Goal: Task Accomplishment & Management: Use online tool/utility

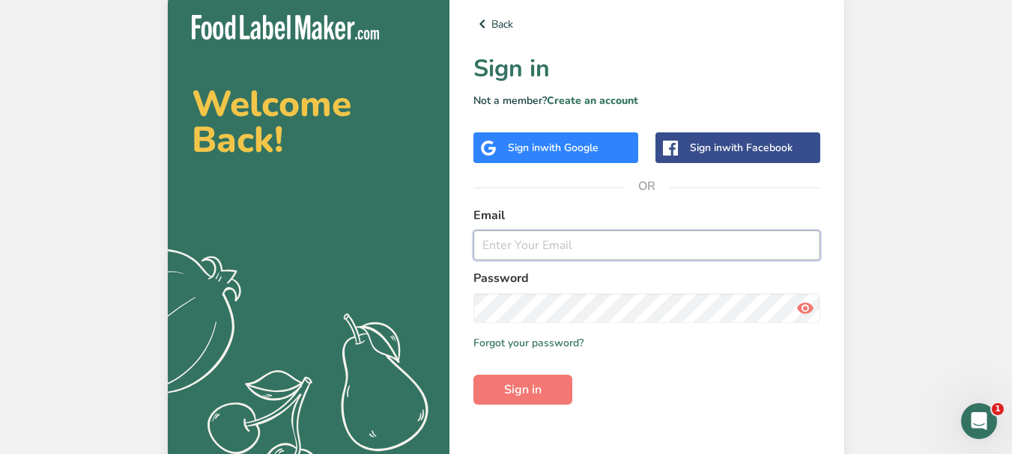
click at [586, 243] on input "email" at bounding box center [646, 246] width 347 height 30
type input "[EMAIL_ADDRESS][DOMAIN_NAME]"
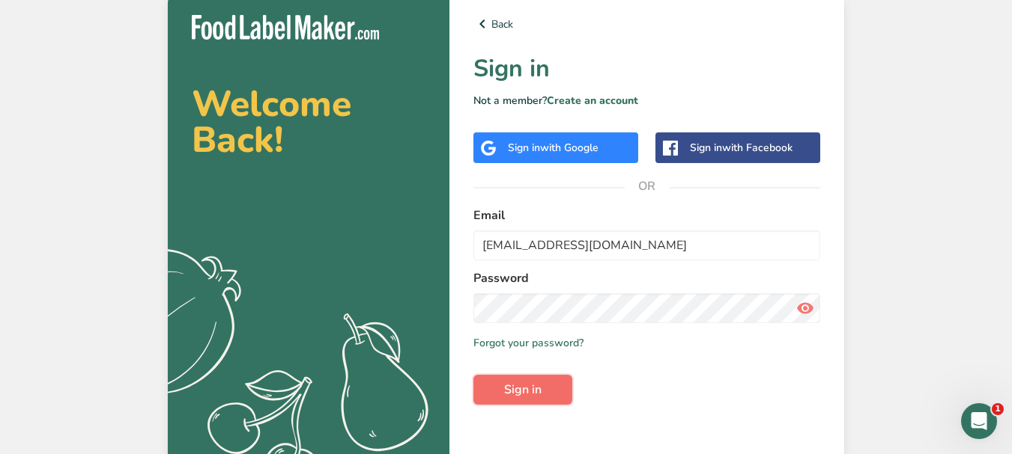
click at [543, 384] on button "Sign in" at bounding box center [522, 390] width 99 height 30
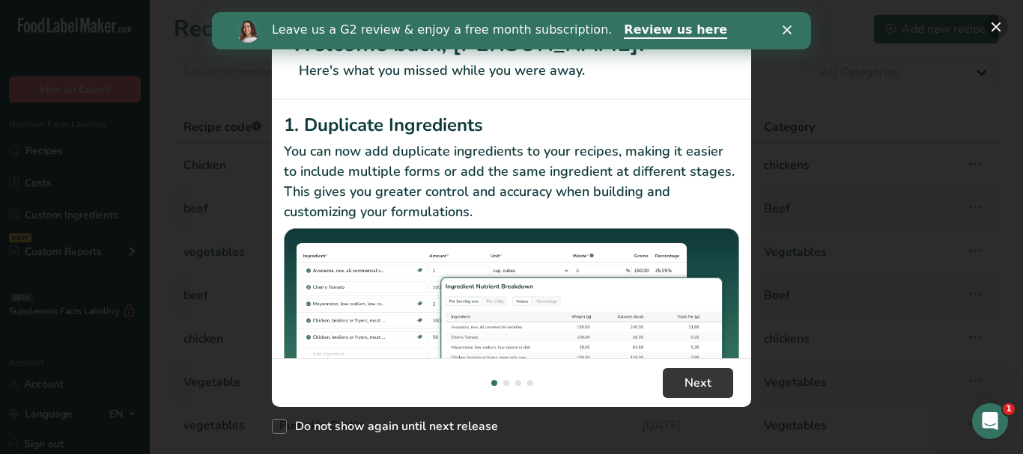
click at [993, 28] on button "New Features" at bounding box center [996, 27] width 24 height 24
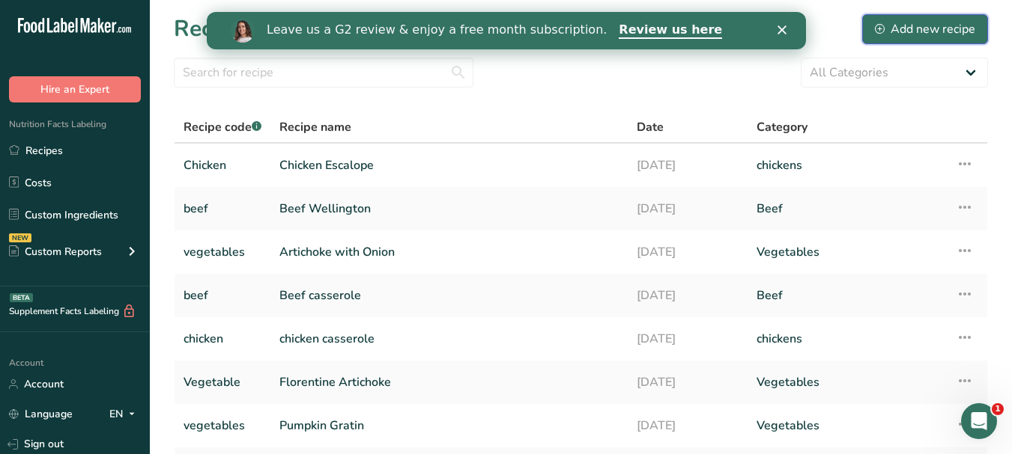
drag, startPoint x: 939, startPoint y: 30, endPoint x: 931, endPoint y: 31, distance: 8.4
click at [936, 30] on div "Add new recipe" at bounding box center [925, 29] width 100 height 18
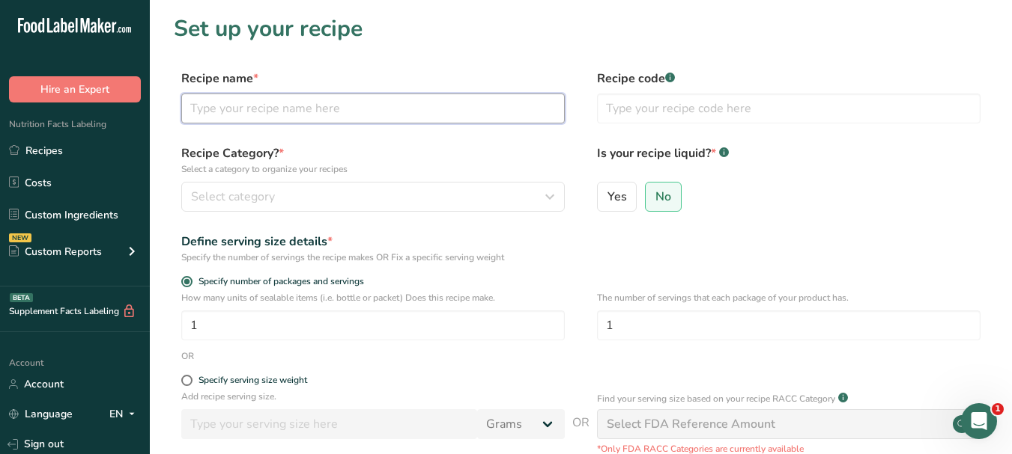
paste input "Chicken Cotoletta"
type input "Chicken Cotoletta"
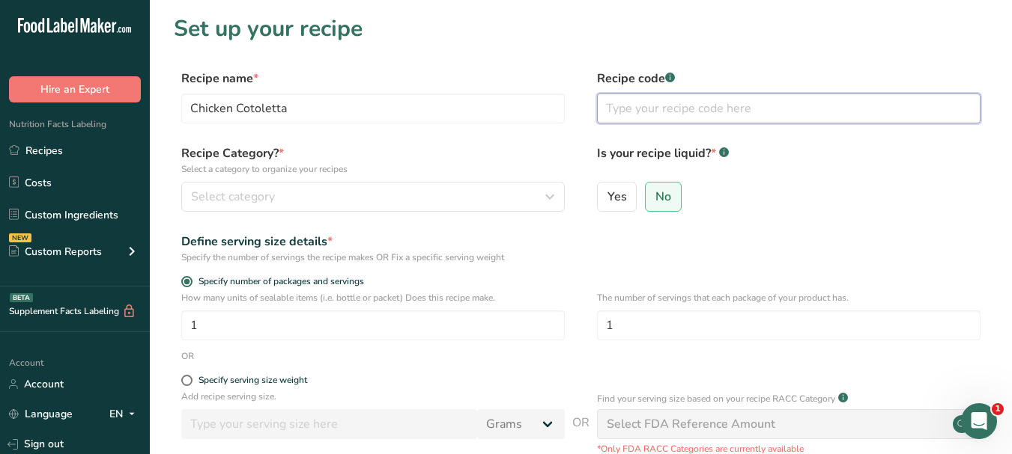
click at [657, 112] on input "text" at bounding box center [788, 109] width 383 height 30
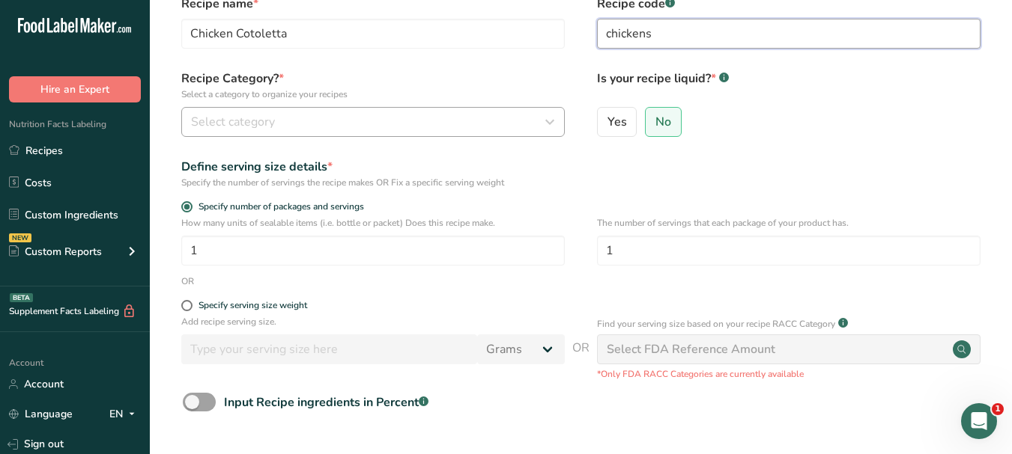
type input "chickens"
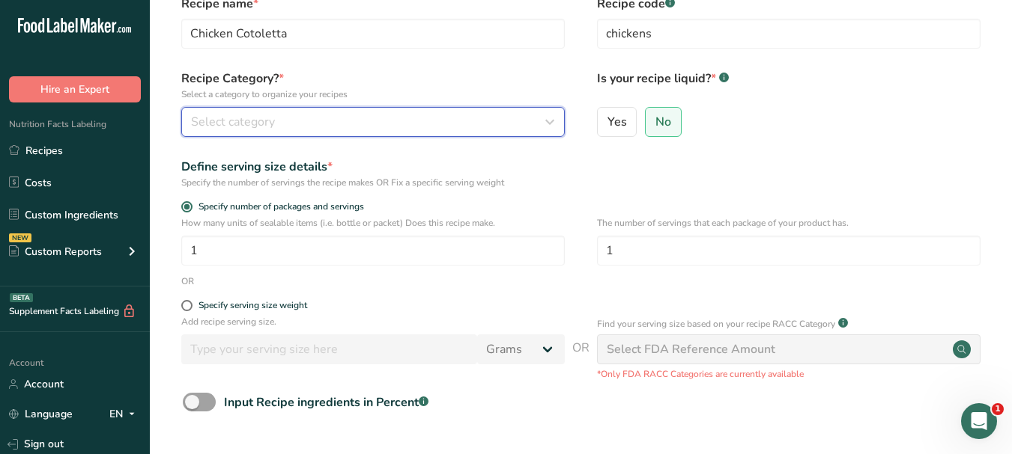
click at [541, 121] on icon "button" at bounding box center [550, 122] width 18 height 27
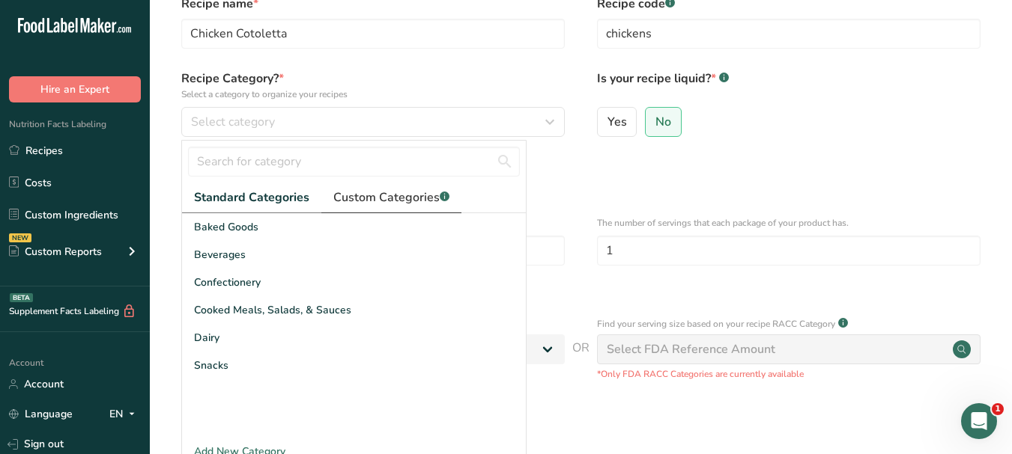
click at [374, 192] on span "Custom Categories .a-a{fill:#347362;}.b-a{fill:#fff;}" at bounding box center [391, 198] width 116 height 18
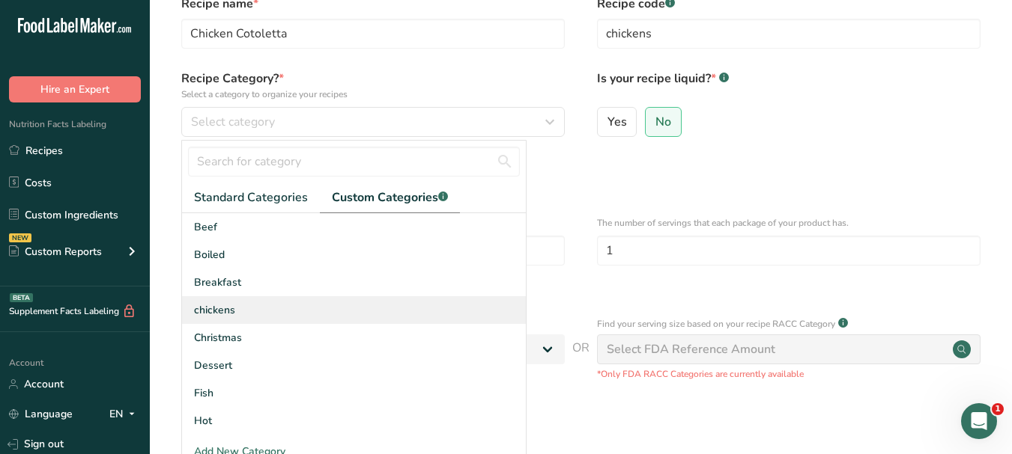
click at [249, 309] on div "chickens" at bounding box center [354, 311] width 344 height 28
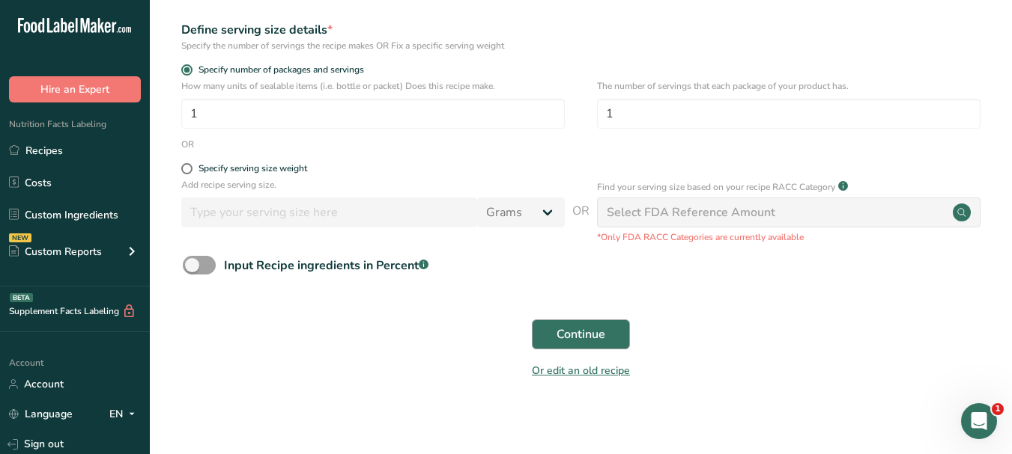
scroll to position [218, 0]
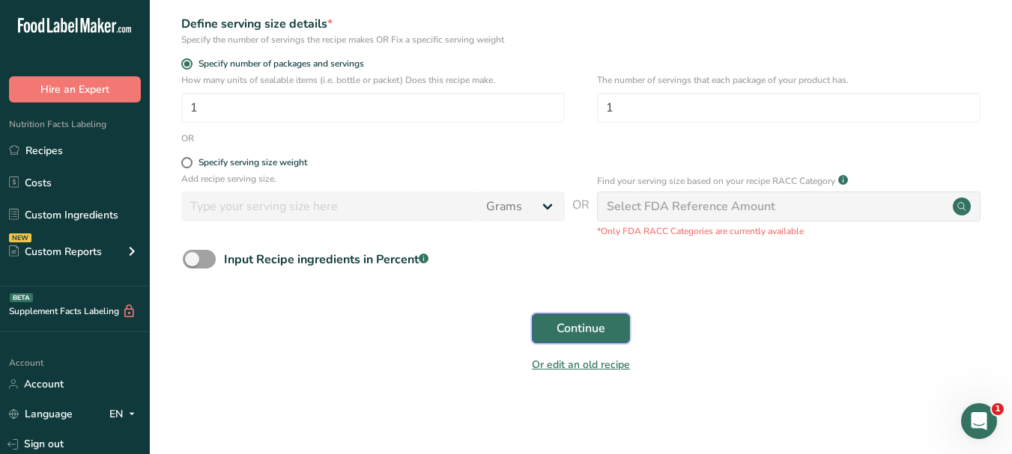
click at [574, 340] on button "Continue" at bounding box center [581, 329] width 98 height 30
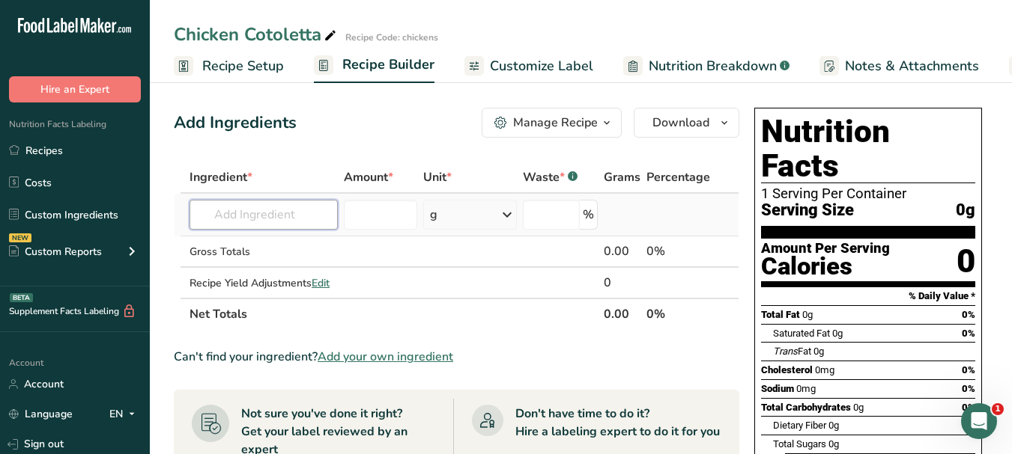
click at [255, 207] on input "text" at bounding box center [263, 215] width 148 height 30
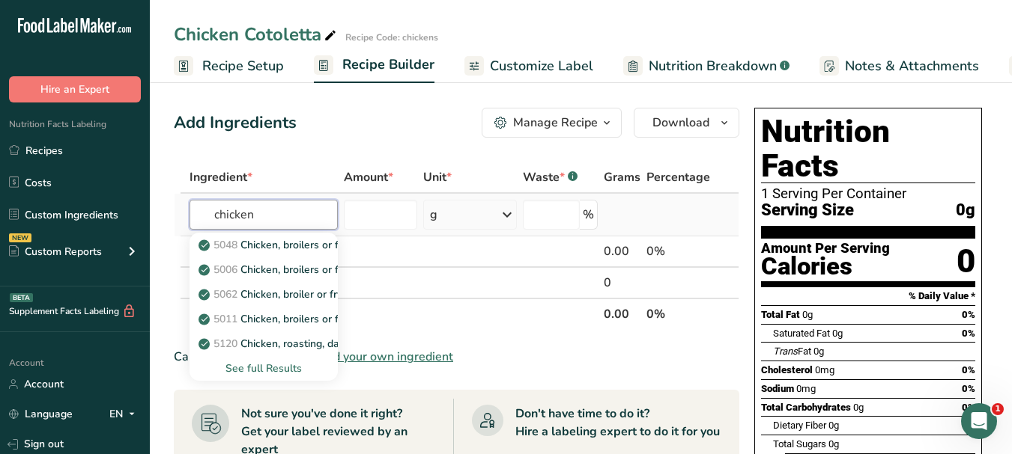
type input "chicken"
click at [244, 371] on div "See full Results" at bounding box center [263, 369] width 124 height 16
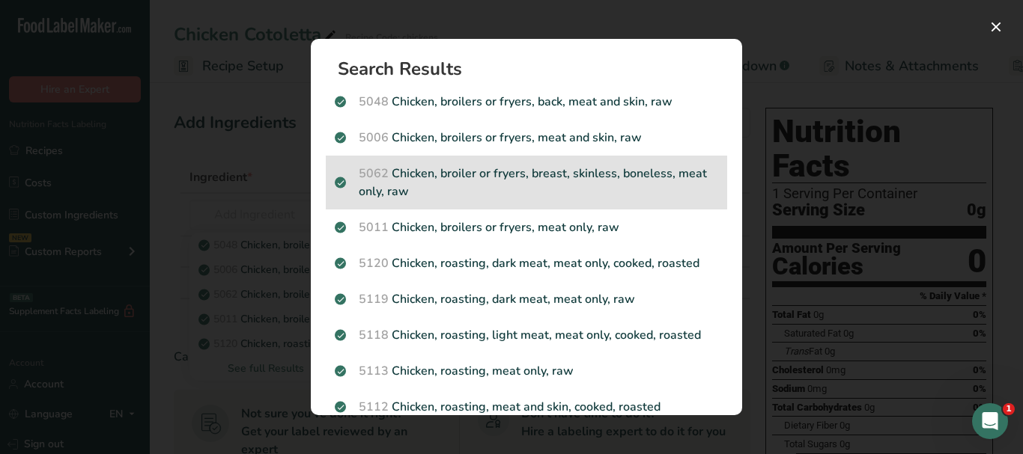
click at [532, 166] on p "5062 Chicken, broiler or fryers, breast, skinless, boneless, meat only, raw" at bounding box center [526, 183] width 383 height 36
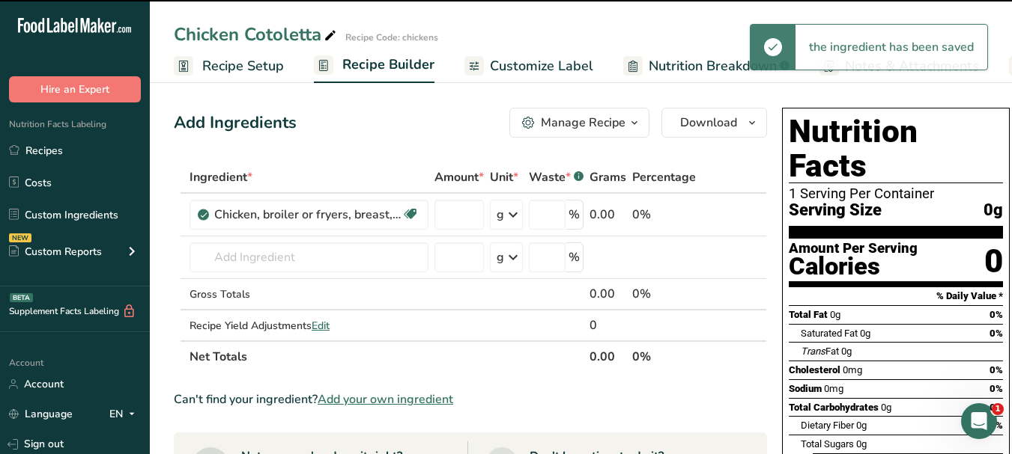
type input "0"
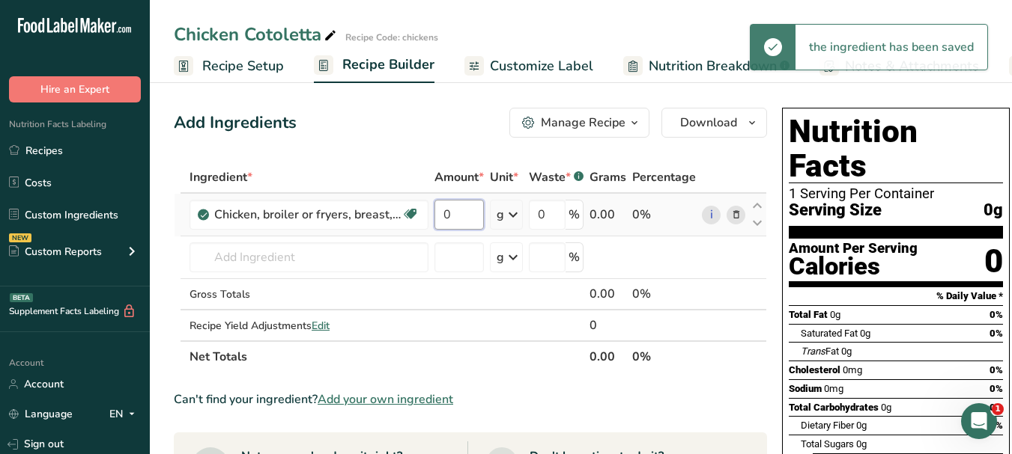
click at [442, 213] on input "0" at bounding box center [458, 215] width 49 height 30
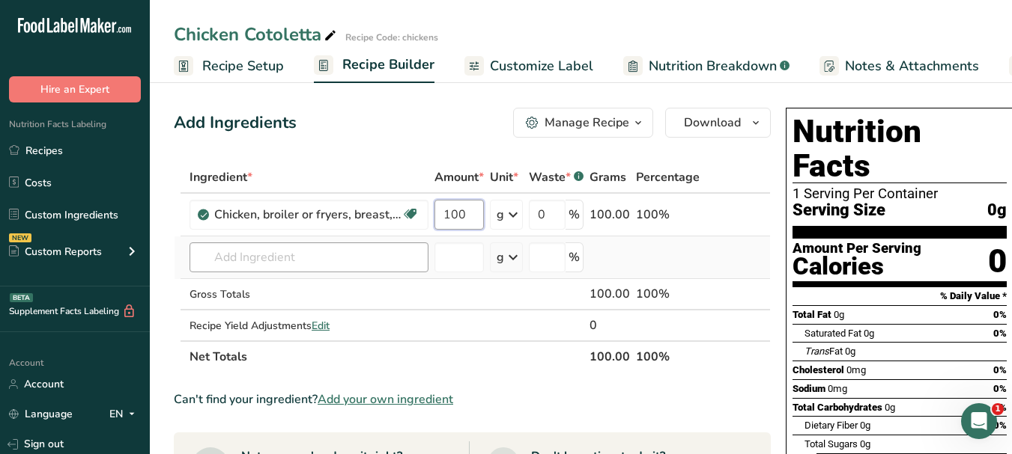
type input "100"
click at [354, 260] on div "Ingredient * Amount * Unit * Waste * .a-a{fill:#347362;}.b-a{fill:#fff;} Grams …" at bounding box center [472, 267] width 597 height 211
paste input "grated Parmesan"
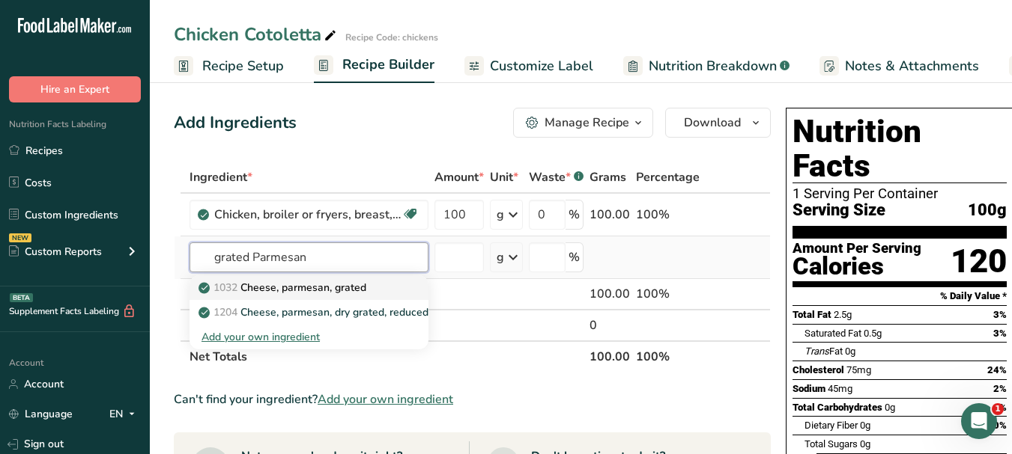
type input "grated Parmesan"
click at [341, 280] on p "1032 Cheese, parmesan, grated" at bounding box center [283, 288] width 165 height 16
type input "Cheese, parmesan, grated"
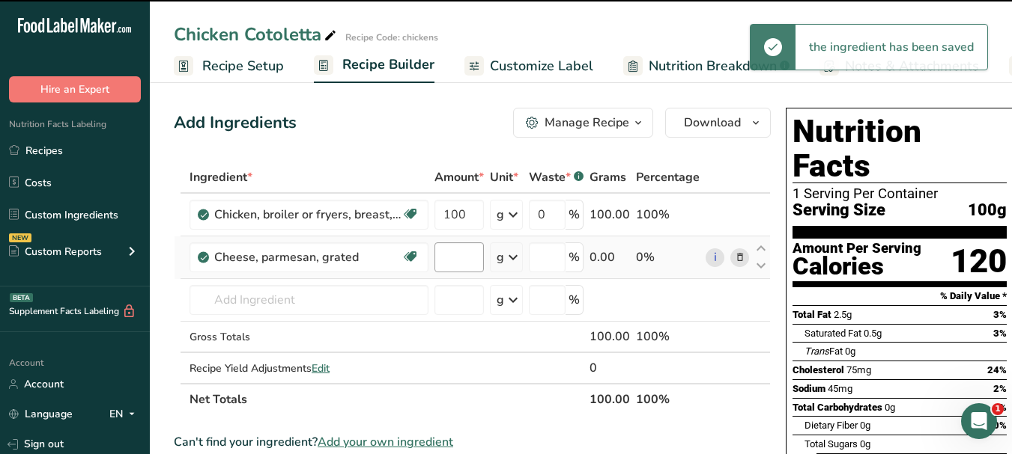
type input "0"
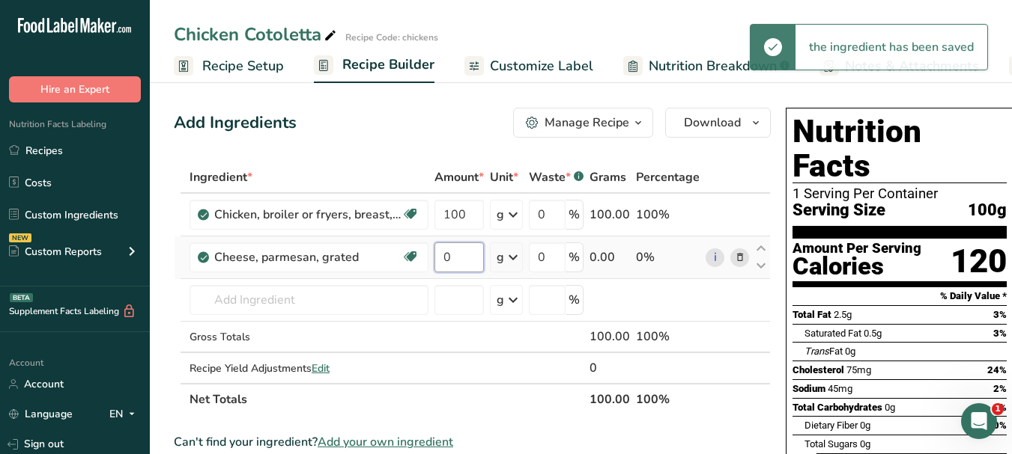
click at [443, 253] on input "0" at bounding box center [458, 258] width 49 height 30
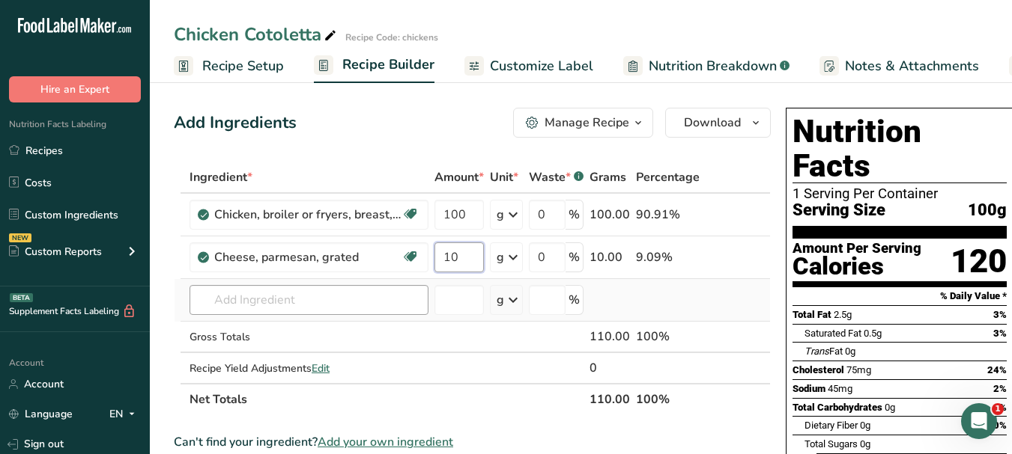
type input "10"
click at [349, 298] on div "Ingredient * Amount * Unit * Waste * .a-a{fill:#347362;}.b-a{fill:#fff;} Grams …" at bounding box center [472, 289] width 597 height 254
paste input "plain white flour"
drag, startPoint x: 276, startPoint y: 301, endPoint x: 212, endPoint y: 302, distance: 63.7
click at [212, 302] on input "plain white flour" at bounding box center [308, 300] width 239 height 30
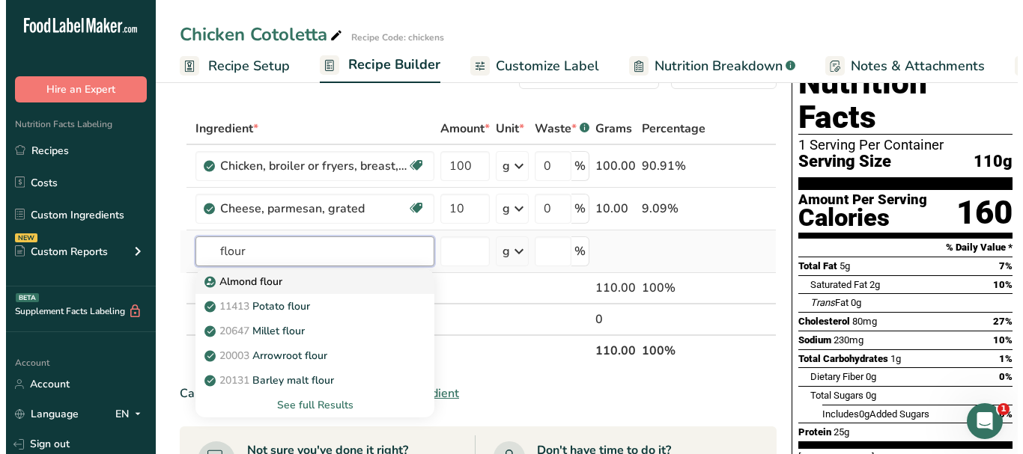
scroll to position [75, 0]
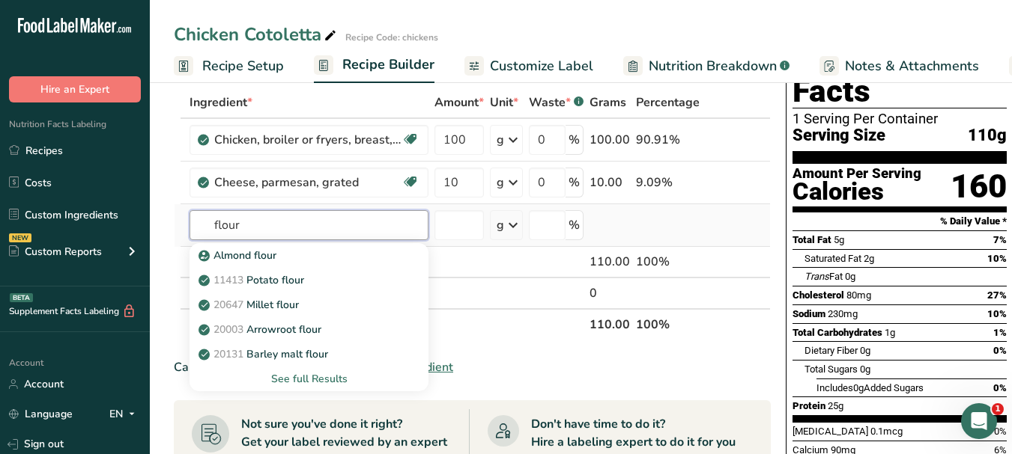
type input "flour"
click at [309, 378] on div "See full Results" at bounding box center [308, 379] width 215 height 16
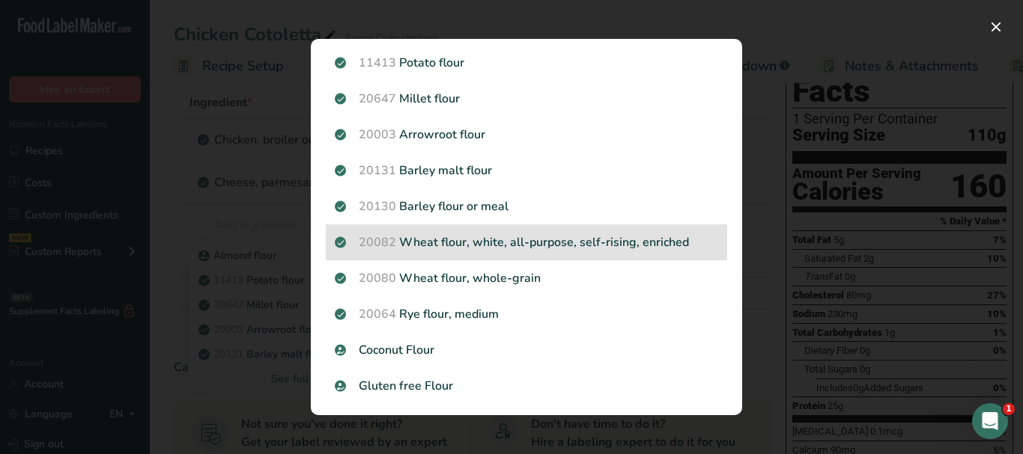
click at [550, 243] on p "20082 Wheat flour, white, all-purpose, self-rising, enriched" at bounding box center [526, 243] width 383 height 18
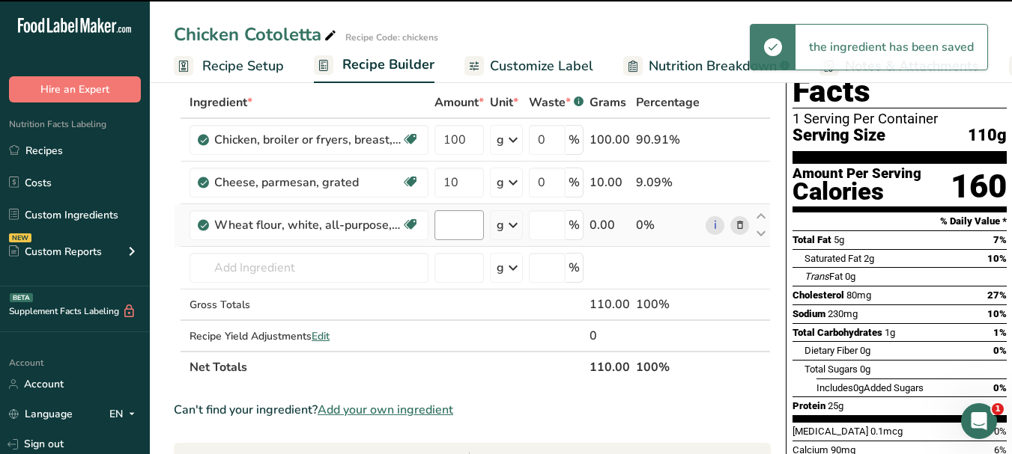
type input "0"
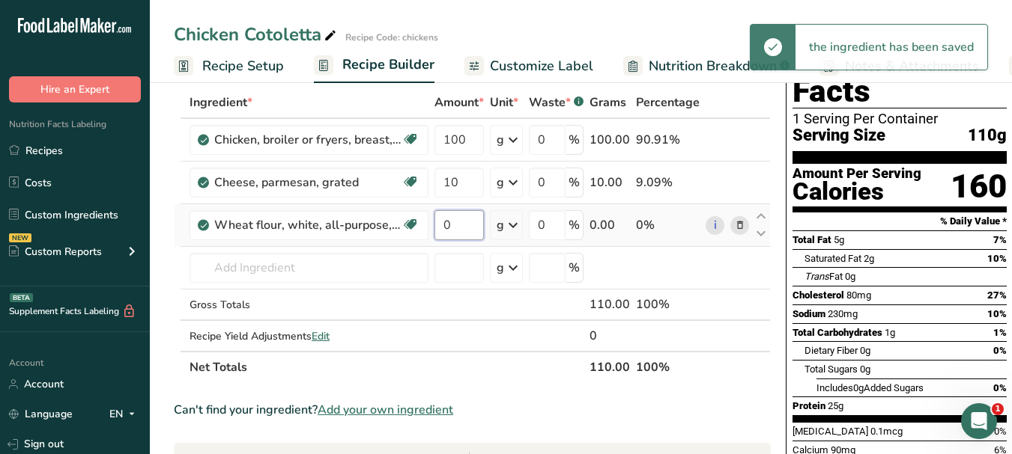
click at [438, 225] on input "0" at bounding box center [458, 225] width 49 height 30
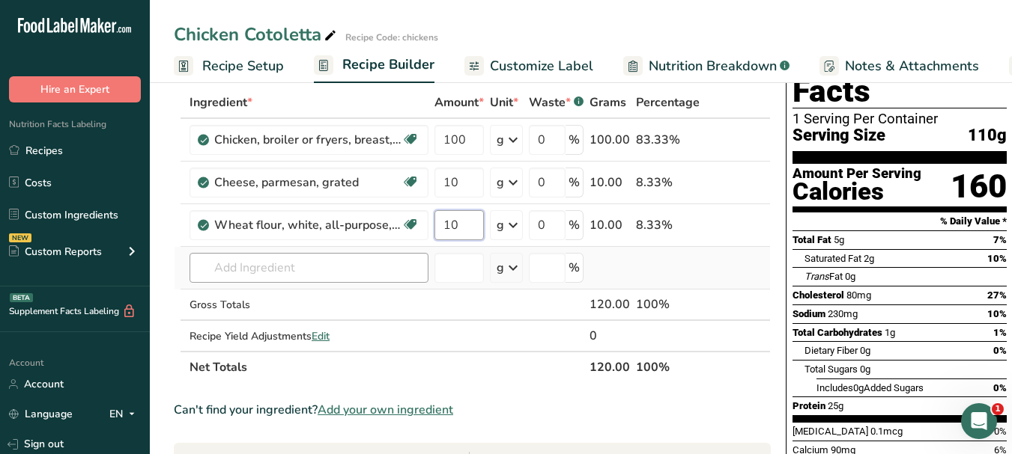
type input "10"
click at [308, 269] on div "Ingredient * Amount * Unit * Waste * .a-a{fill:#347362;}.b-a{fill:#fff;} Grams …" at bounding box center [472, 235] width 597 height 297
paste input "fresh parsley"
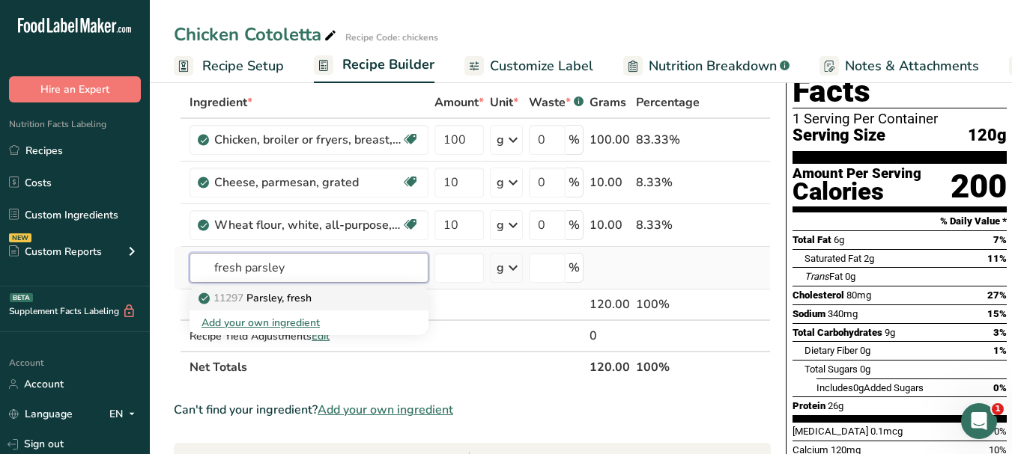
type input "fresh parsley"
click at [311, 298] on p "11297 [GEOGRAPHIC_DATA], fresh" at bounding box center [256, 299] width 110 height 16
type input "Parsley, fresh"
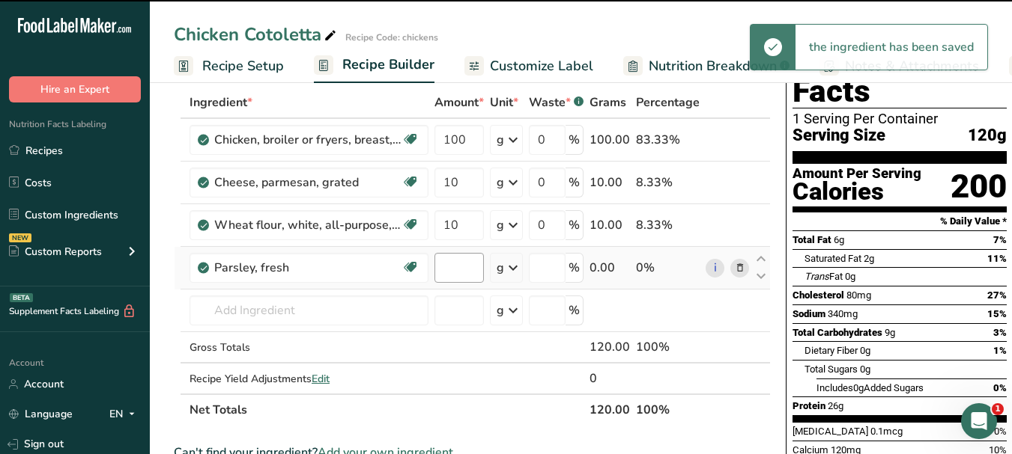
type input "0"
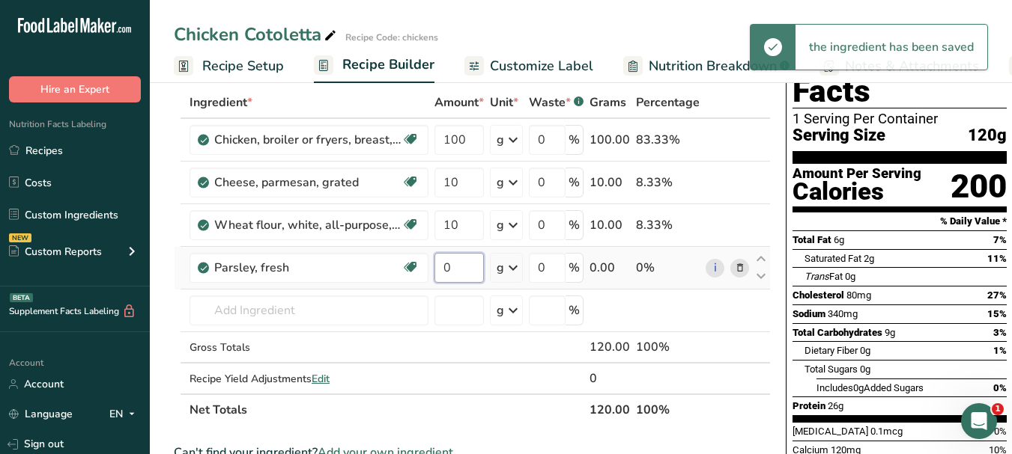
click at [447, 264] on input "0" at bounding box center [458, 268] width 49 height 30
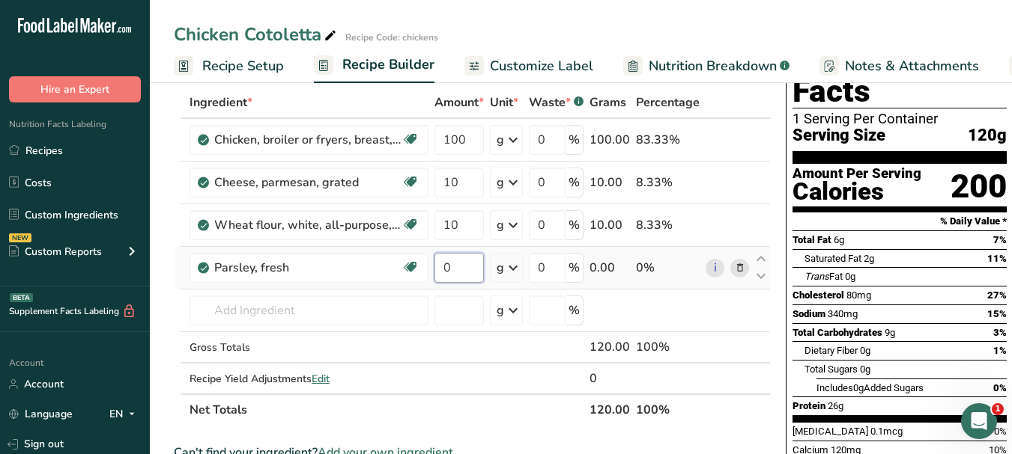
click at [446, 265] on input "0" at bounding box center [458, 268] width 49 height 30
type input "5"
click at [278, 316] on div "Ingredient * Amount * Unit * Waste * .a-a{fill:#347362;}.b-a{fill:#fff;} Grams …" at bounding box center [472, 256] width 597 height 339
paste input "lemons"
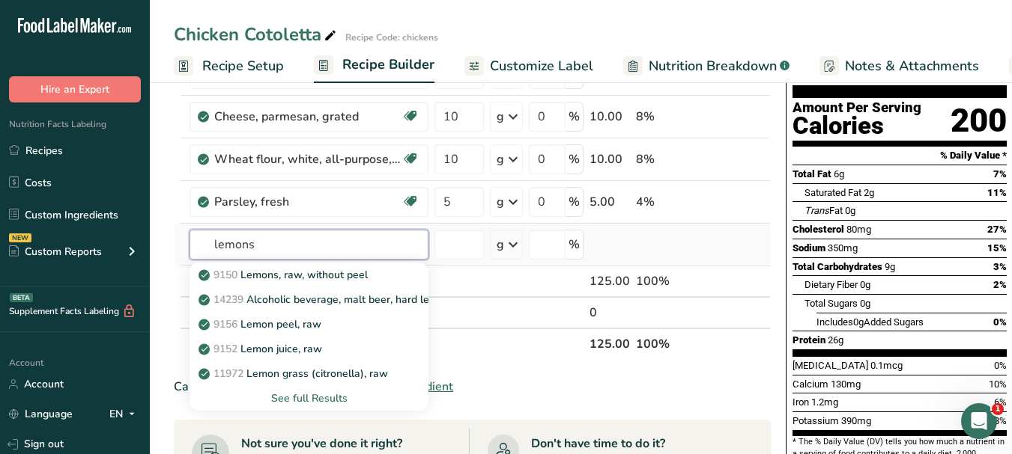
scroll to position [150, 0]
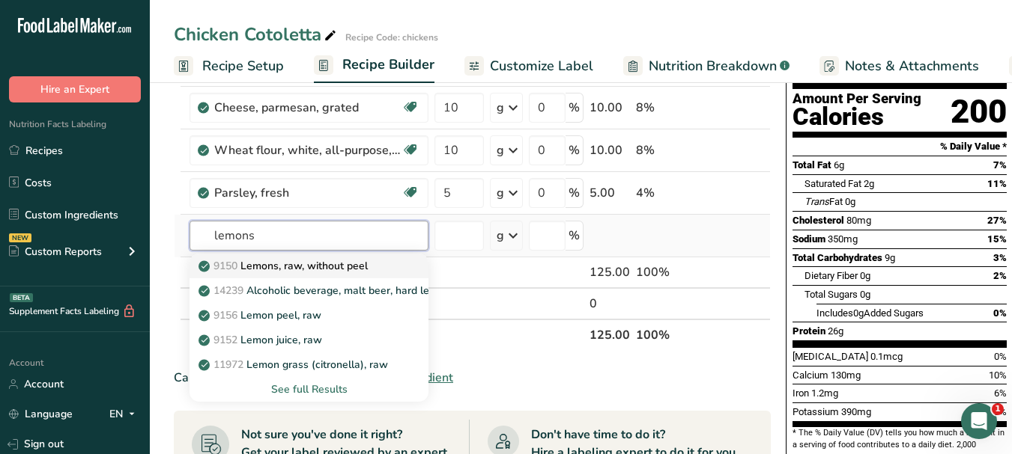
type input "lemons"
click at [339, 270] on p "9150 Lemons, raw, without peel" at bounding box center [284, 266] width 166 height 16
type input "Lemons, raw, without peel"
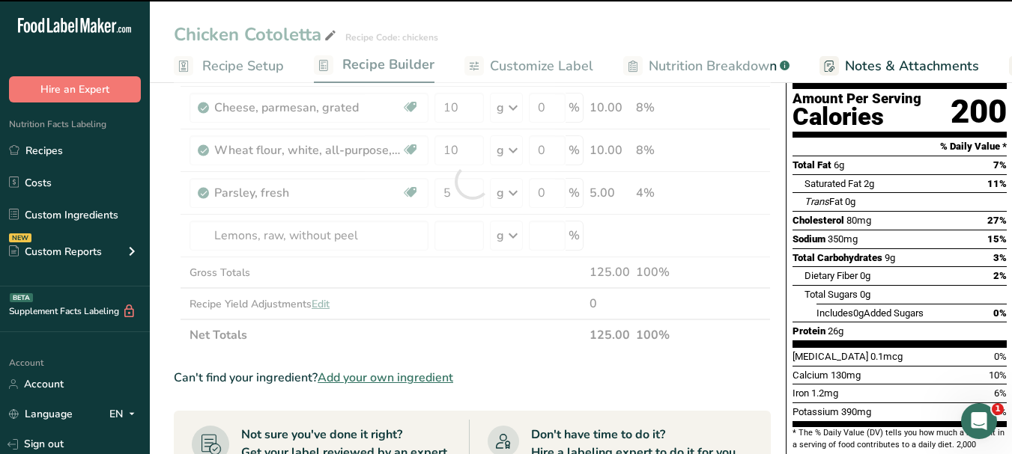
type input "0"
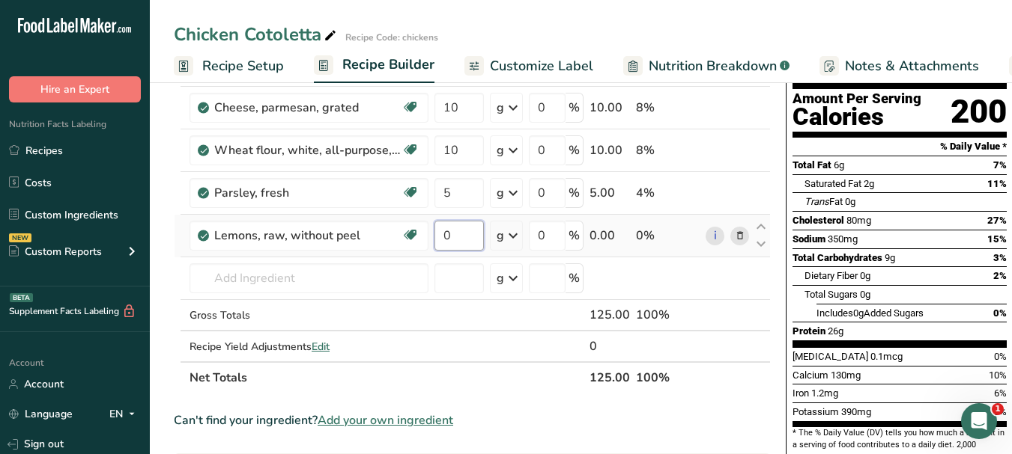
click at [441, 238] on input "0" at bounding box center [458, 236] width 49 height 30
type input "5"
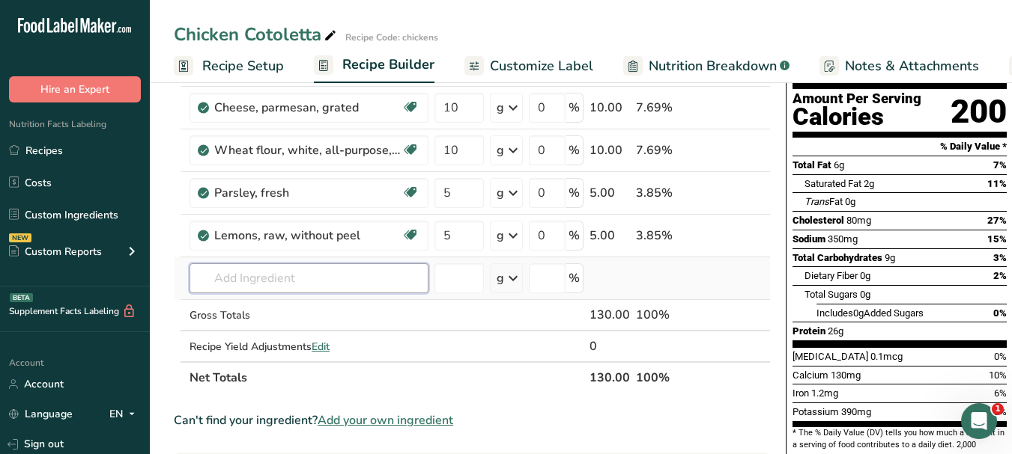
click at [359, 274] on div "Ingredient * Amount * Unit * Waste * .a-a{fill:#347362;}.b-a{fill:#fff;} Grams …" at bounding box center [472, 203] width 597 height 382
paste input "olive oil"
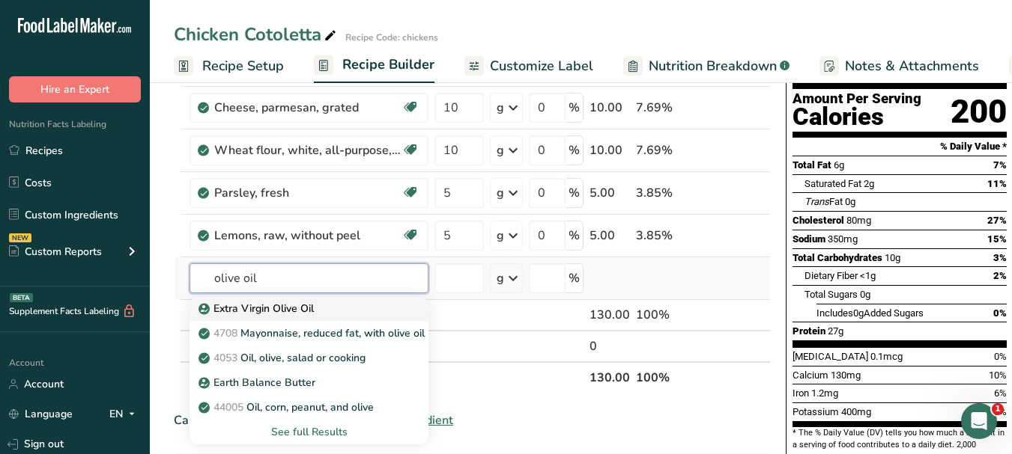
type input "olive oil"
click at [309, 313] on p "Extra Virgin Olive Oil" at bounding box center [257, 309] width 112 height 16
type input "Extra Virgin Olive Oil"
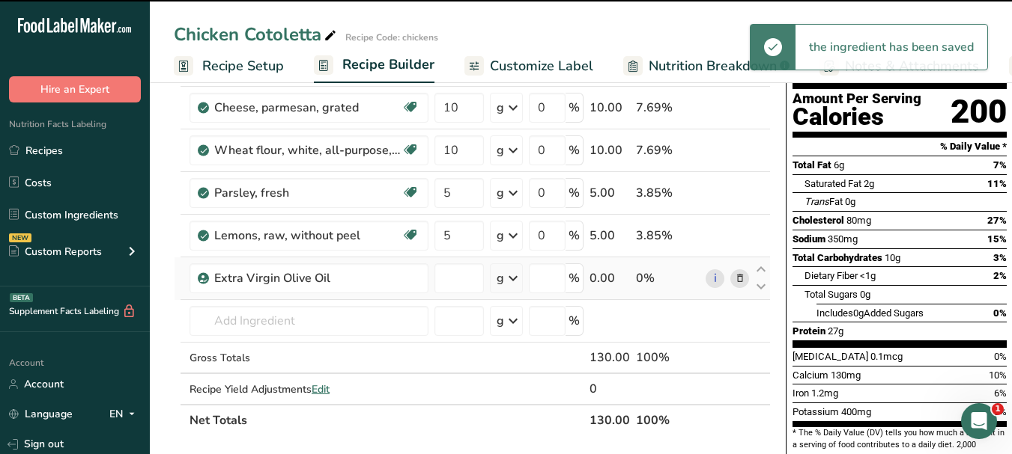
type input "0"
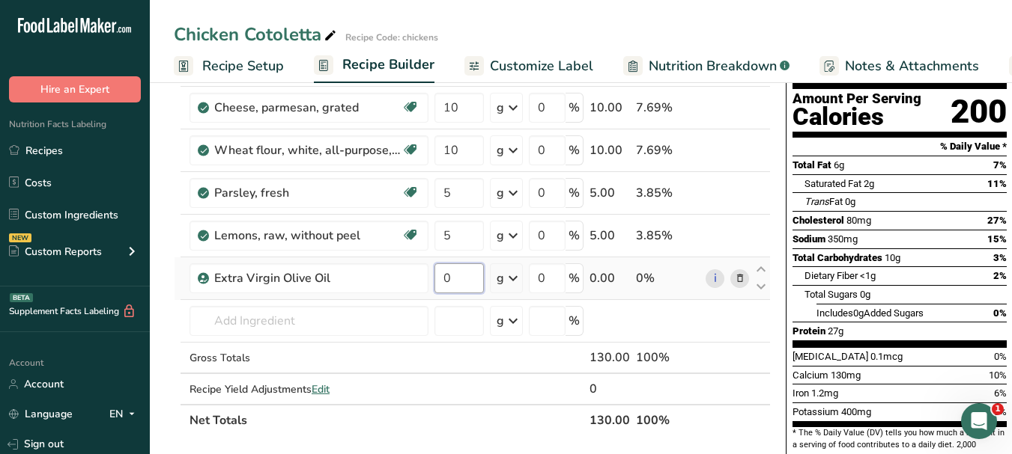
click at [440, 276] on input "0" at bounding box center [458, 279] width 49 height 30
type input "10"
click at [328, 318] on div "Ingredient * Amount * Unit * Waste * .a-a{fill:#347362;}.b-a{fill:#fff;} Grams …" at bounding box center [472, 224] width 597 height 425
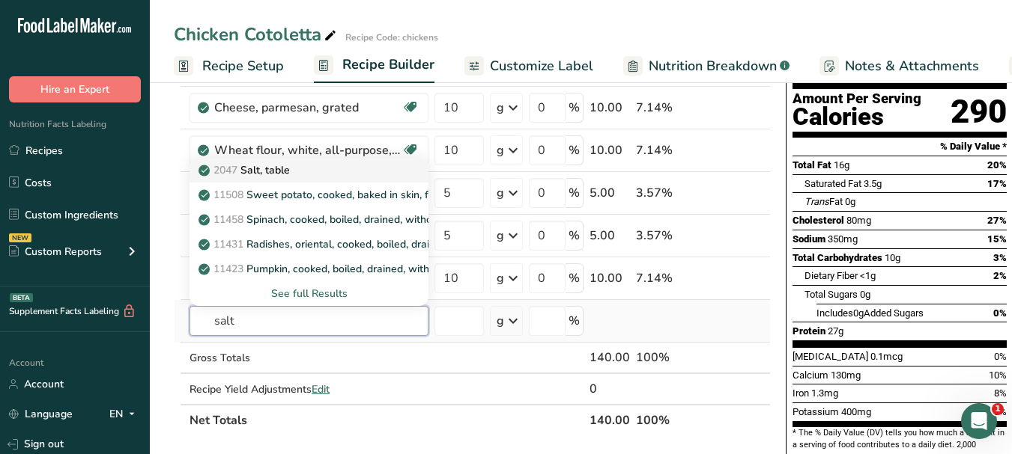
type input "salt"
click at [267, 168] on p "2047 Salt, table" at bounding box center [245, 170] width 88 height 16
type input "Salt, table"
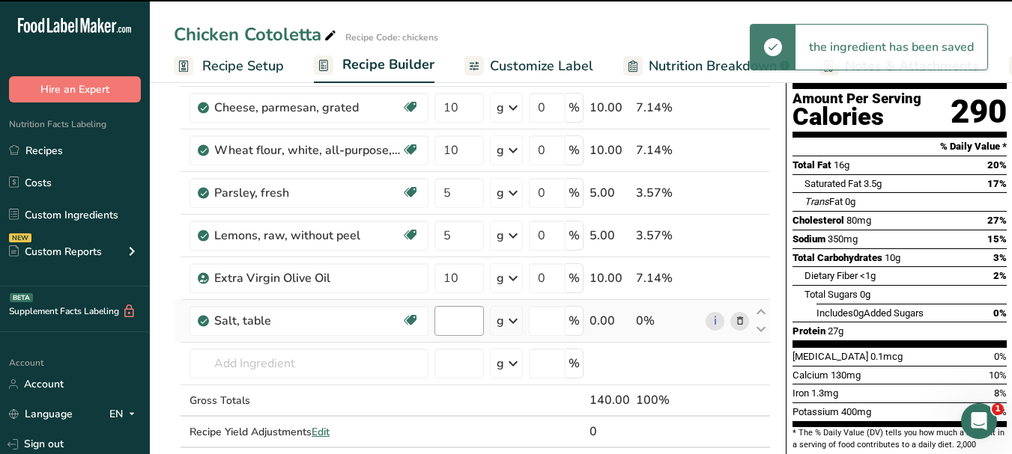
type input "0"
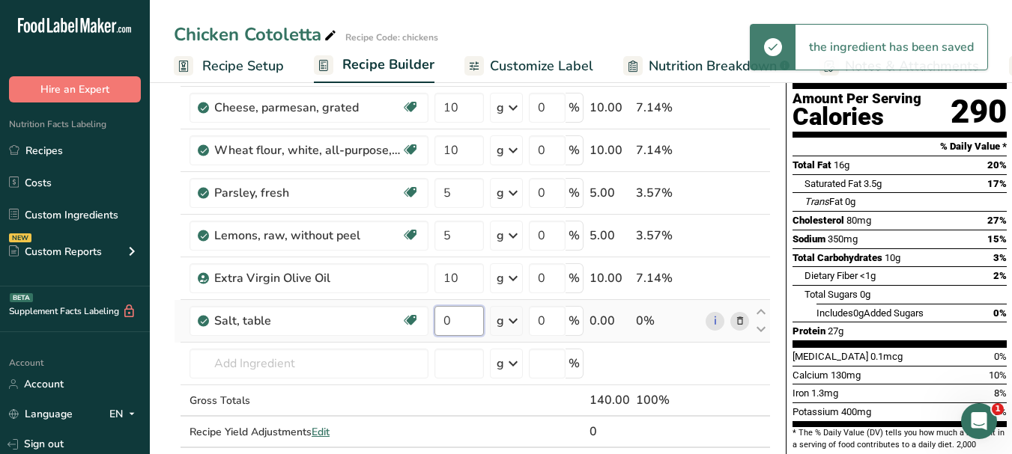
click at [443, 319] on input "0" at bounding box center [458, 321] width 49 height 30
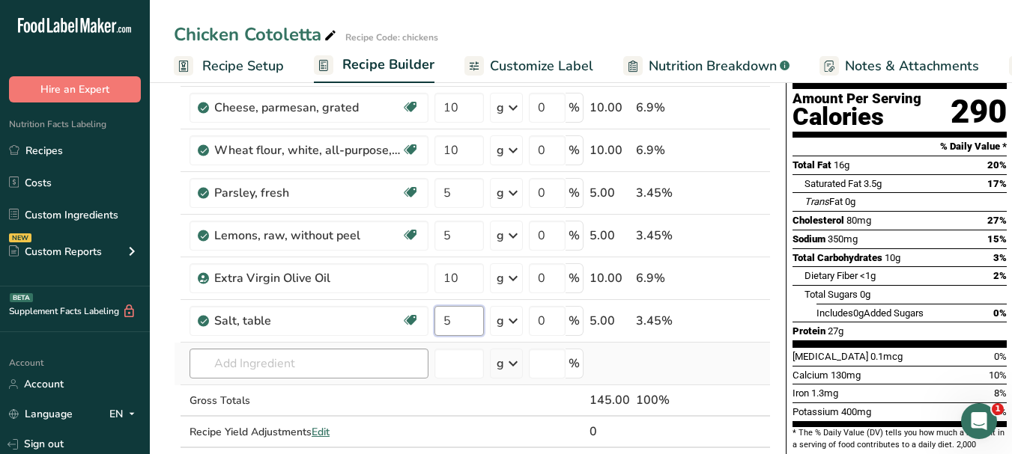
type input "5"
click at [307, 371] on div "Ingredient * Amount * Unit * Waste * .a-a{fill:#347362;}.b-a{fill:#fff;} Grams …" at bounding box center [472, 245] width 597 height 467
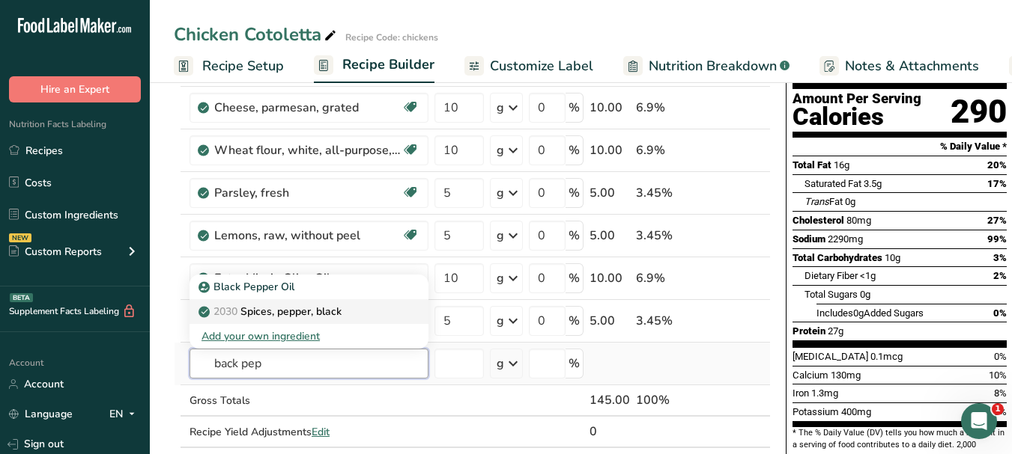
type input "back pep"
click at [332, 310] on p "2030 Spices, pepper, black" at bounding box center [271, 312] width 140 height 16
type input "Spices, pepper, black"
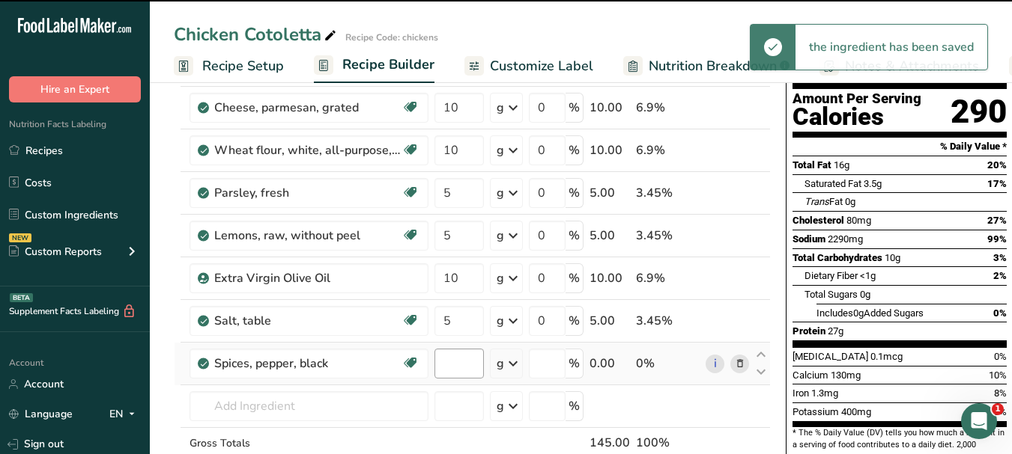
type input "0"
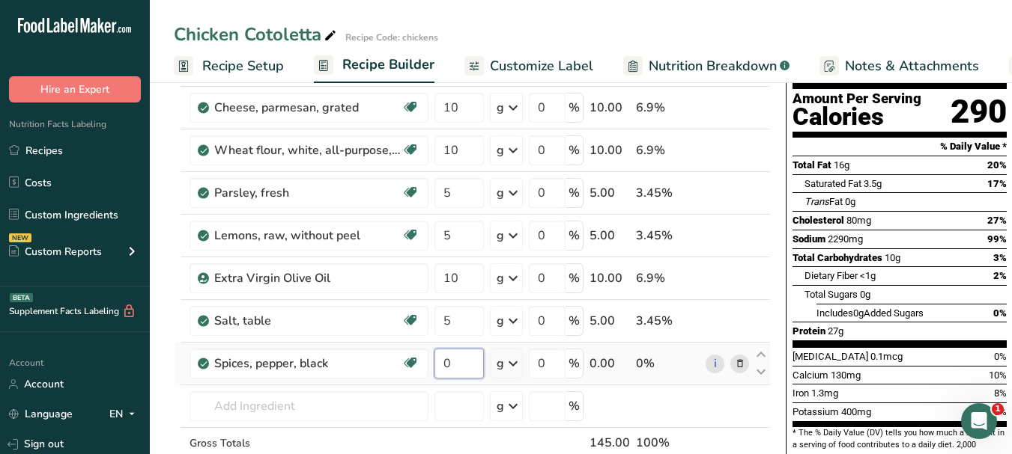
click at [443, 363] on input "0" at bounding box center [458, 364] width 49 height 30
type input "2"
click at [508, 68] on span "Customize Label" at bounding box center [541, 66] width 103 height 20
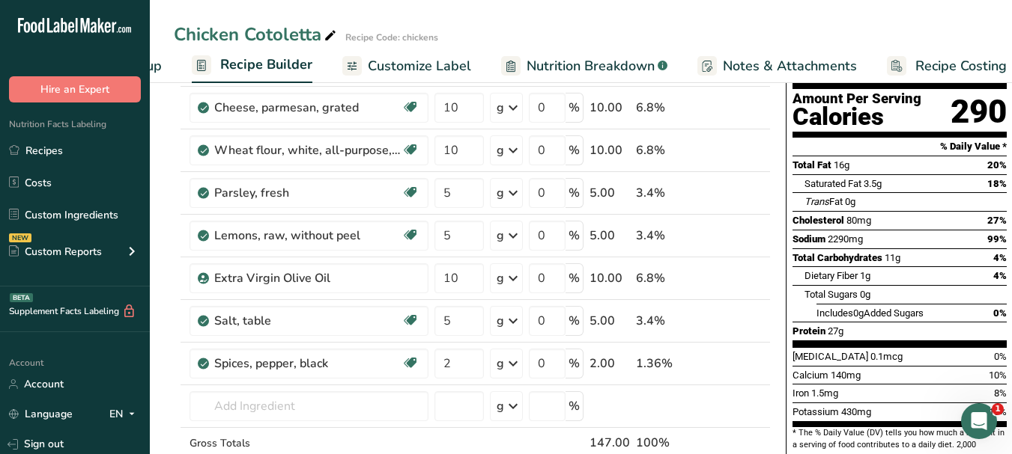
scroll to position [0, 140]
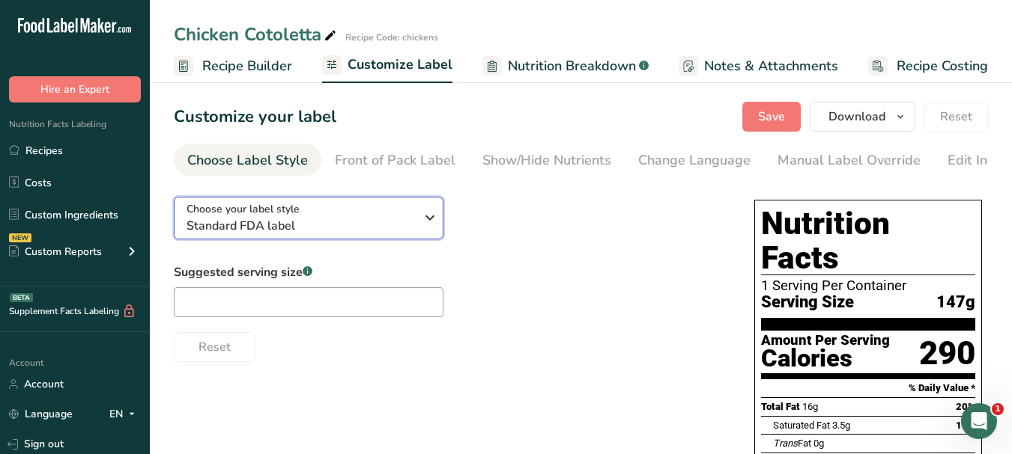
click at [433, 214] on icon "button" at bounding box center [430, 217] width 18 height 27
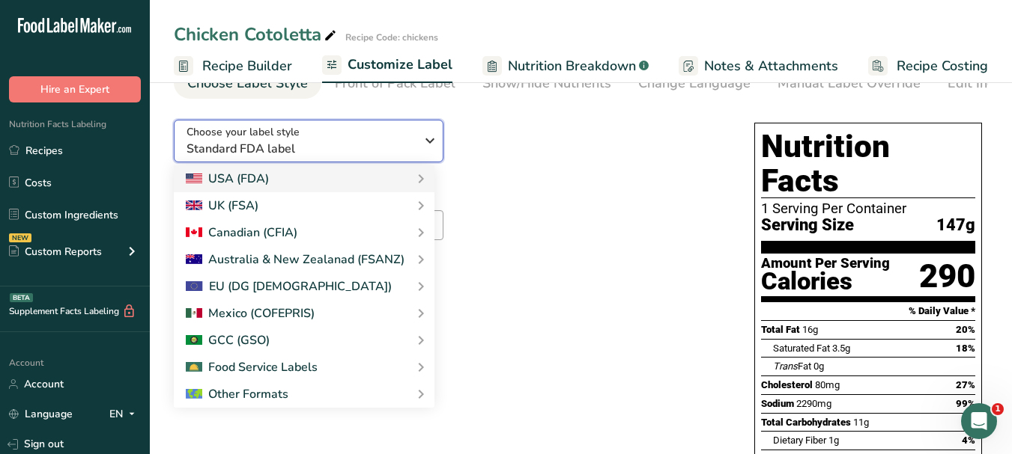
scroll to position [225, 0]
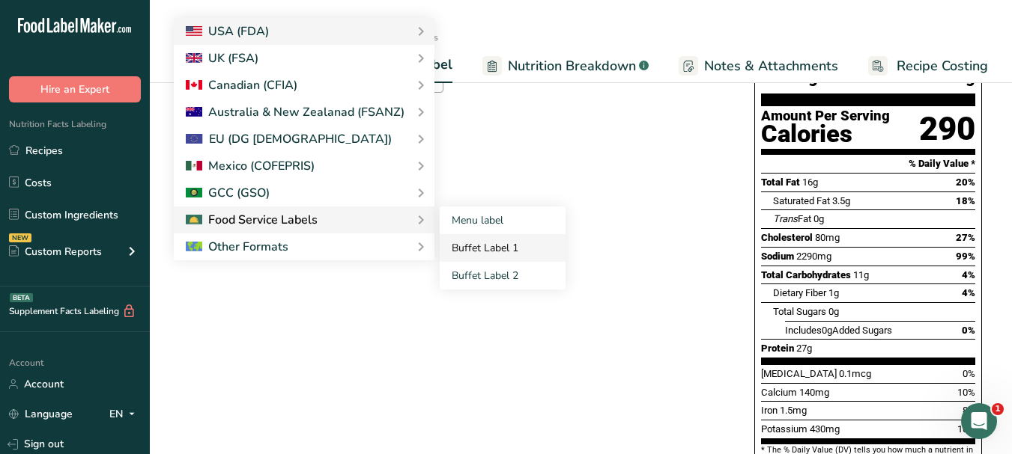
click at [459, 246] on link "Buffet Label 1" at bounding box center [503, 248] width 126 height 28
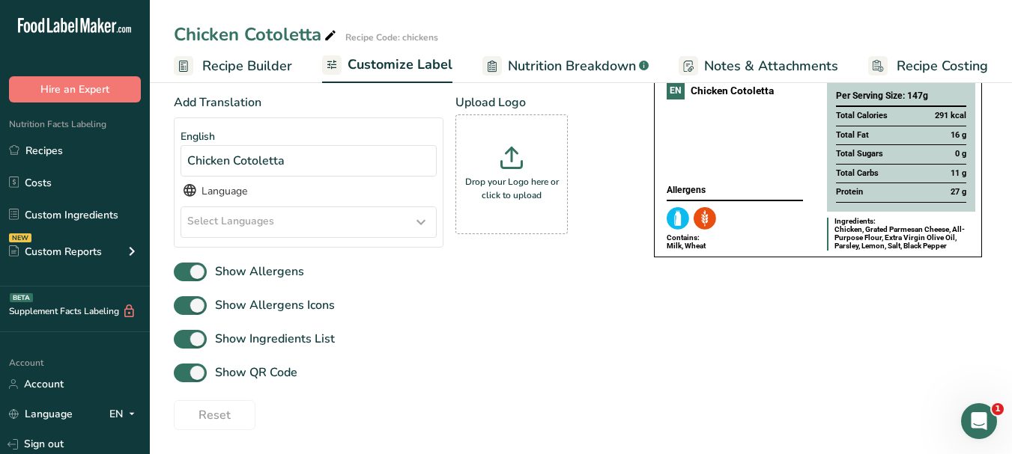
scroll to position [174, 0]
click at [422, 226] on icon at bounding box center [421, 222] width 18 height 27
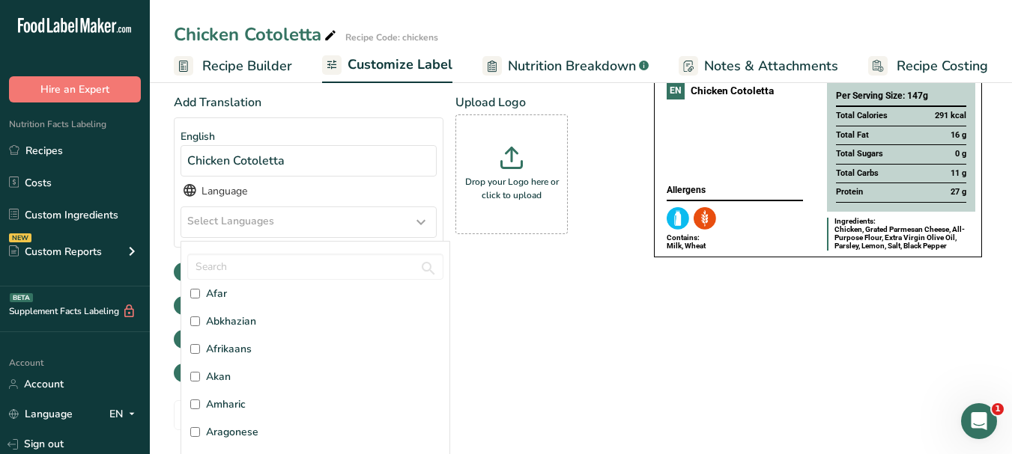
scroll to position [75, 0]
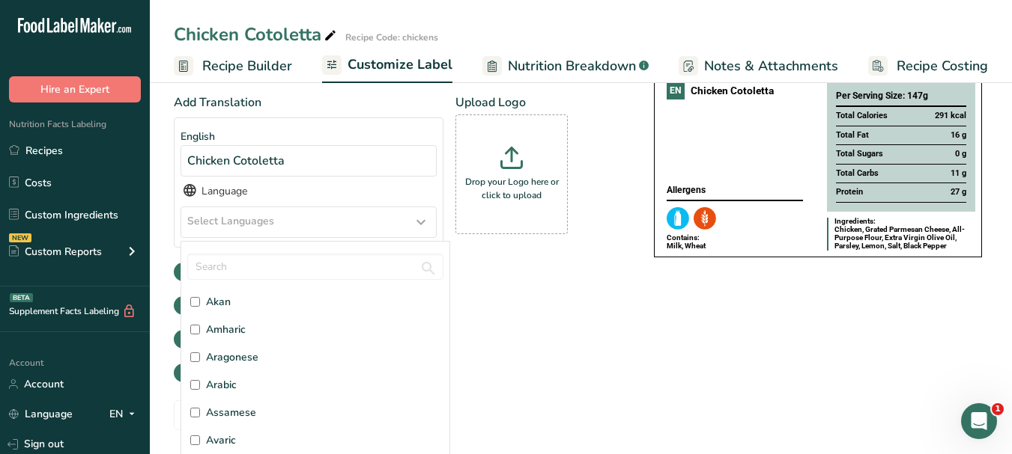
click at [224, 379] on span "Arabic" at bounding box center [221, 385] width 31 height 16
click at [200, 380] on input "Arabic" at bounding box center [195, 385] width 10 height 10
checkbox input "true"
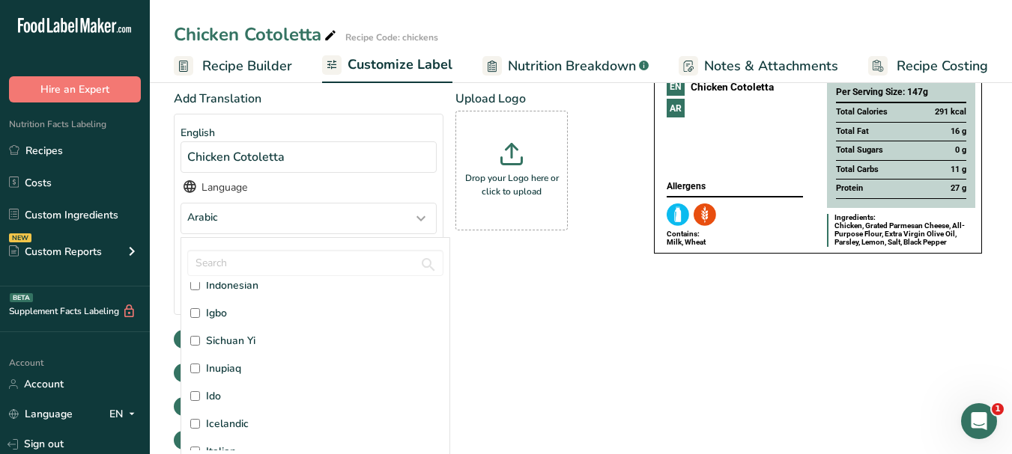
scroll to position [1797, 0]
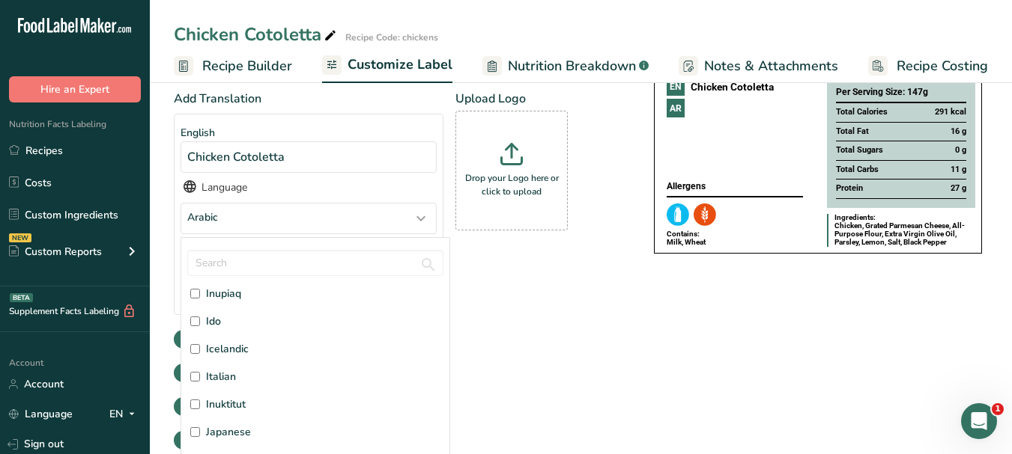
click at [245, 380] on label "Italian" at bounding box center [315, 377] width 250 height 16
click at [200, 380] on input "Italian" at bounding box center [195, 377] width 10 height 10
checkbox input "true"
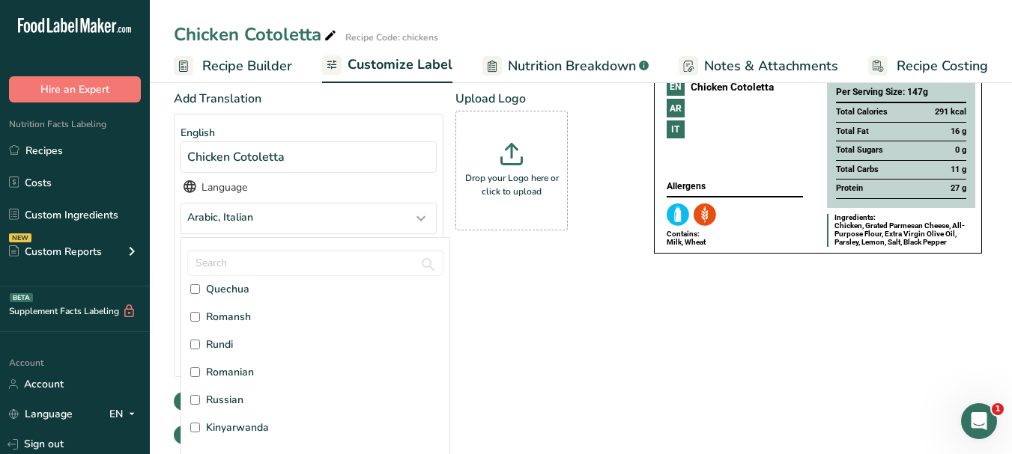
scroll to position [3594, 0]
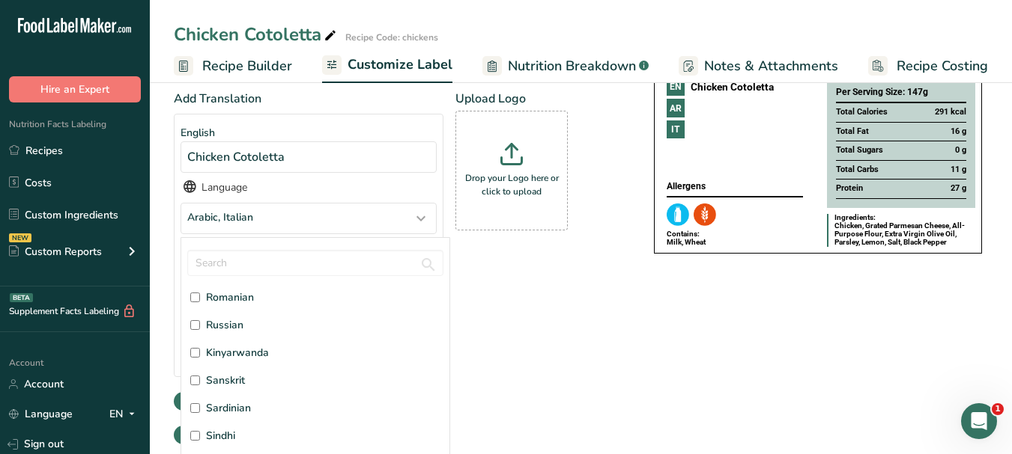
click at [247, 326] on label "Russian" at bounding box center [315, 325] width 250 height 16
click at [200, 326] on input "Russian" at bounding box center [195, 325] width 10 height 10
checkbox input "true"
click at [569, 350] on div "Add Translation English Chicken Cotoletta Language Arabic, Italian, Russian Afa…" at bounding box center [399, 271] width 450 height 362
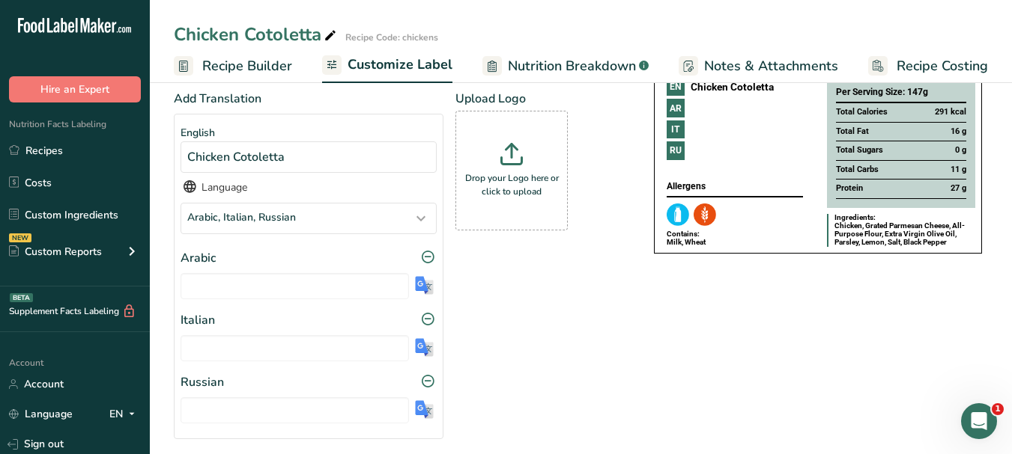
click at [424, 281] on img at bounding box center [424, 285] width 19 height 19
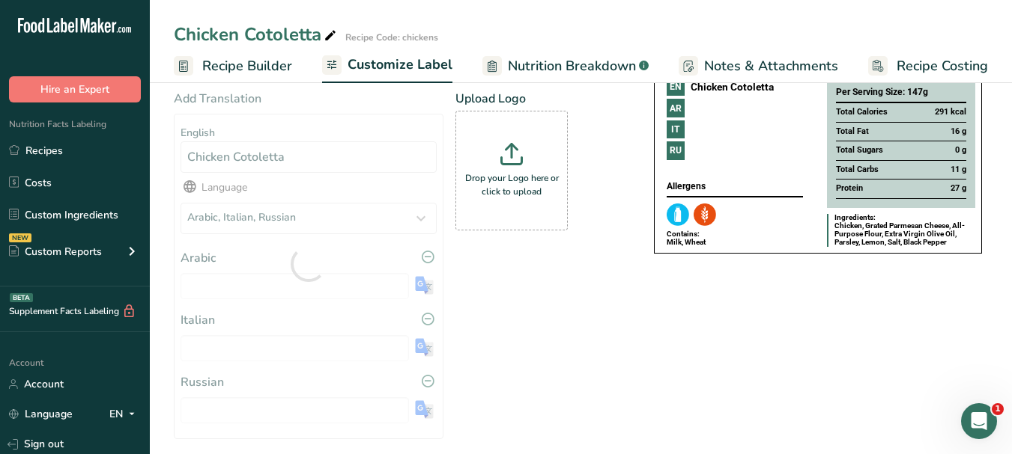
type input "دجاج كوتوليتا"
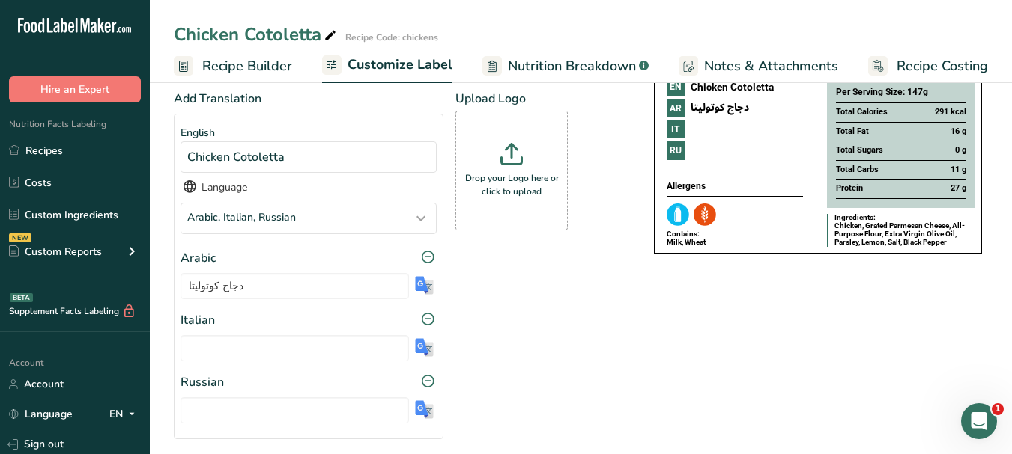
click at [422, 350] on img at bounding box center [424, 347] width 19 height 19
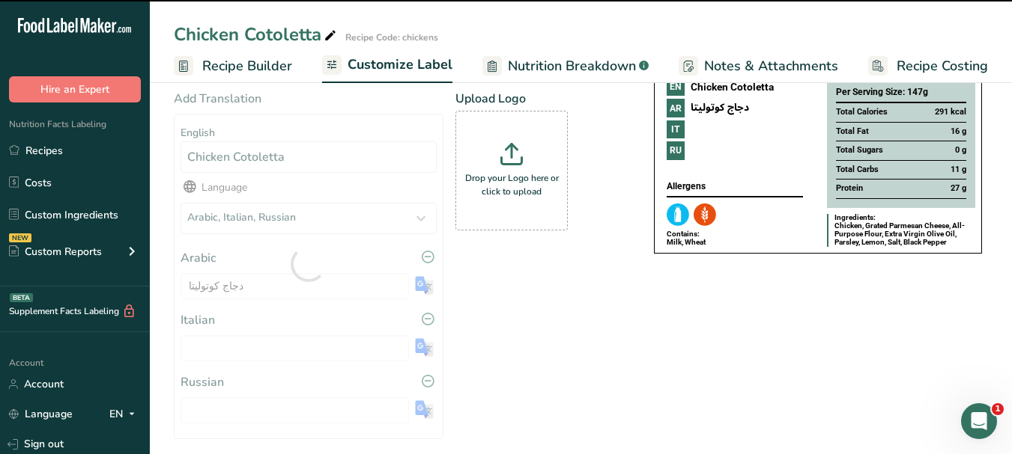
type input "Cotoletta di pollo"
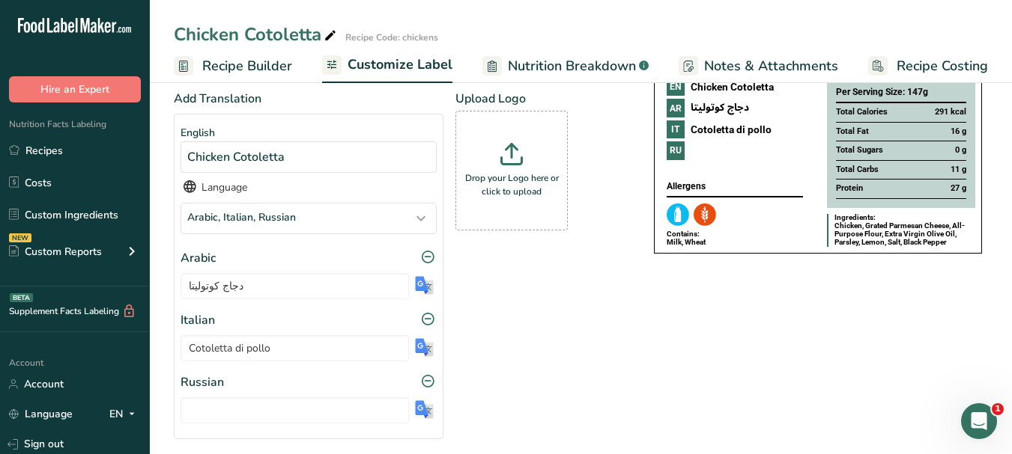
click at [425, 408] on img at bounding box center [424, 410] width 19 height 19
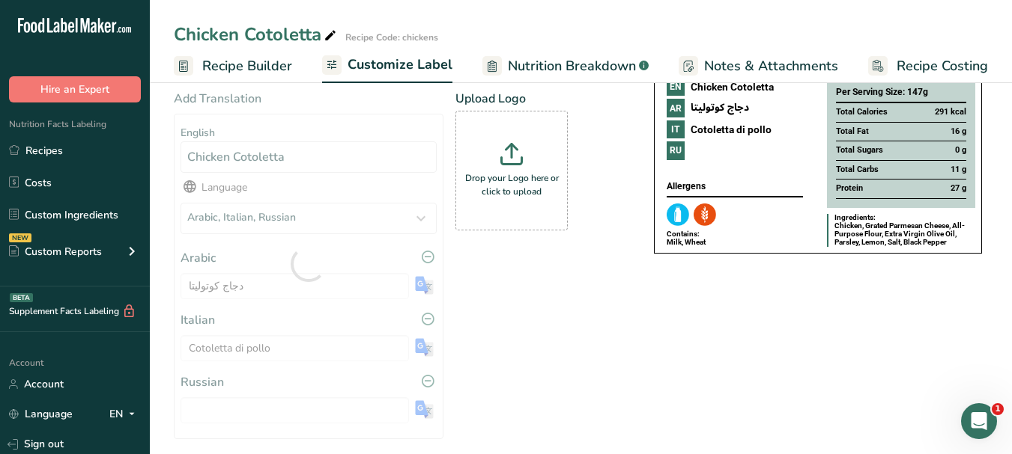
type input "[PERSON_NAME]"
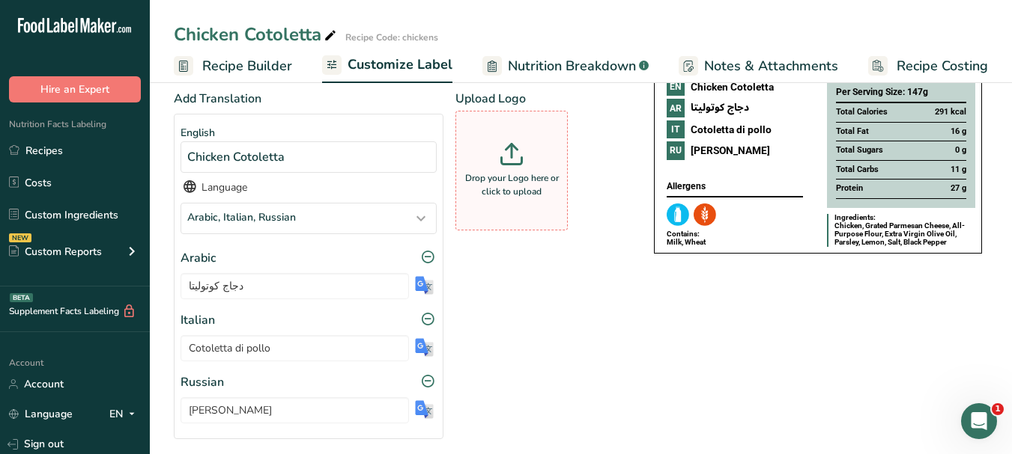
click at [531, 198] on p "Drop your Logo here or click to upload" at bounding box center [511, 184] width 105 height 27
click at [531, 200] on input "Drop your Logo here or click to upload" at bounding box center [511, 171] width 112 height 120
type input "C:\fakepath\Logo_001.png"
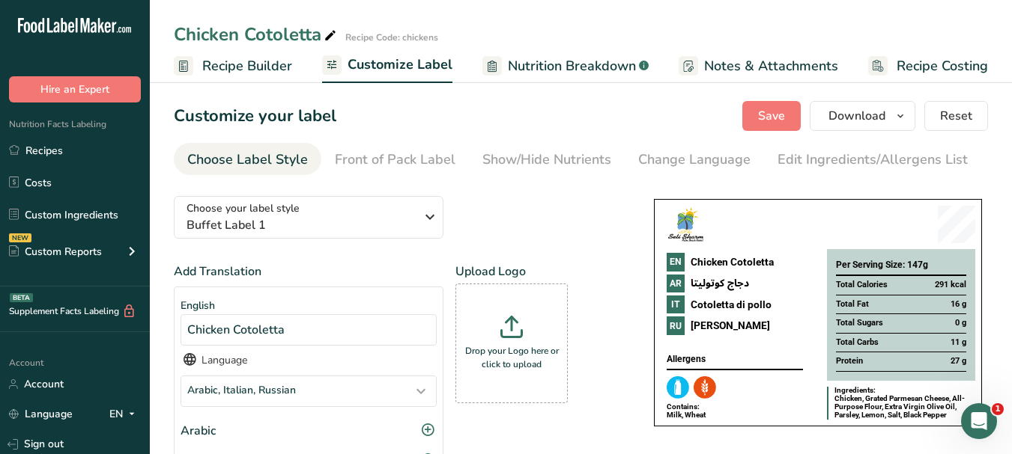
scroll to position [0, 0]
click at [775, 117] on span "Save" at bounding box center [771, 117] width 27 height 18
drag, startPoint x: 901, startPoint y: 118, endPoint x: 897, endPoint y: 127, distance: 9.0
click at [901, 118] on icon "button" at bounding box center [900, 117] width 12 height 19
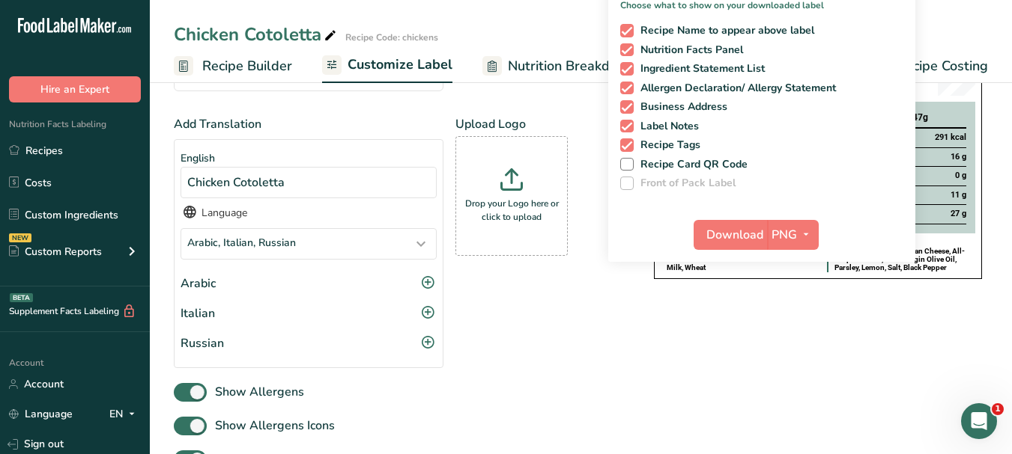
scroll to position [150, 0]
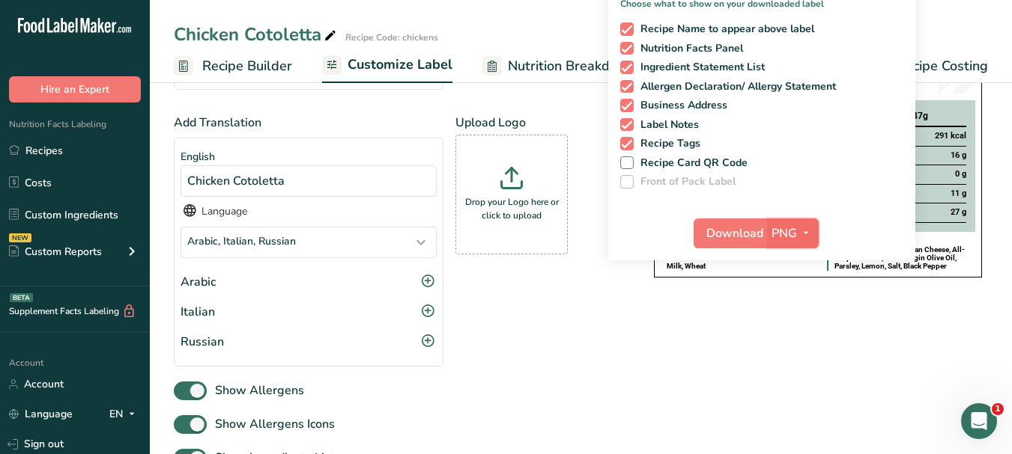
click at [802, 228] on icon "button" at bounding box center [806, 233] width 12 height 19
click at [790, 335] on link "PDF" at bounding box center [794, 338] width 48 height 25
click at [736, 226] on span "Download" at bounding box center [735, 234] width 57 height 18
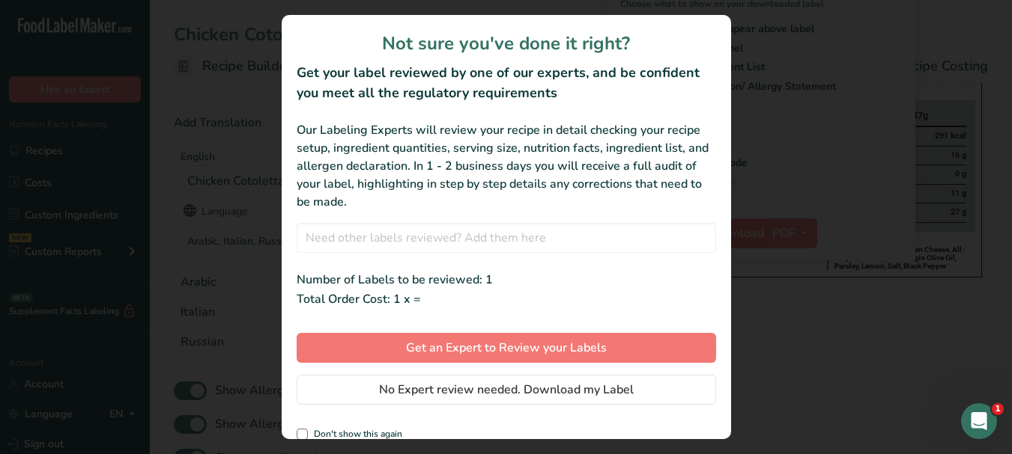
scroll to position [0, 129]
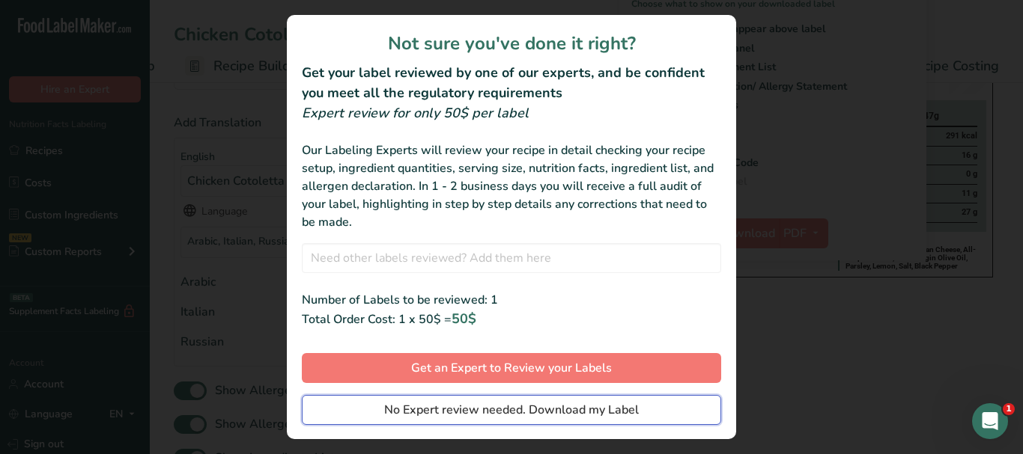
click at [562, 410] on span "No Expert review needed. Download my Label" at bounding box center [511, 410] width 255 height 18
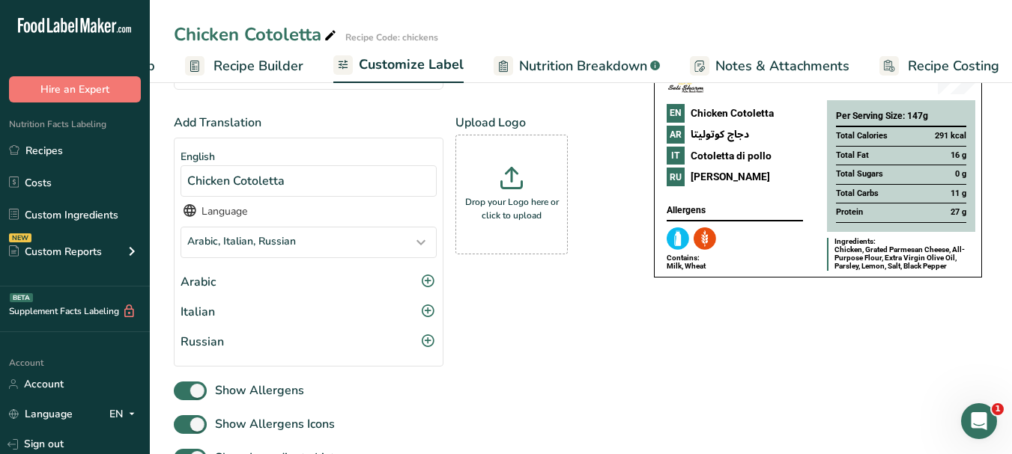
scroll to position [0, 0]
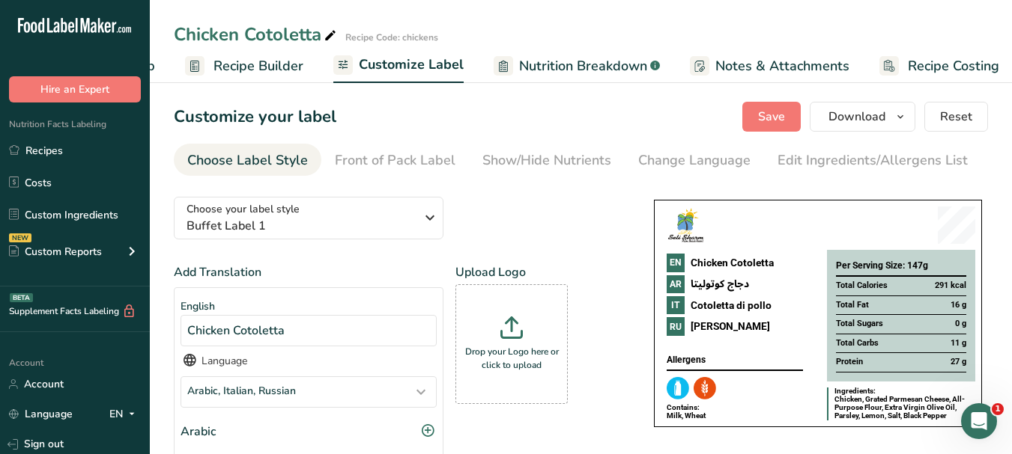
click at [951, 64] on span "Recipe Costing" at bounding box center [952, 66] width 91 height 20
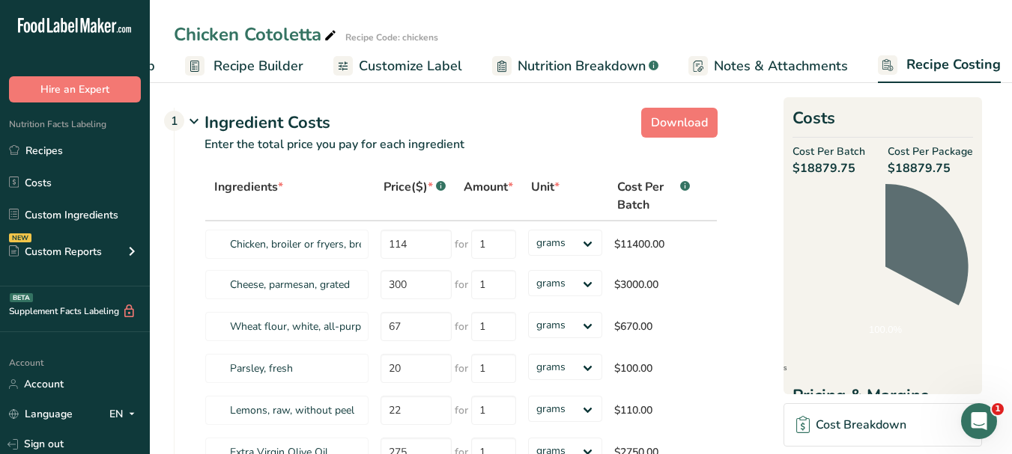
scroll to position [0, 140]
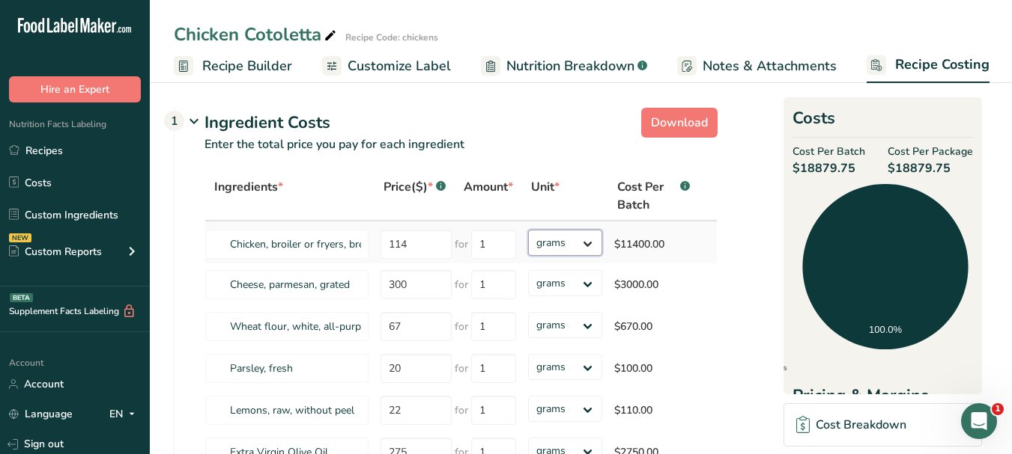
click at [590, 244] on select "grams kg mg mcg lb oz" at bounding box center [565, 243] width 74 height 26
select select "1"
click at [528, 230] on select "grams kg mg mcg lb oz" at bounding box center [565, 243] width 74 height 26
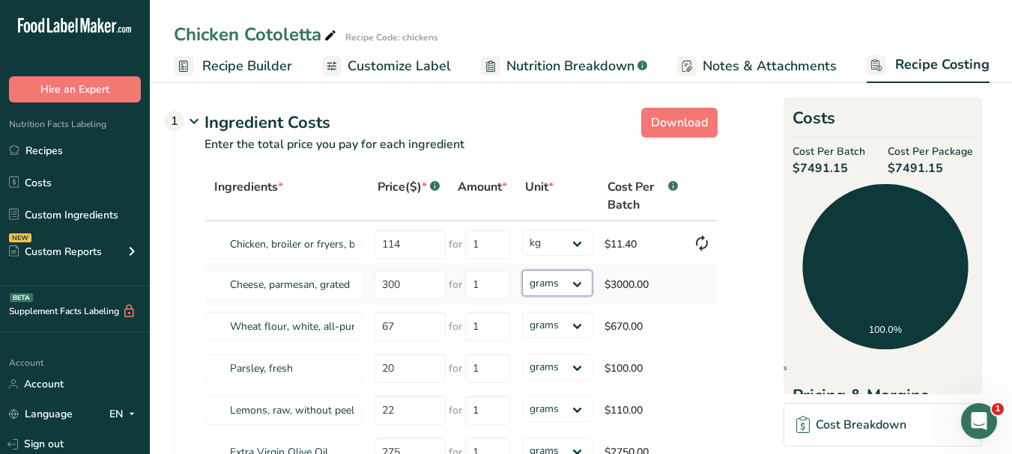
click at [588, 285] on select "grams kg mg mcg lb oz" at bounding box center [557, 283] width 70 height 26
select select "1"
click at [522, 270] on select "grams kg mg mcg lb oz" at bounding box center [557, 283] width 70 height 26
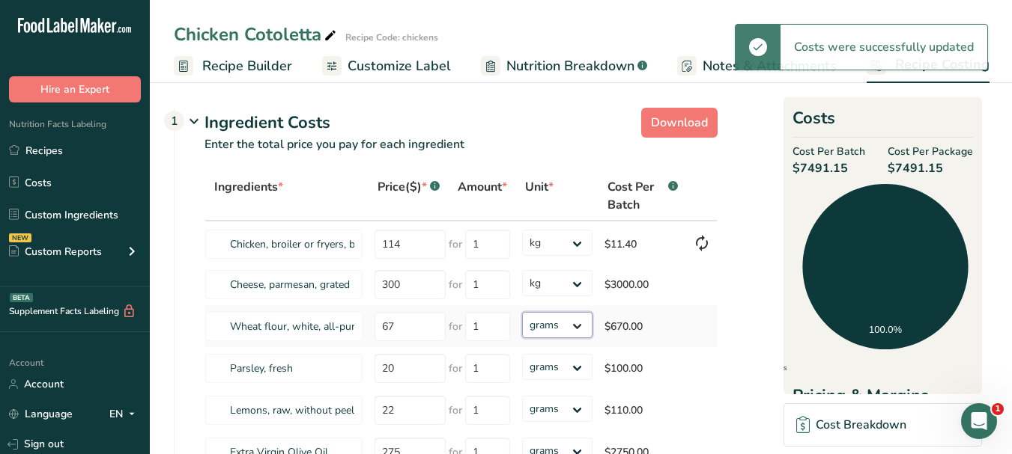
click at [580, 327] on select "grams kg mg mcg lb oz" at bounding box center [557, 325] width 70 height 26
select select "1"
click at [522, 312] on select "grams kg mg mcg lb oz" at bounding box center [557, 325] width 70 height 26
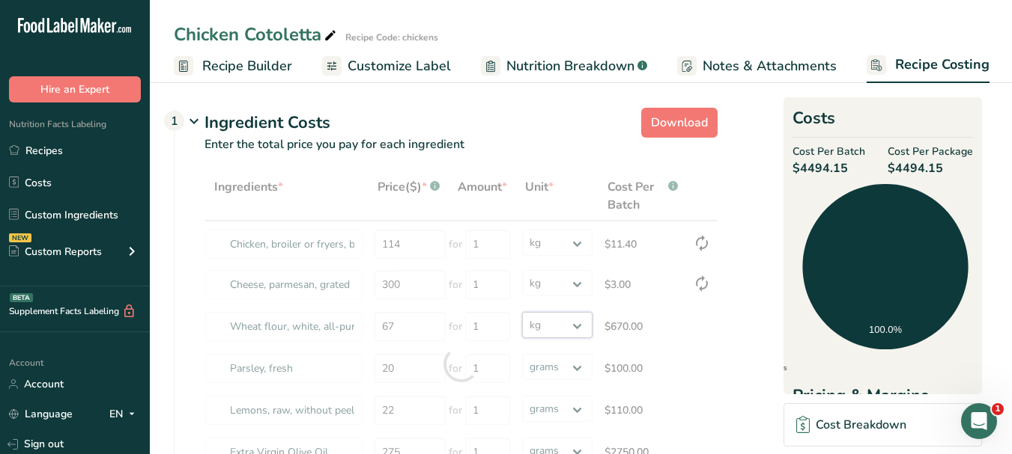
scroll to position [150, 0]
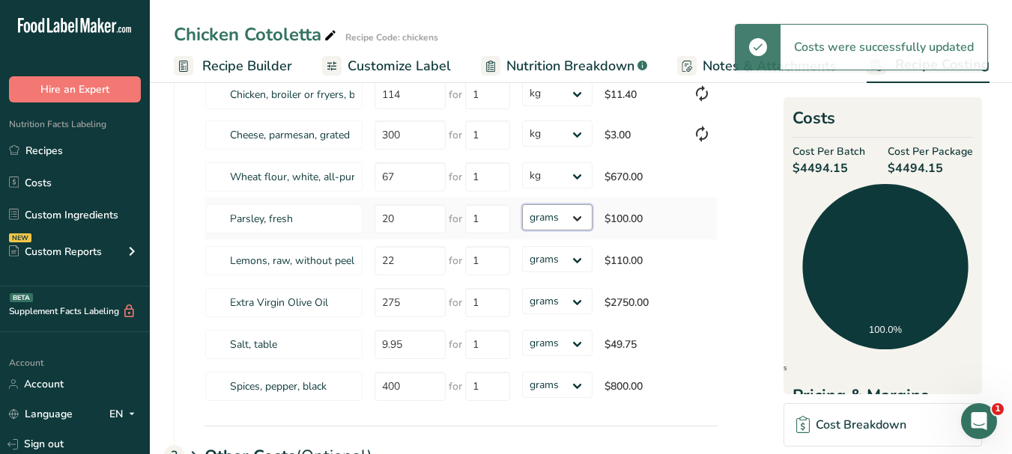
click at [579, 218] on select "grams kg mg mcg lb oz" at bounding box center [557, 217] width 70 height 26
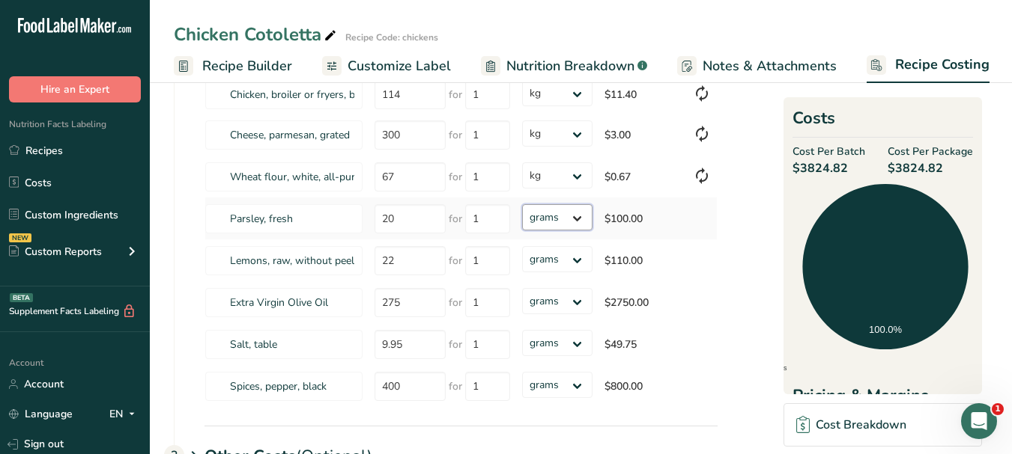
select select "1"
click at [522, 204] on select "grams kg mg mcg lb oz" at bounding box center [557, 217] width 70 height 26
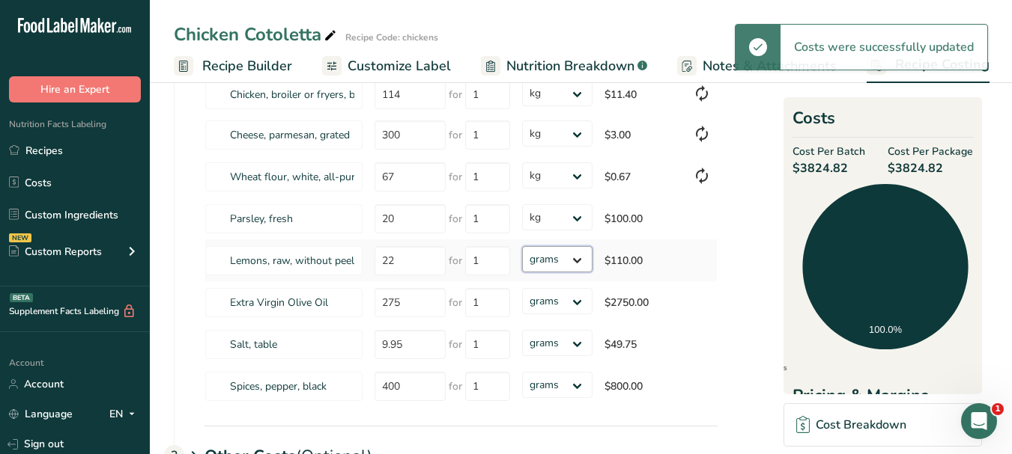
click at [584, 269] on select "grams kg mg mcg lb oz" at bounding box center [557, 259] width 70 height 26
select select "1"
click at [522, 246] on select "grams kg mg mcg lb oz" at bounding box center [557, 259] width 70 height 26
click at [577, 308] on select "grams kg mg mcg lb oz" at bounding box center [557, 301] width 70 height 26
select select "1"
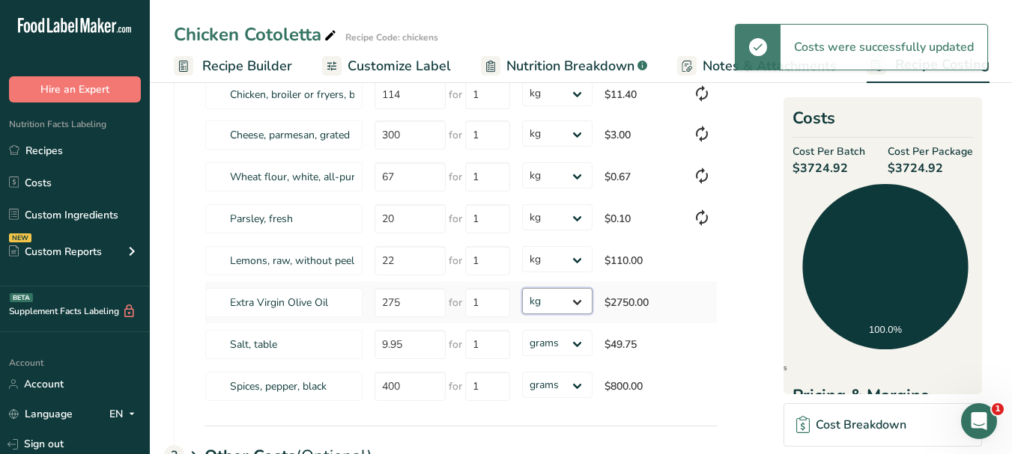
click at [522, 288] on select "grams kg mg mcg lb oz" at bounding box center [557, 301] width 70 height 26
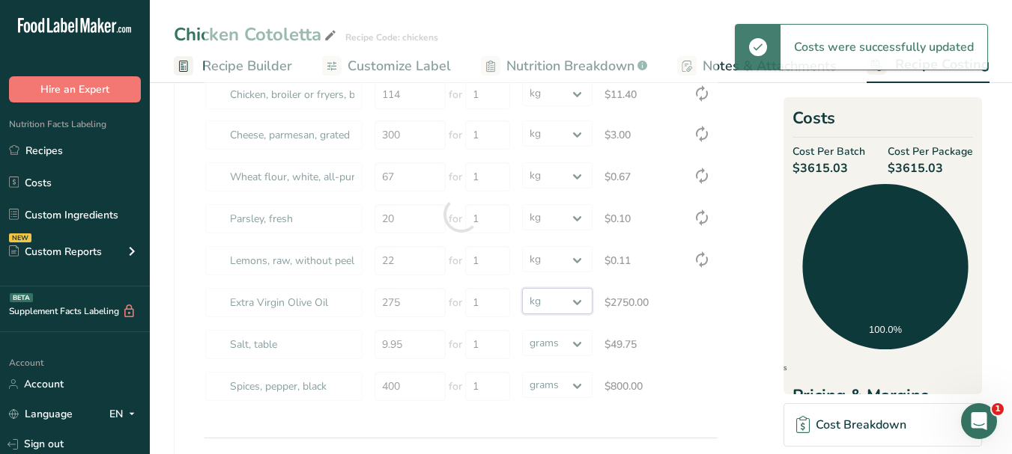
select select
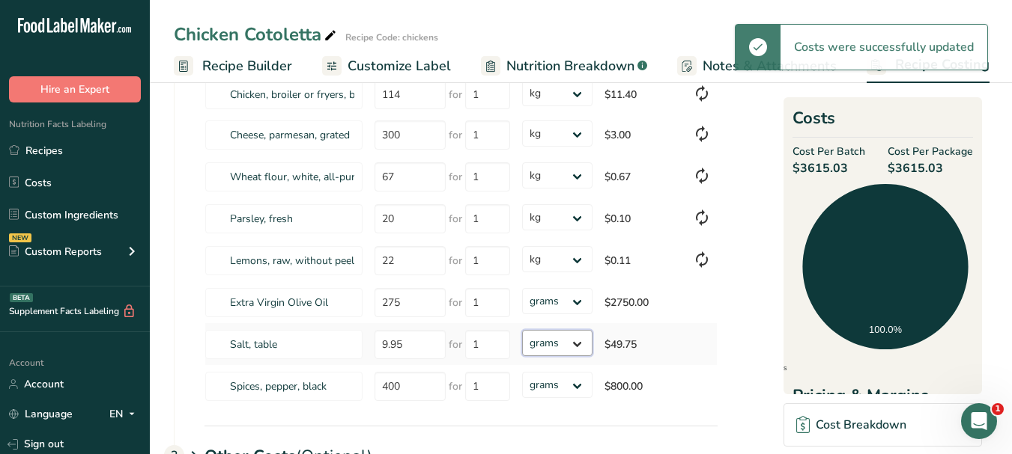
click at [578, 353] on select "grams kg mg mcg lb oz" at bounding box center [557, 343] width 70 height 26
select select "1"
click at [522, 330] on select "grams kg mg mcg lb oz" at bounding box center [557, 343] width 70 height 26
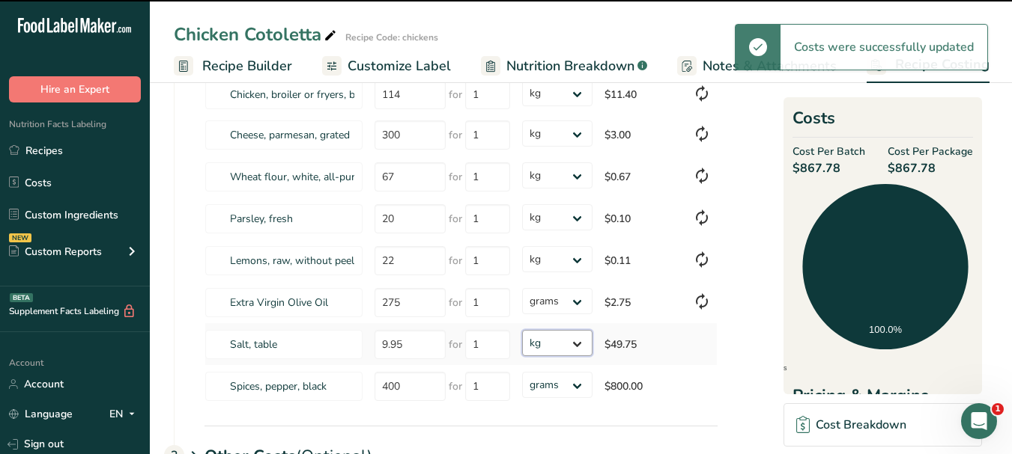
select select "1"
select select
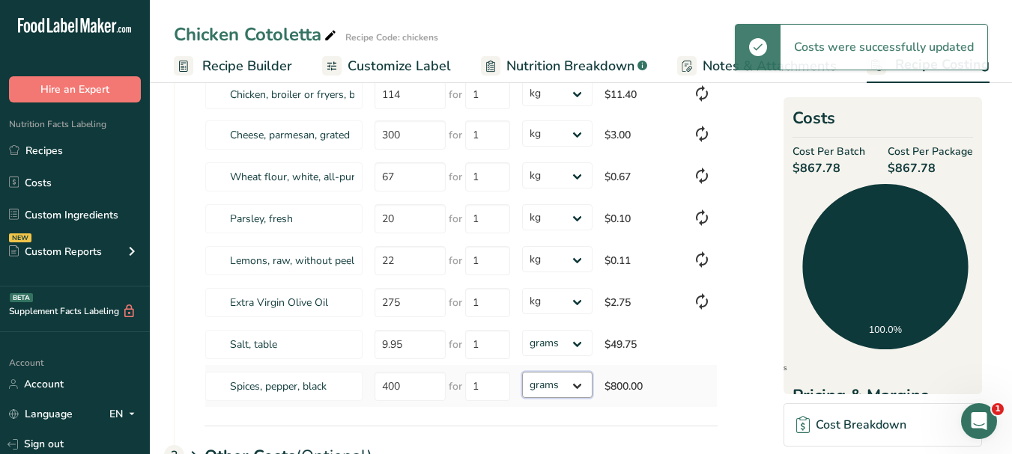
drag, startPoint x: 574, startPoint y: 330, endPoint x: 579, endPoint y: 389, distance: 59.3
click at [579, 389] on select "grams kg mg mcg lb oz" at bounding box center [557, 385] width 70 height 26
select select "1"
click at [522, 372] on select "grams kg mg mcg lb oz" at bounding box center [557, 385] width 70 height 26
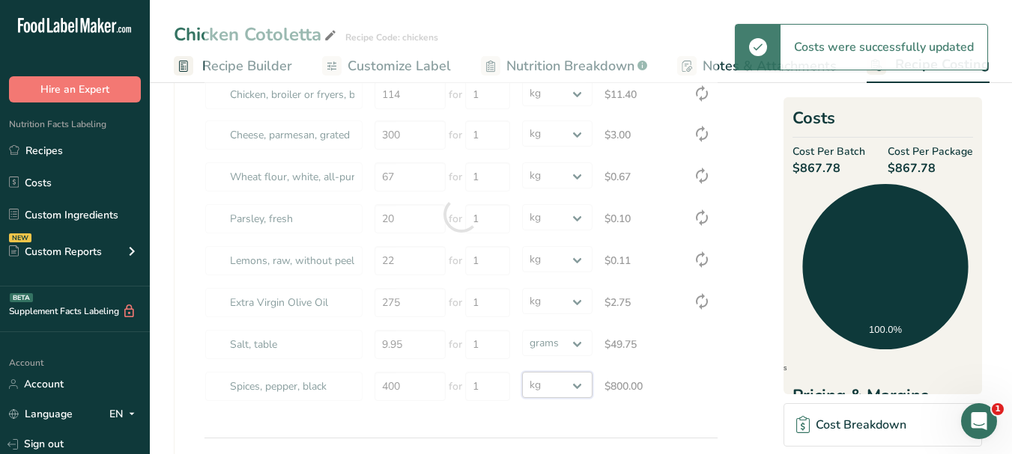
select select "1"
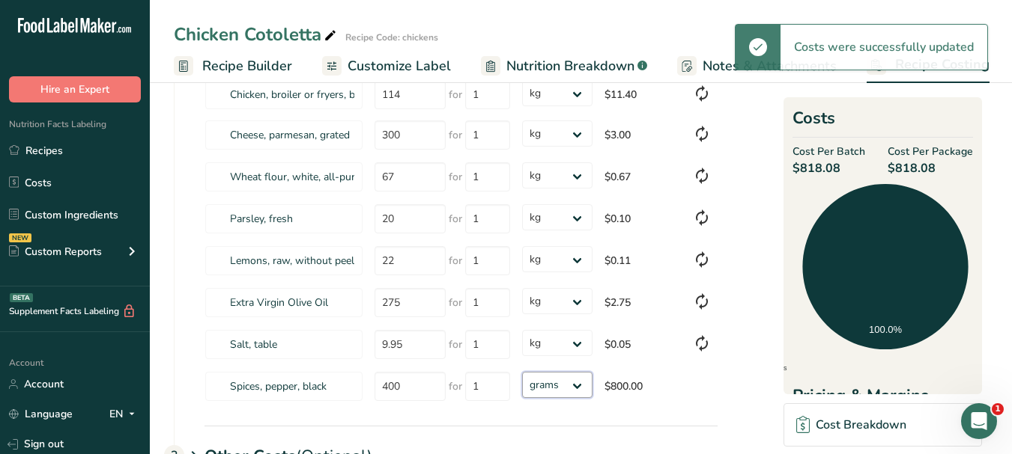
select select "1"
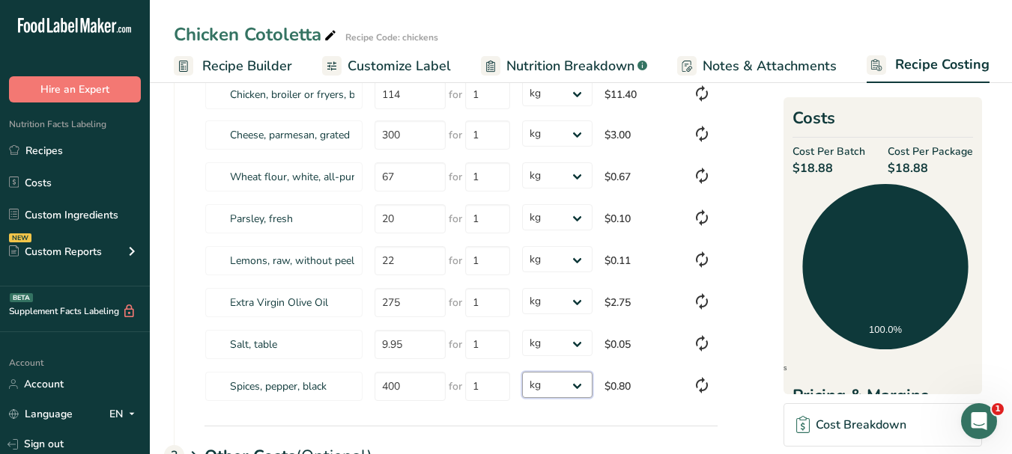
scroll to position [0, 0]
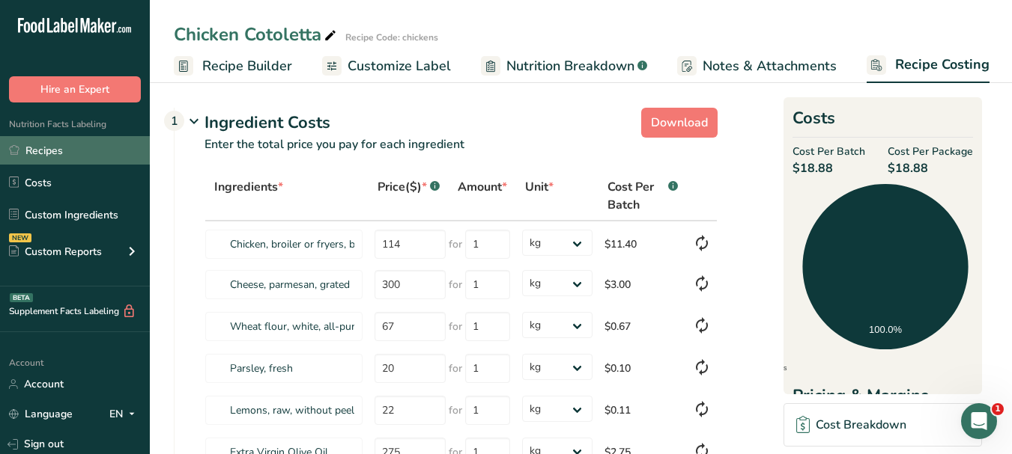
click at [68, 142] on link "Recipes" at bounding box center [75, 150] width 150 height 28
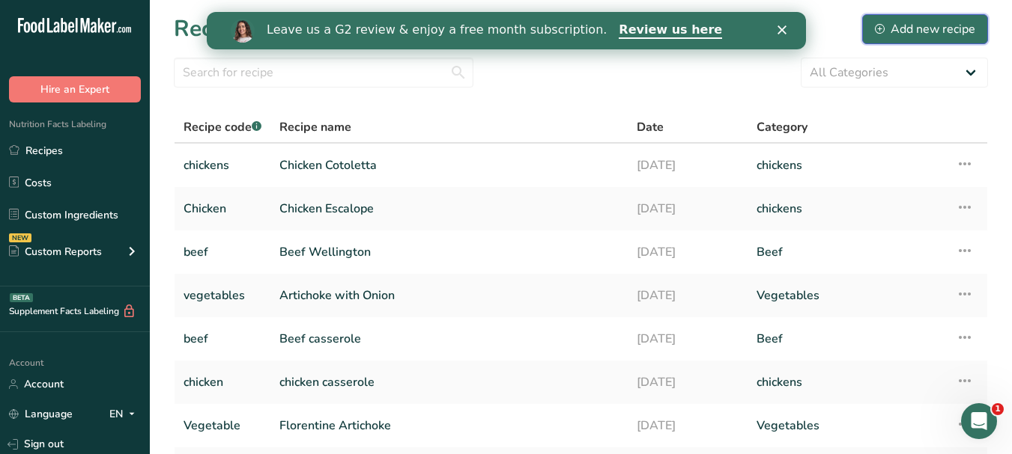
click at [940, 22] on div "Add new recipe" at bounding box center [925, 29] width 100 height 18
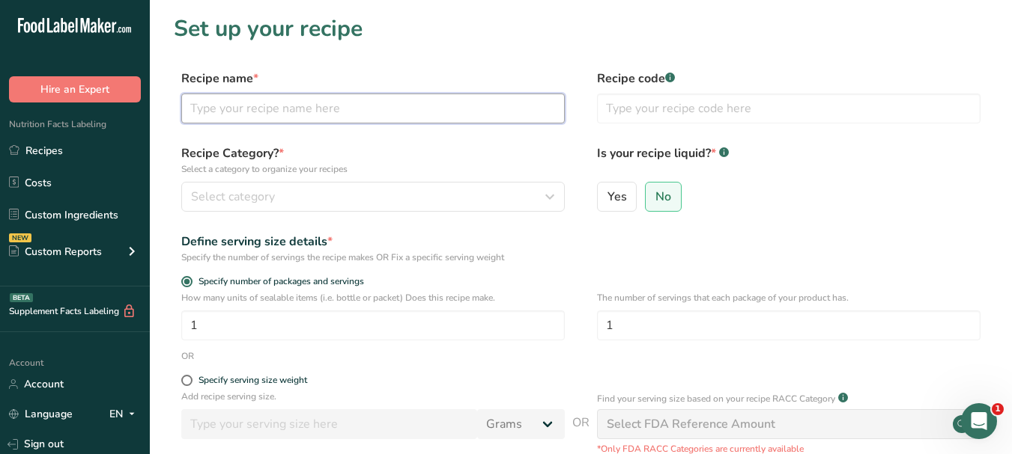
paste input "Tagliatelle alla Puttanesca"
type input "Tagliatelle alla Puttanesca"
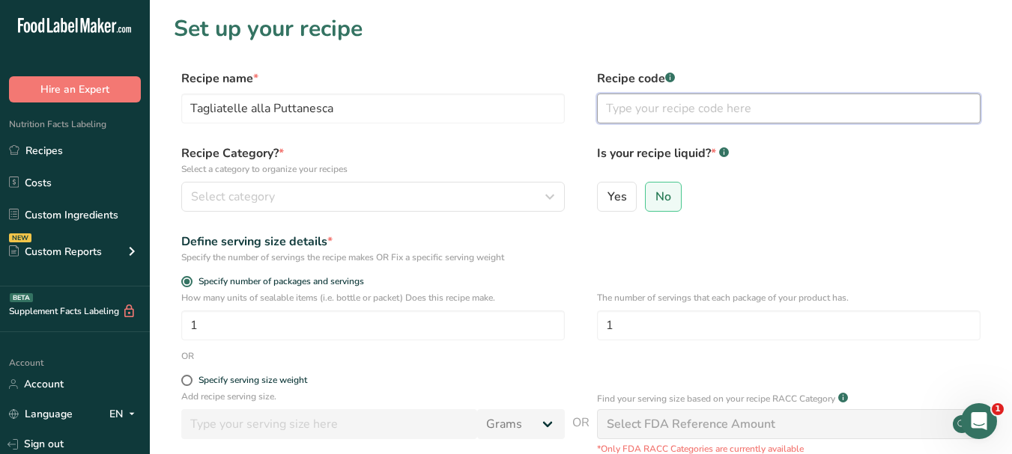
click at [627, 105] on input "text" at bounding box center [788, 109] width 383 height 30
type input "pasta"
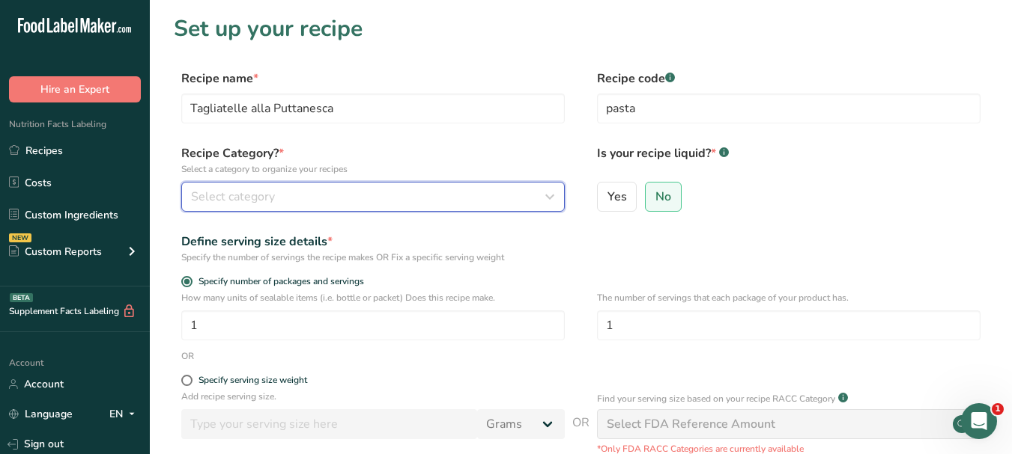
click at [439, 203] on div "Select category" at bounding box center [368, 197] width 355 height 18
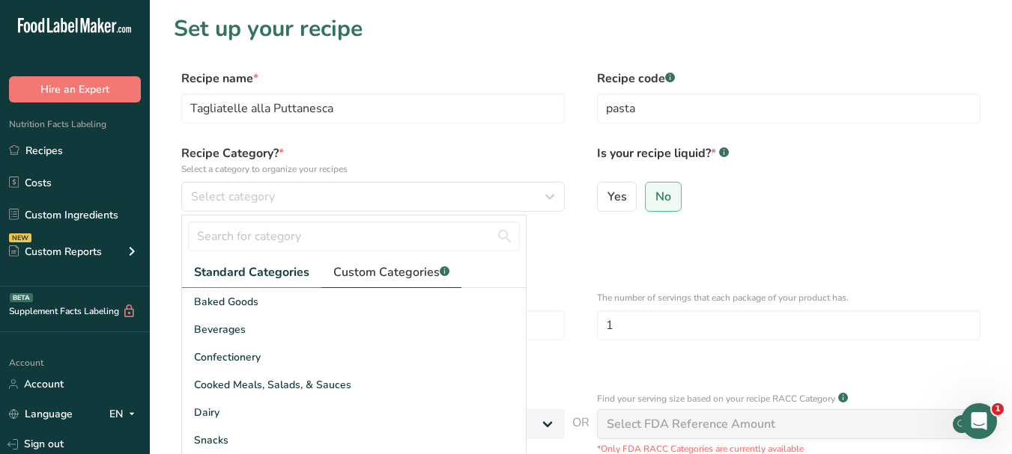
click at [396, 269] on span "Custom Categories .a-a{fill:#347362;}.b-a{fill:#fff;}" at bounding box center [391, 273] width 116 height 18
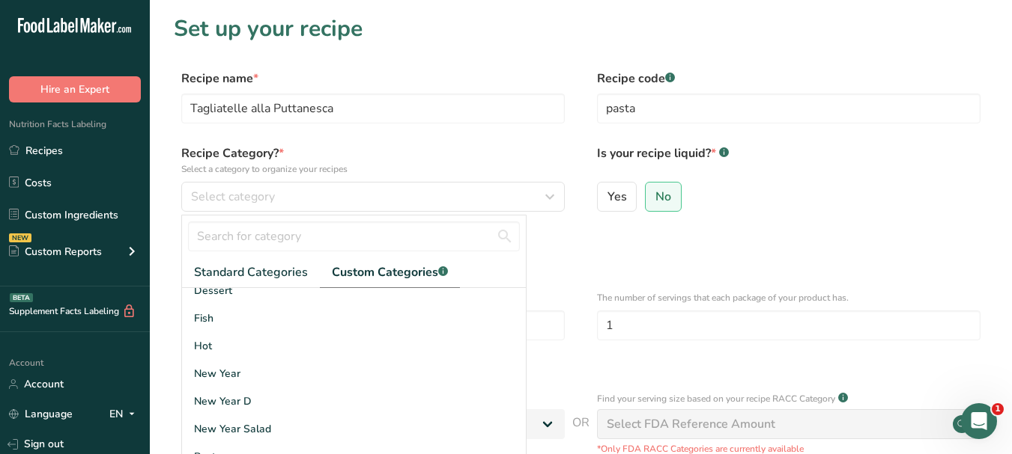
scroll to position [219, 0]
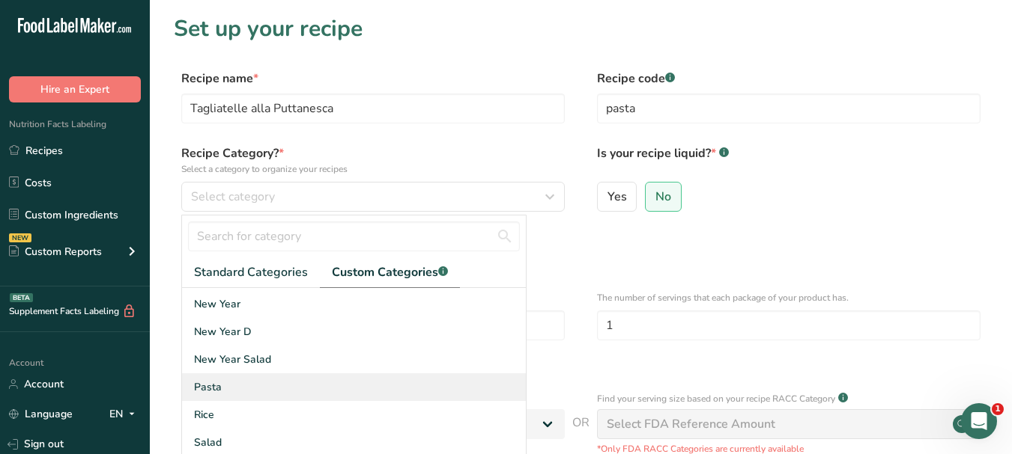
click at [335, 395] on div "Pasta" at bounding box center [354, 388] width 344 height 28
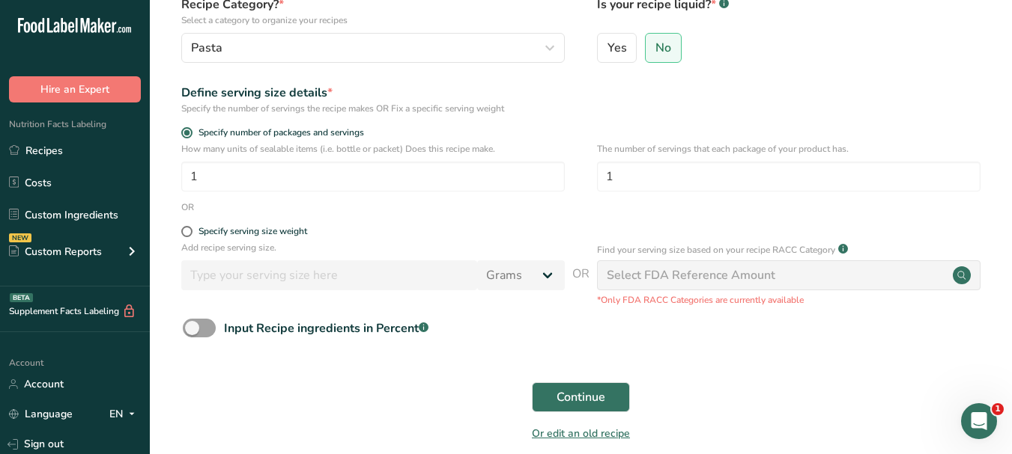
scroll to position [150, 0]
click at [569, 389] on span "Continue" at bounding box center [580, 397] width 49 height 18
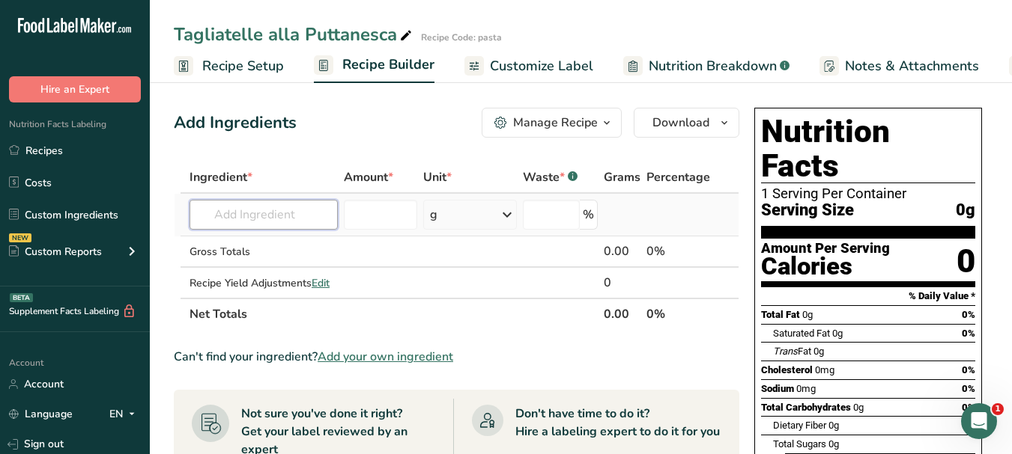
paste input "Whole peeled tomatoes"
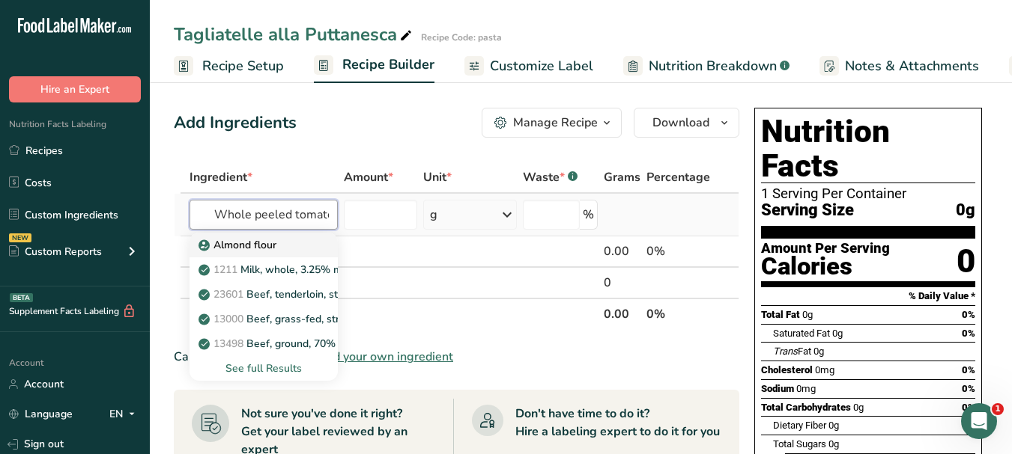
scroll to position [0, 19]
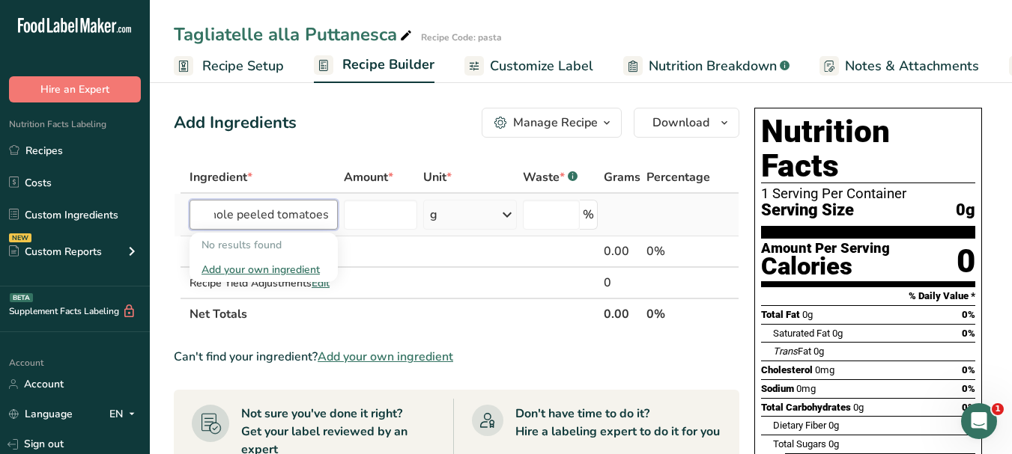
click at [234, 216] on input "Whole peeled tomatoes" at bounding box center [263, 215] width 148 height 30
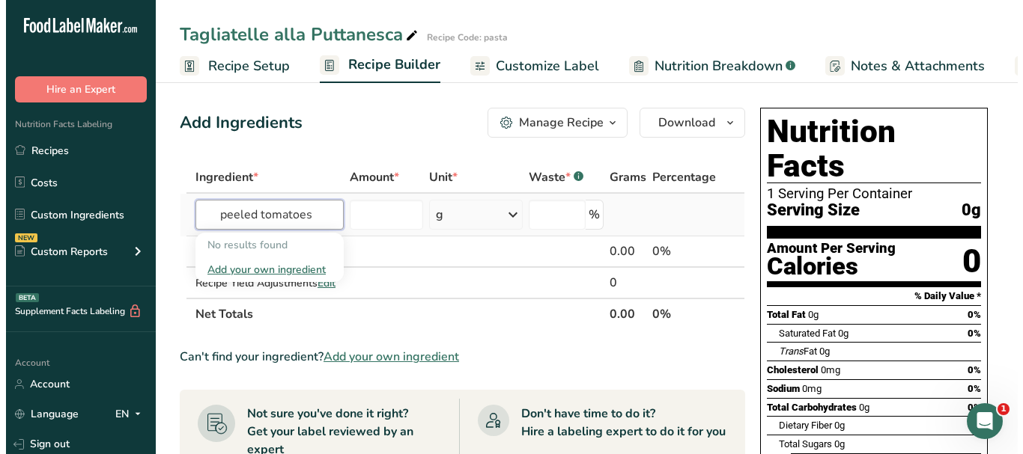
scroll to position [0, 0]
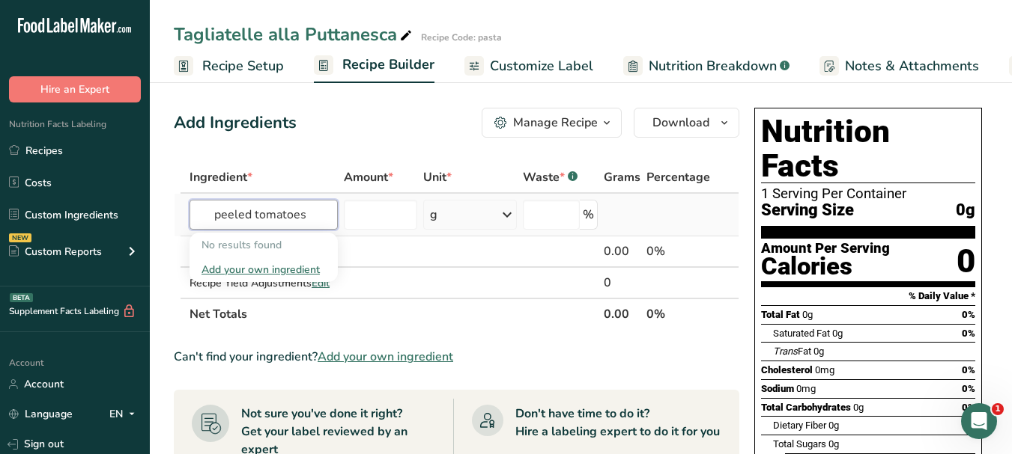
click at [257, 213] on input "peeled tomatoes" at bounding box center [263, 215] width 148 height 30
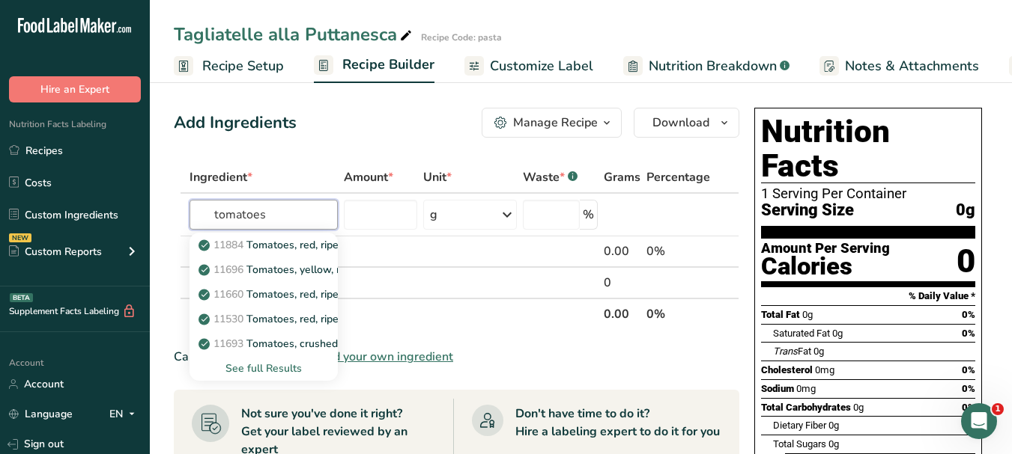
type input "tomatoes"
click at [288, 365] on div "See full Results" at bounding box center [263, 369] width 124 height 16
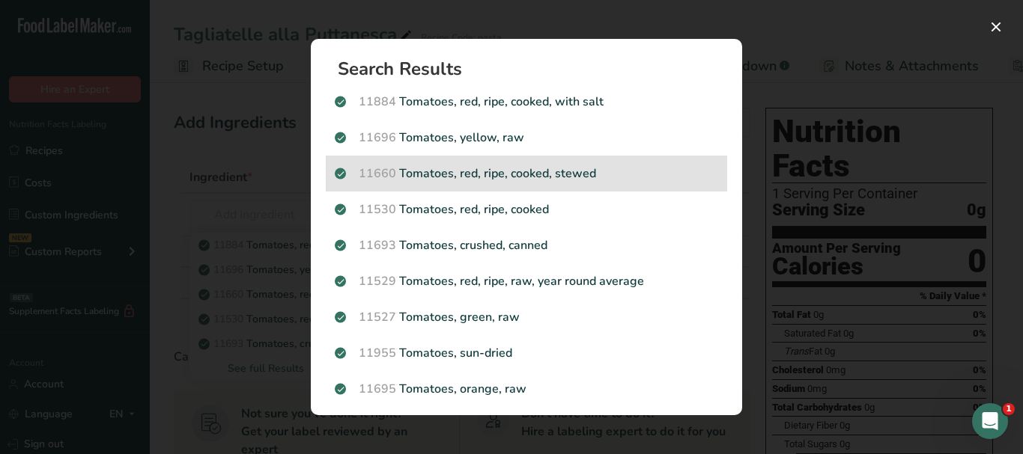
click at [584, 174] on p "11660 Tomatoes, red, ripe, cooked, stewed" at bounding box center [526, 174] width 383 height 18
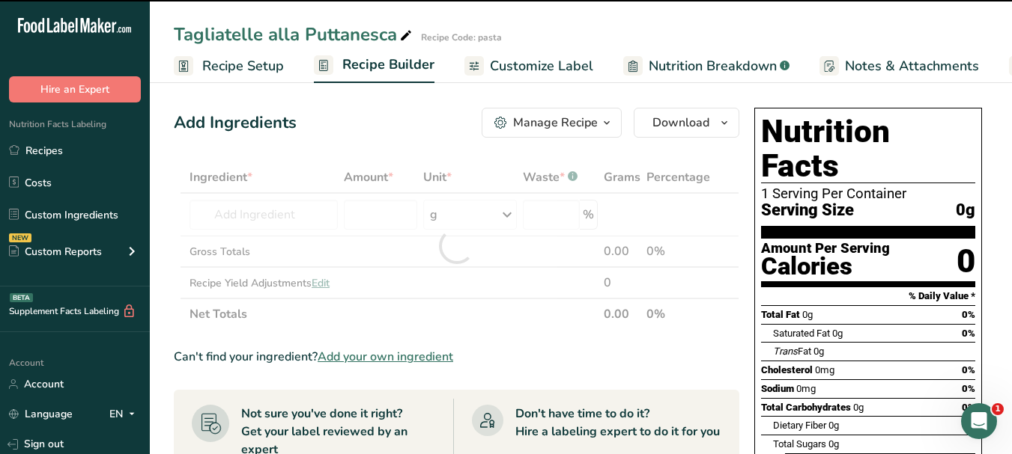
type input "0"
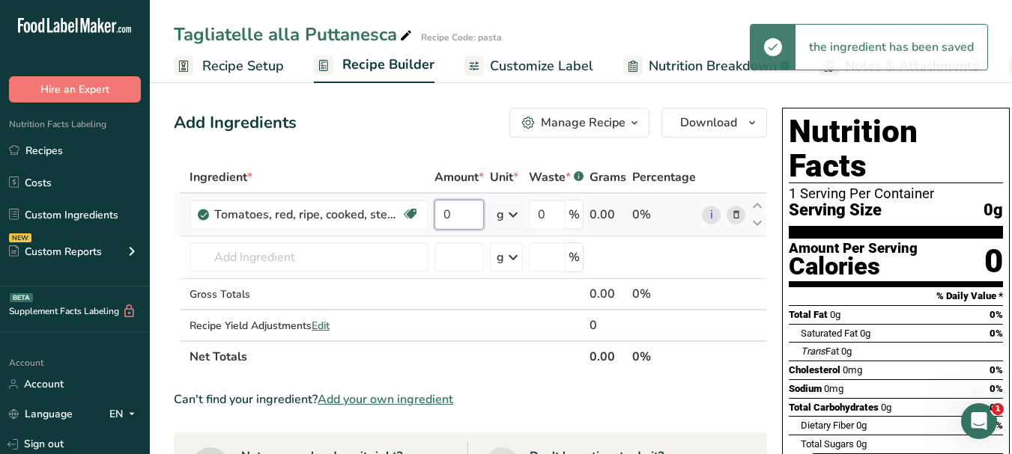
click at [440, 210] on input "0" at bounding box center [458, 215] width 49 height 30
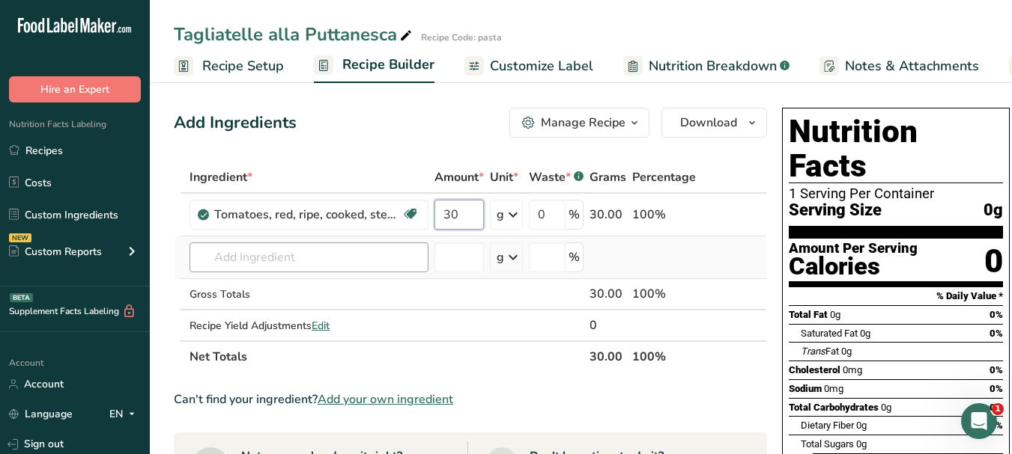
type input "30"
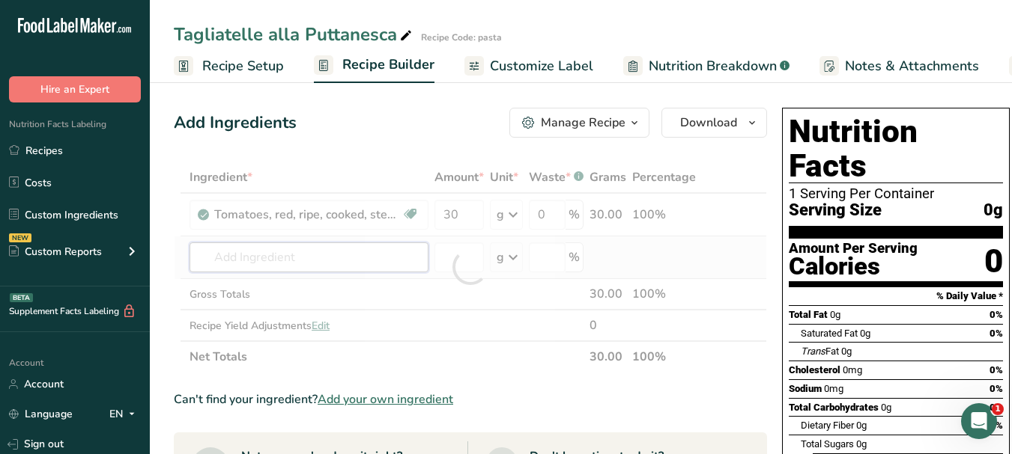
click at [341, 254] on div "Ingredient * Amount * Unit * Waste * .a-a{fill:#347362;}.b-a{fill:#fff;} Grams …" at bounding box center [470, 267] width 593 height 211
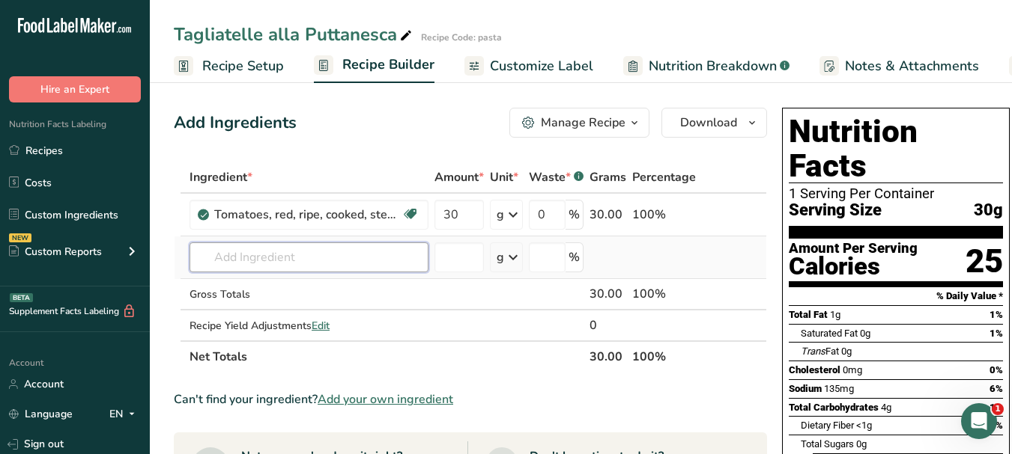
paste input "garlic"
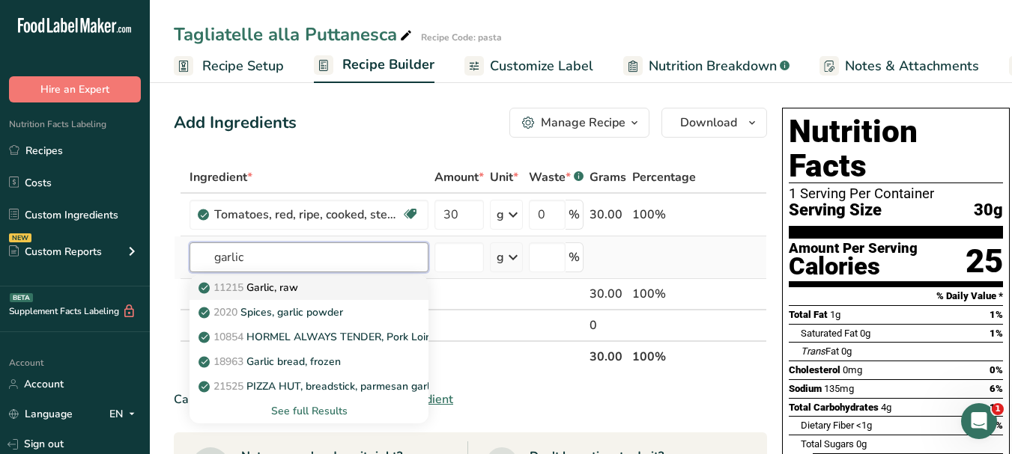
type input "garlic"
click at [324, 292] on div "11215 Garlic, raw" at bounding box center [296, 288] width 191 height 16
type input "Garlic, raw"
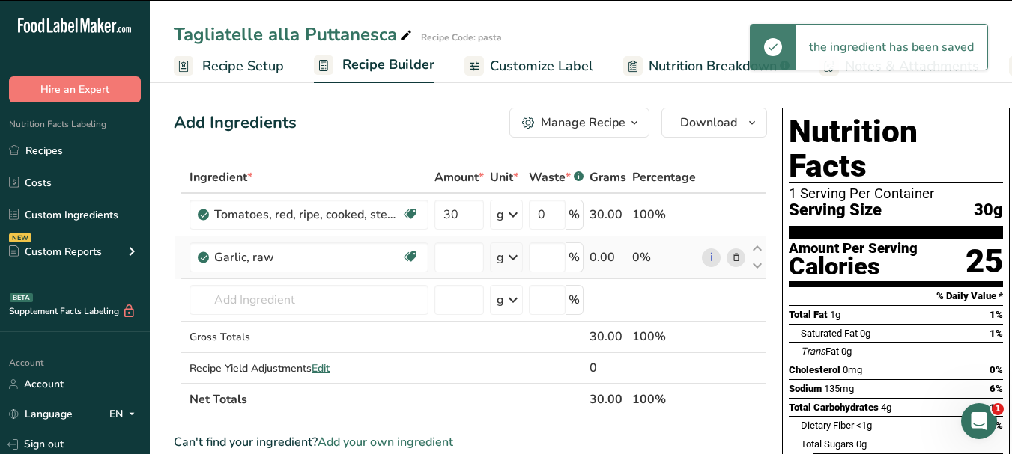
type input "0"
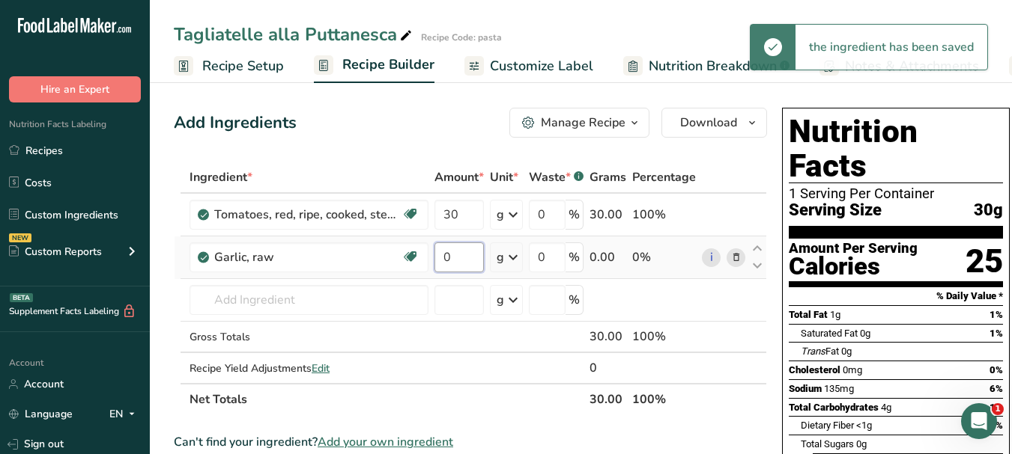
click at [443, 255] on input "0" at bounding box center [458, 258] width 49 height 30
type input "5"
click at [255, 298] on div "Ingredient * Amount * Unit * Waste * .a-a{fill:#347362;}.b-a{fill:#fff;} Grams …" at bounding box center [470, 289] width 593 height 254
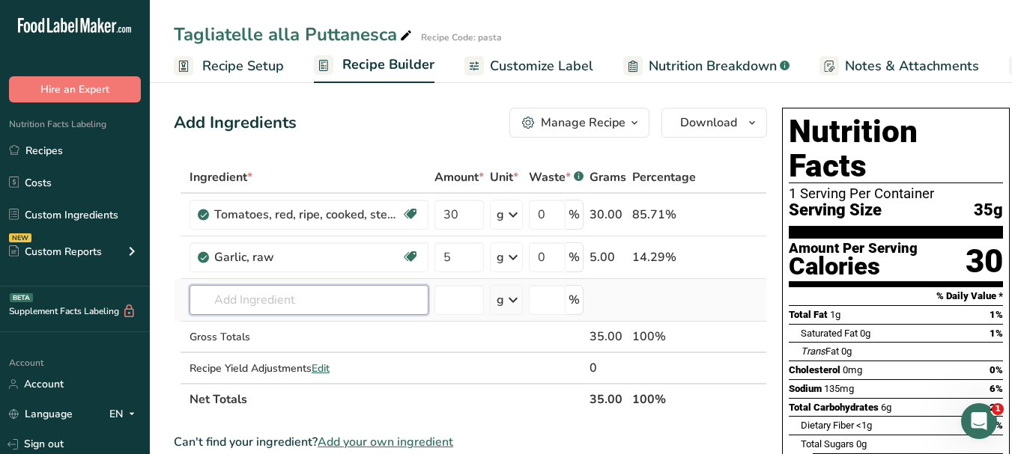
paste input "Red pepper"
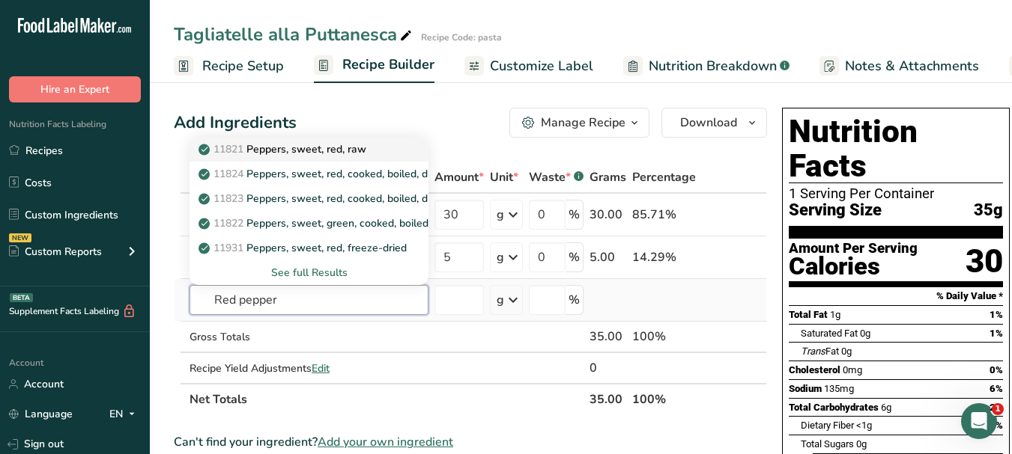
type input "Red pepper"
click at [366, 152] on p "11821 Peppers, sweet, red, raw" at bounding box center [283, 150] width 165 height 16
type input "Peppers, sweet, red, raw"
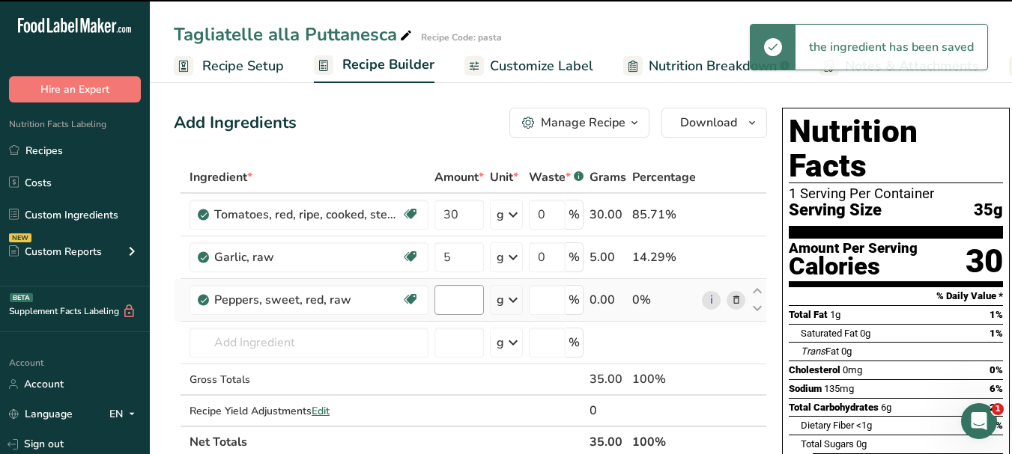
type input "0"
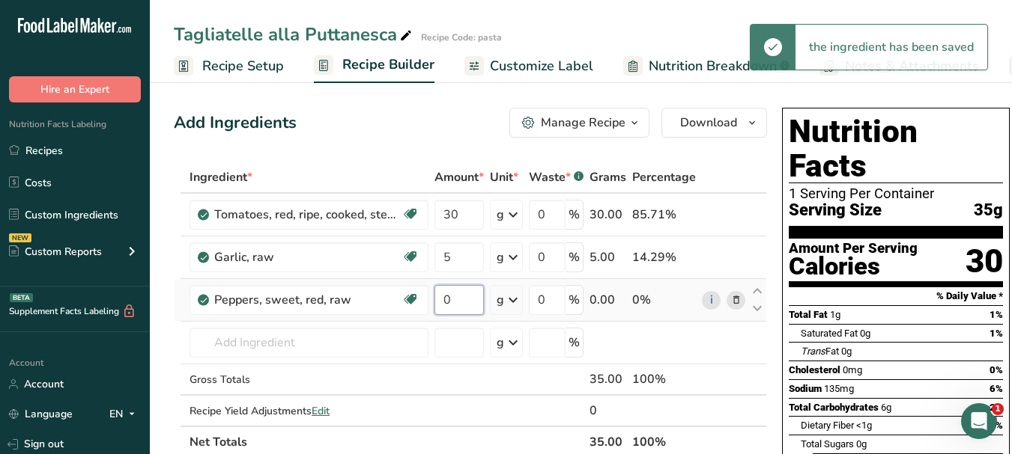
click at [443, 297] on input "0" at bounding box center [458, 300] width 49 height 30
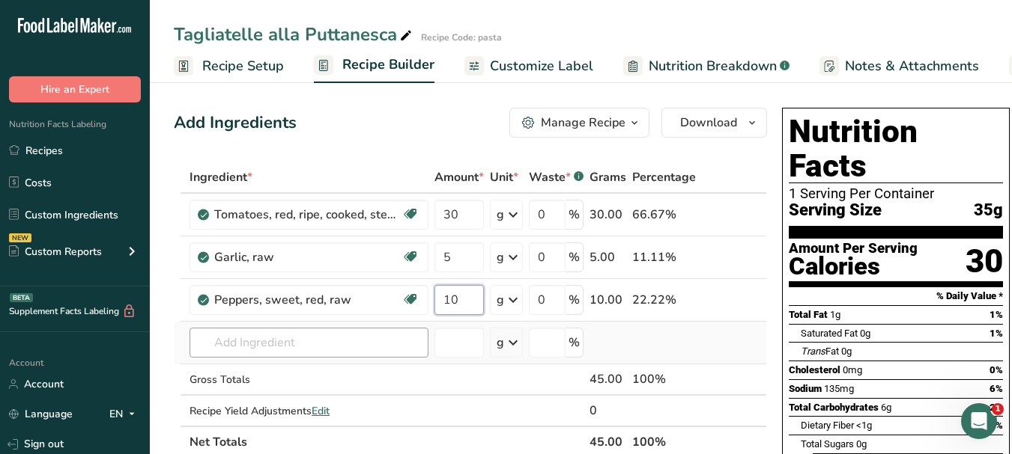
type input "10"
click at [292, 341] on div "Ingredient * Amount * Unit * Waste * .a-a{fill:#347362;}.b-a{fill:#fff;} Grams …" at bounding box center [470, 310] width 593 height 297
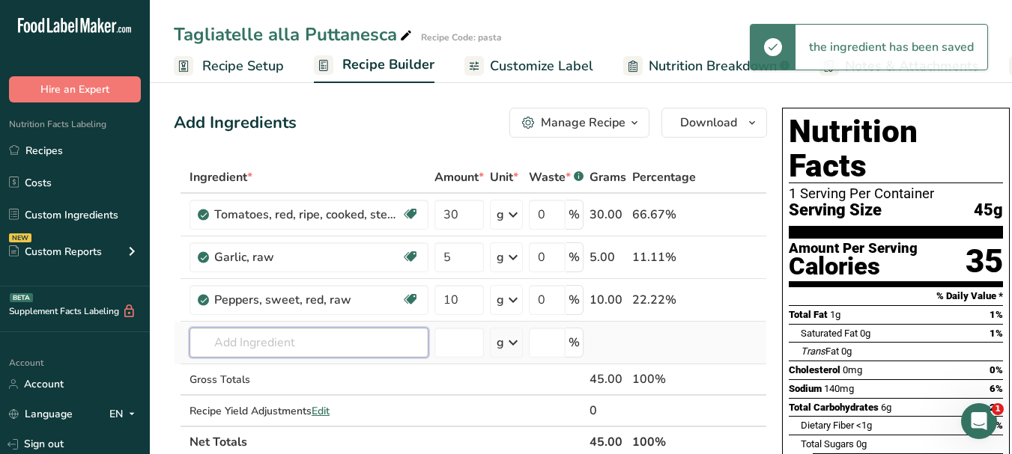
paste input "olive oil"
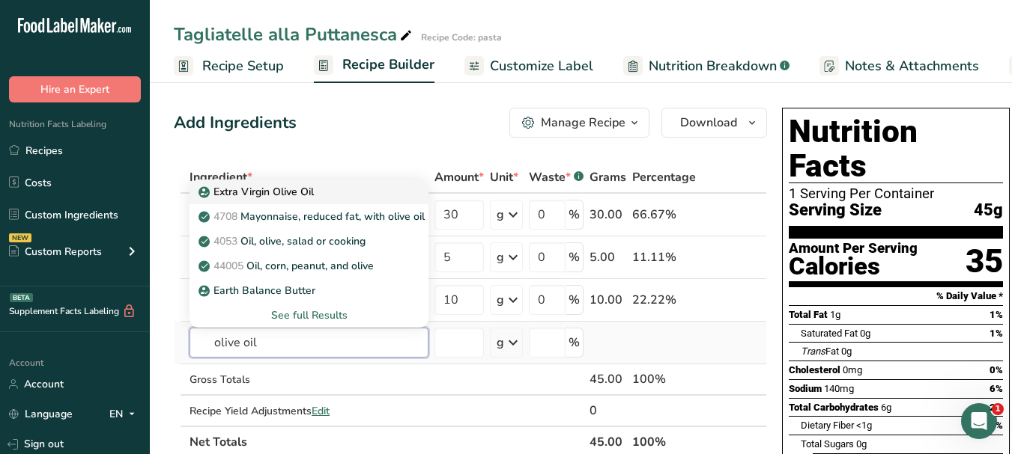
type input "olive oil"
click at [318, 189] on div "Extra Virgin Olive Oil" at bounding box center [296, 192] width 191 height 16
type input "Extra Virgin Olive Oil"
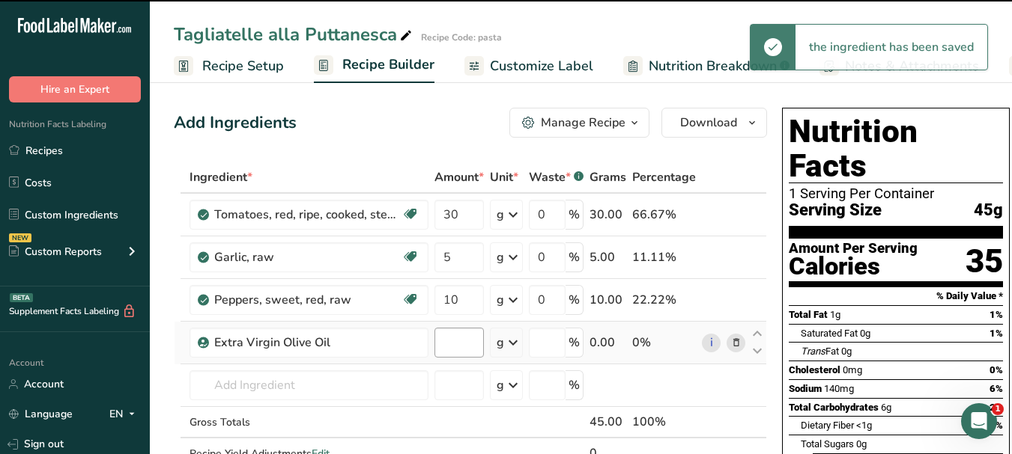
type input "0"
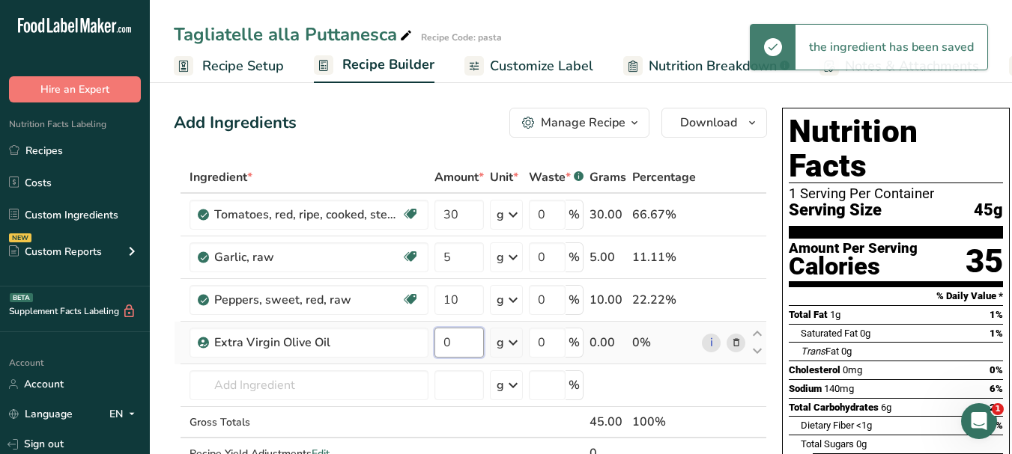
click at [446, 335] on input "0" at bounding box center [458, 343] width 49 height 30
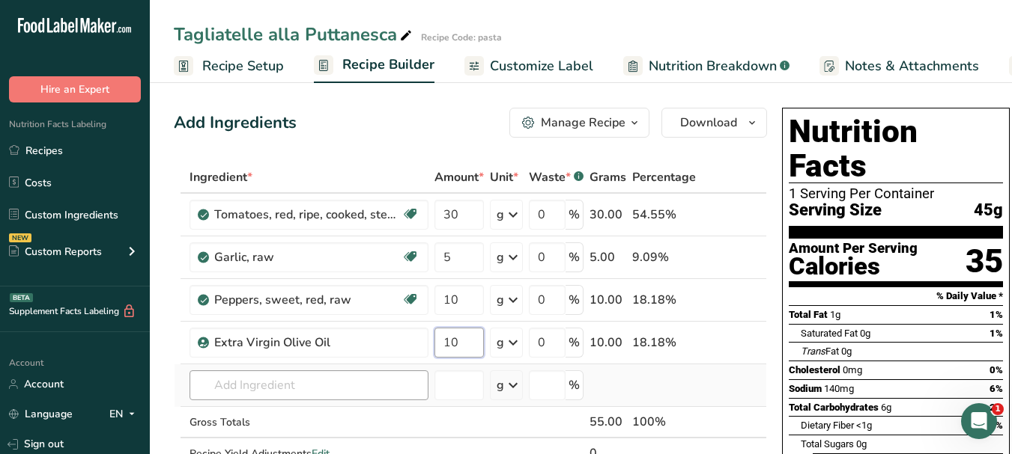
type input "10"
click at [330, 383] on div "Ingredient * Amount * Unit * Waste * .a-a{fill:#347362;}.b-a{fill:#fff;} Grams …" at bounding box center [470, 331] width 593 height 339
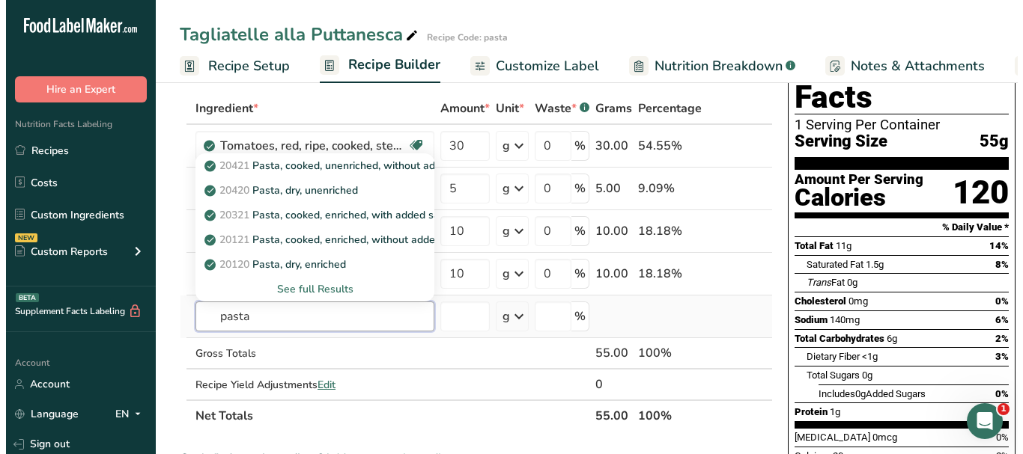
scroll to position [75, 0]
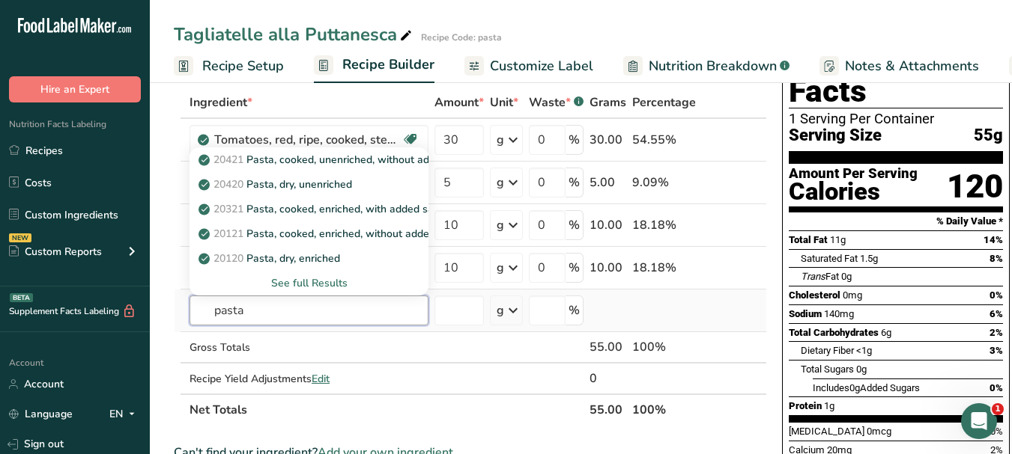
type input "pasta"
click at [375, 285] on div "See full Results" at bounding box center [308, 284] width 215 height 16
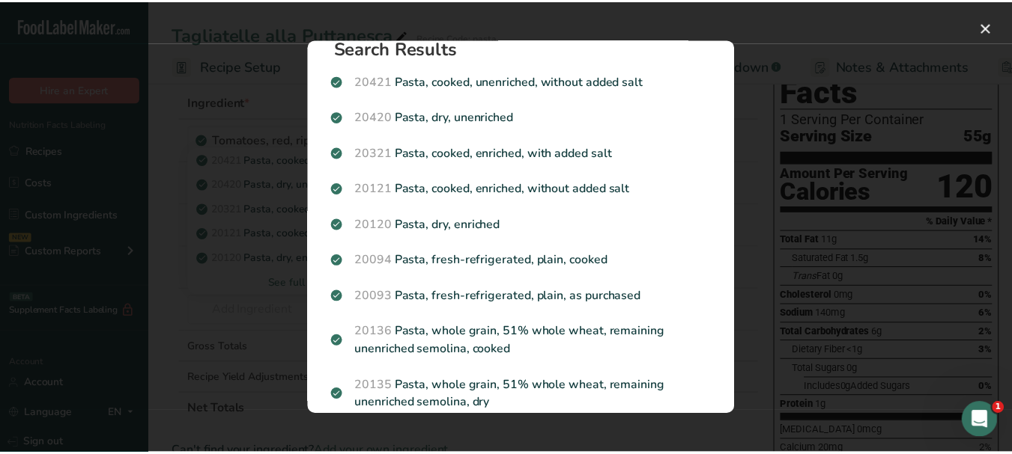
scroll to position [0, 0]
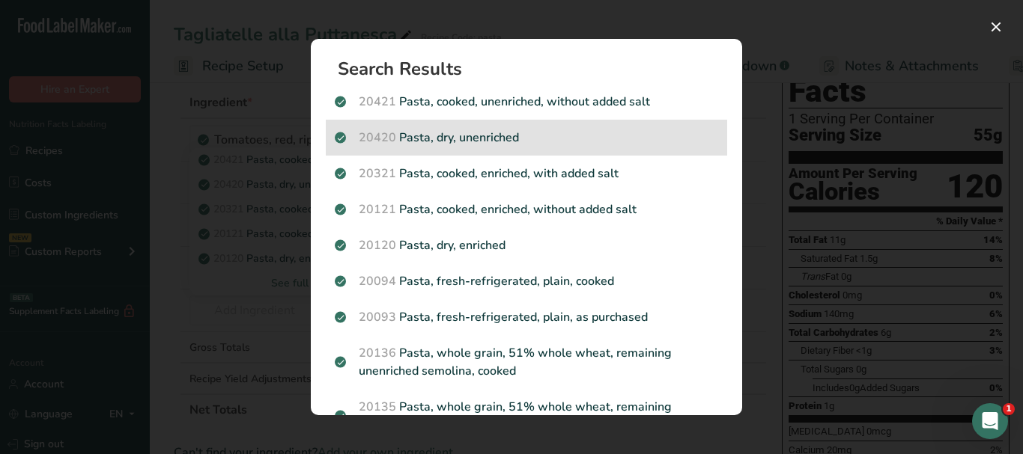
click at [623, 142] on p "20420 Pasta, dry, unenriched" at bounding box center [526, 138] width 383 height 18
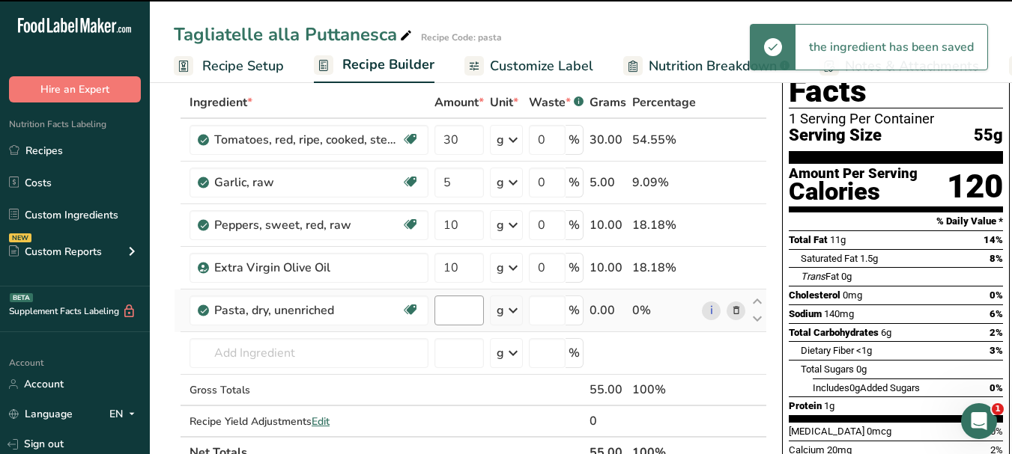
type input "0"
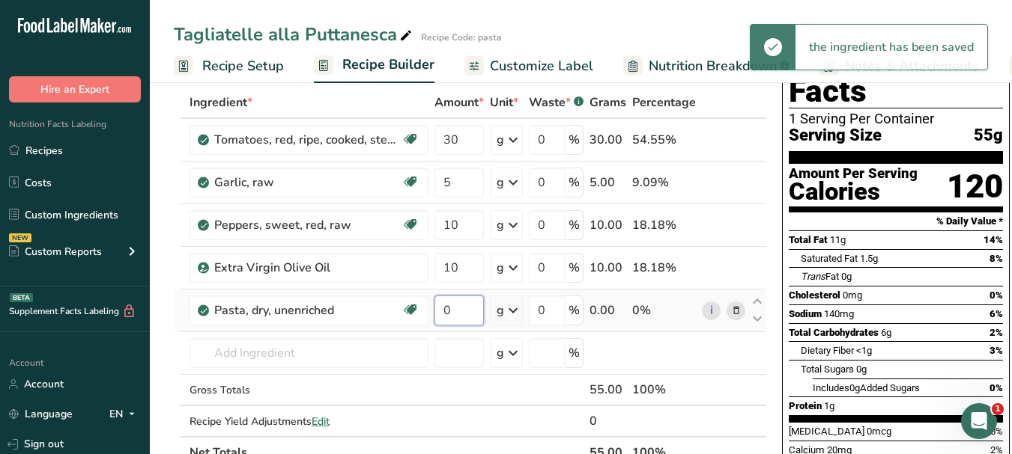
click at [444, 306] on input "0" at bounding box center [458, 311] width 49 height 30
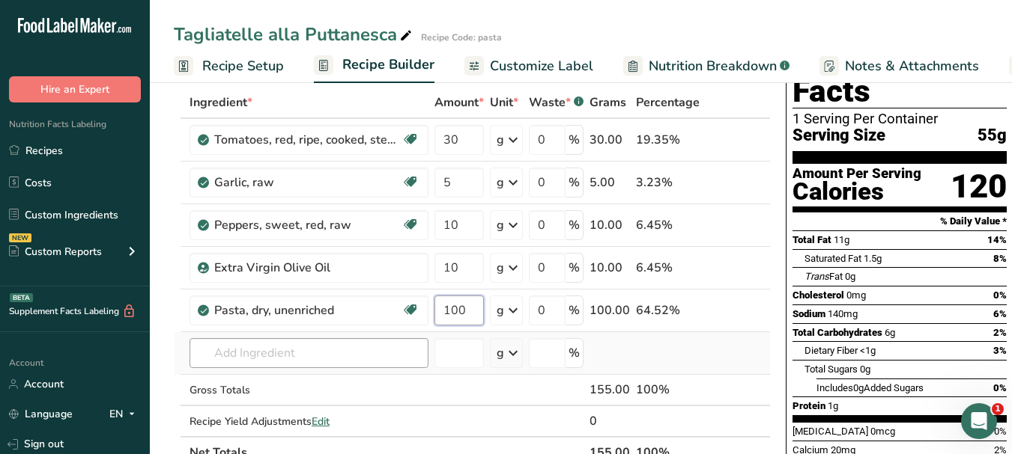
type input "100"
click at [356, 346] on div "Ingredient * Amount * Unit * Waste * .a-a{fill:#347362;}.b-a{fill:#fff;} Grams …" at bounding box center [472, 278] width 597 height 382
paste input "fresh parsley"
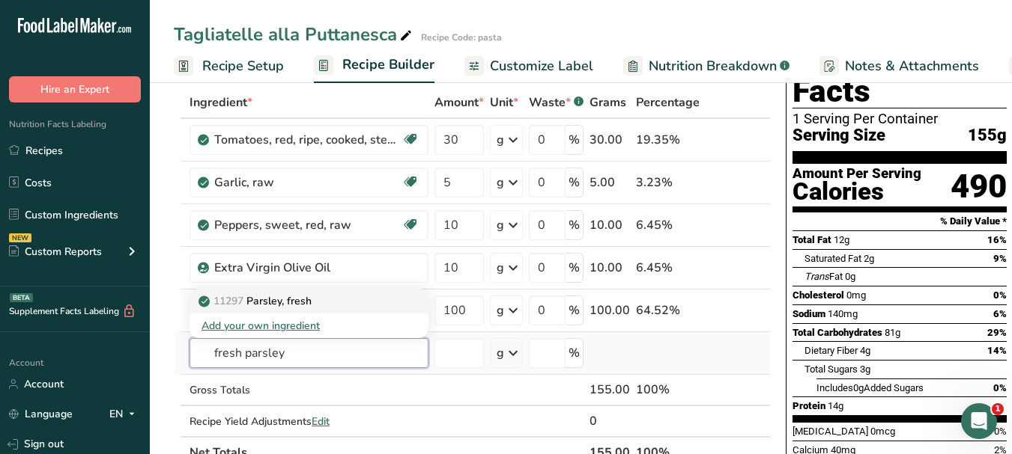
type input "fresh parsley"
click at [311, 299] on p "11297 [GEOGRAPHIC_DATA], fresh" at bounding box center [256, 302] width 110 height 16
type input "Parsley, fresh"
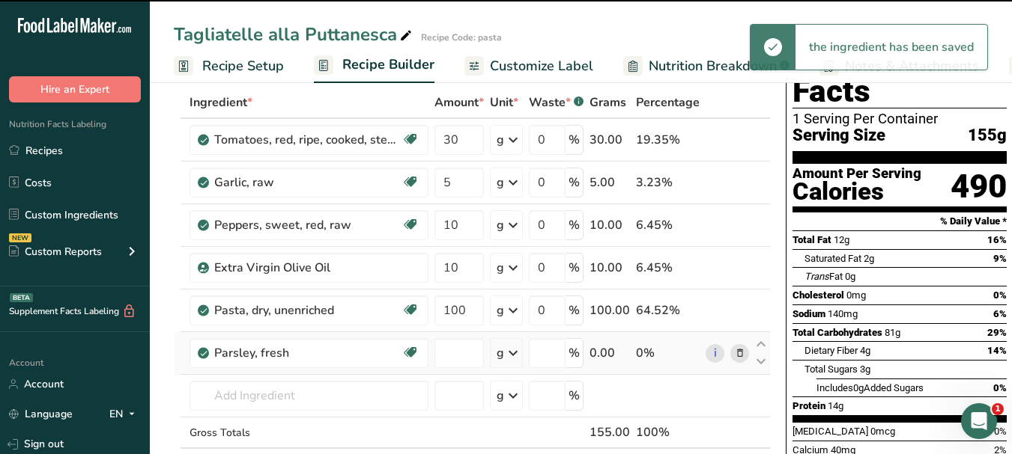
type input "0"
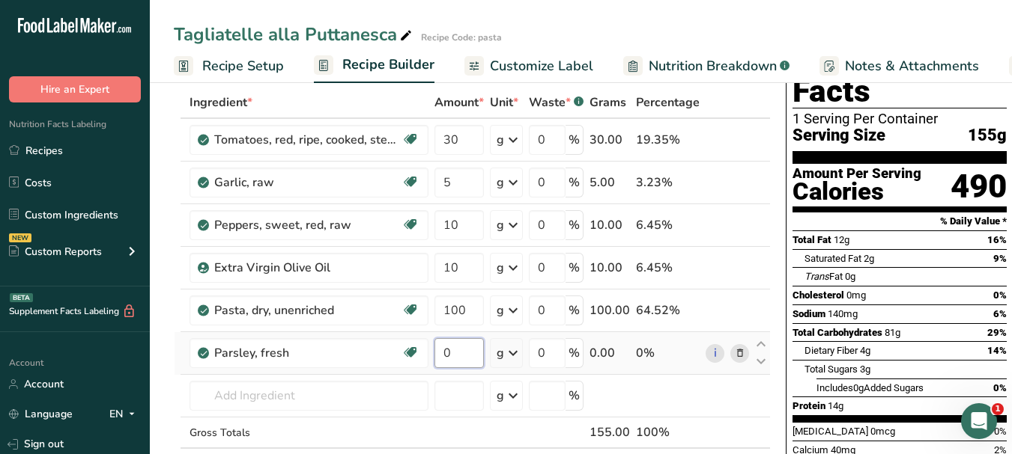
click at [443, 351] on input "0" at bounding box center [458, 353] width 49 height 30
type input "5"
click at [373, 399] on div "Ingredient * Amount * Unit * Waste * .a-a{fill:#347362;}.b-a{fill:#fff;} Grams …" at bounding box center [472, 299] width 597 height 425
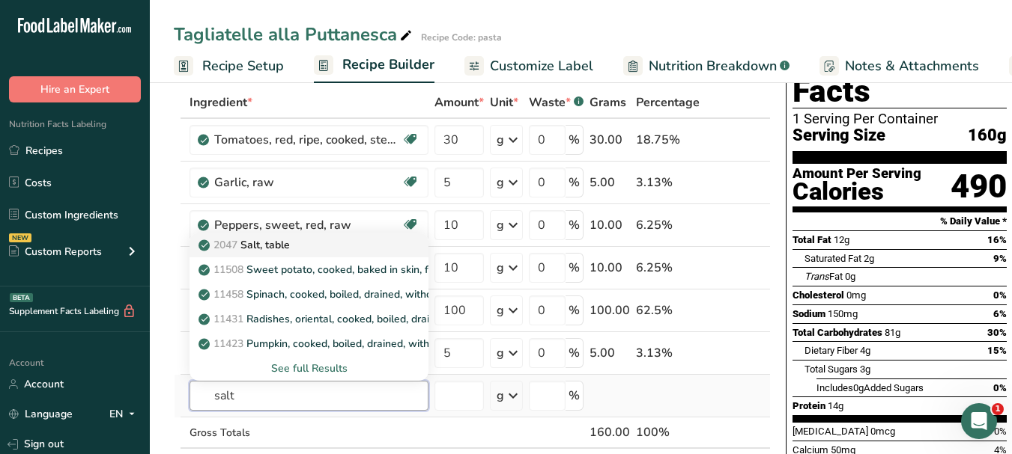
type input "salt"
click at [334, 242] on div "2047 Salt, table" at bounding box center [296, 245] width 191 height 16
type input "Salt, table"
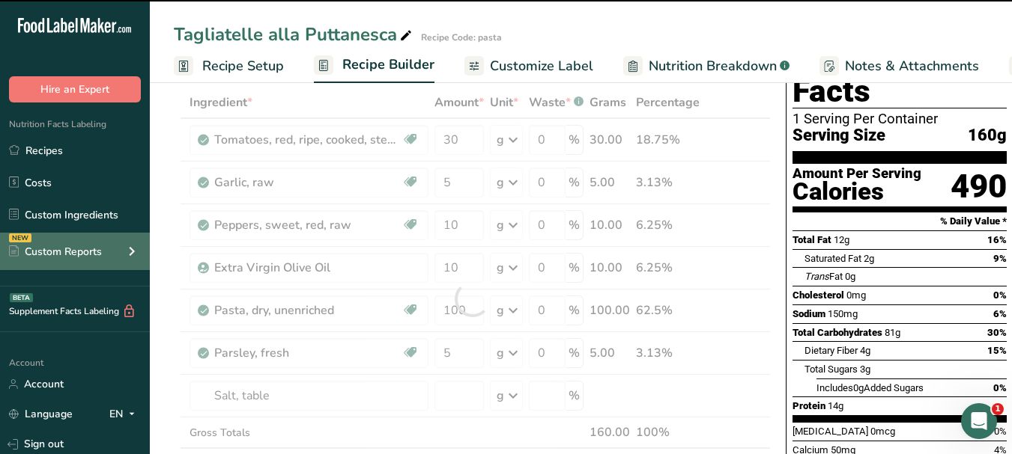
type input "0"
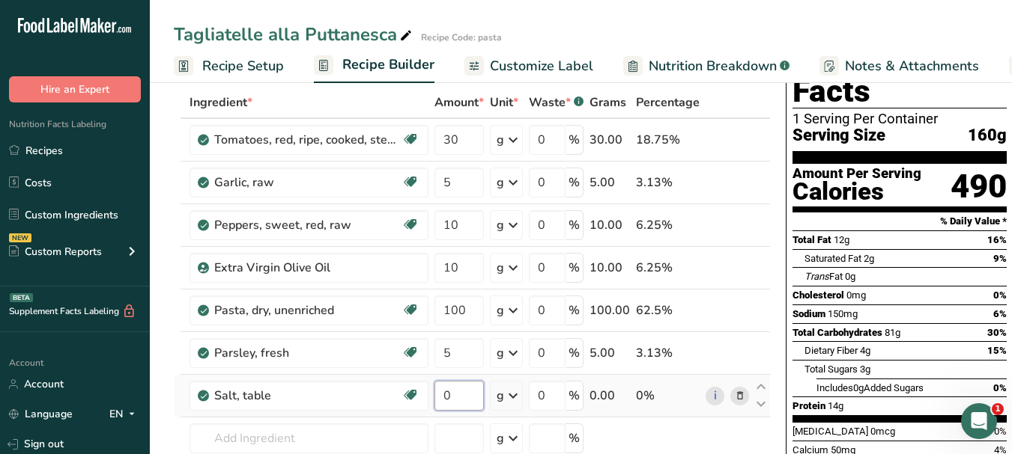
click at [442, 389] on input "0" at bounding box center [458, 396] width 49 height 30
type input "5"
click at [311, 443] on div "Ingredient * Amount * Unit * Waste * .a-a{fill:#347362;}.b-a{fill:#fff;} Grams …" at bounding box center [472, 320] width 597 height 467
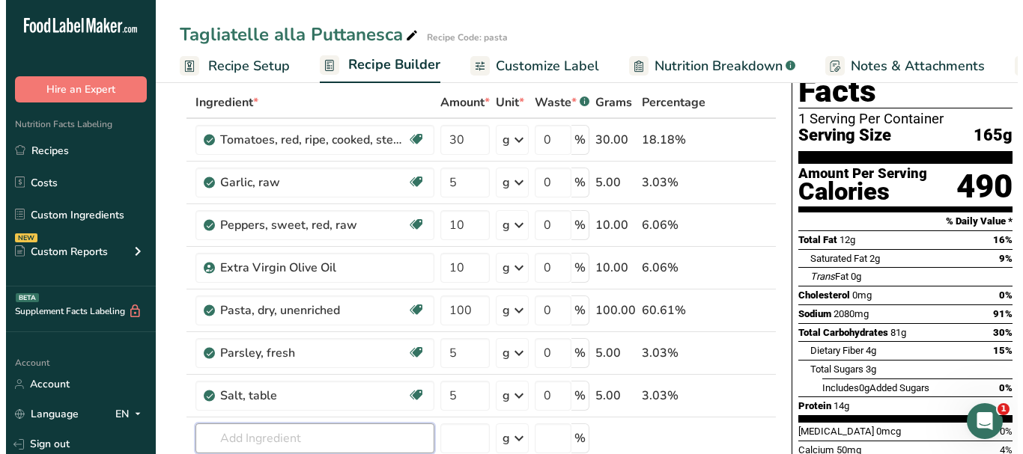
scroll to position [150, 0]
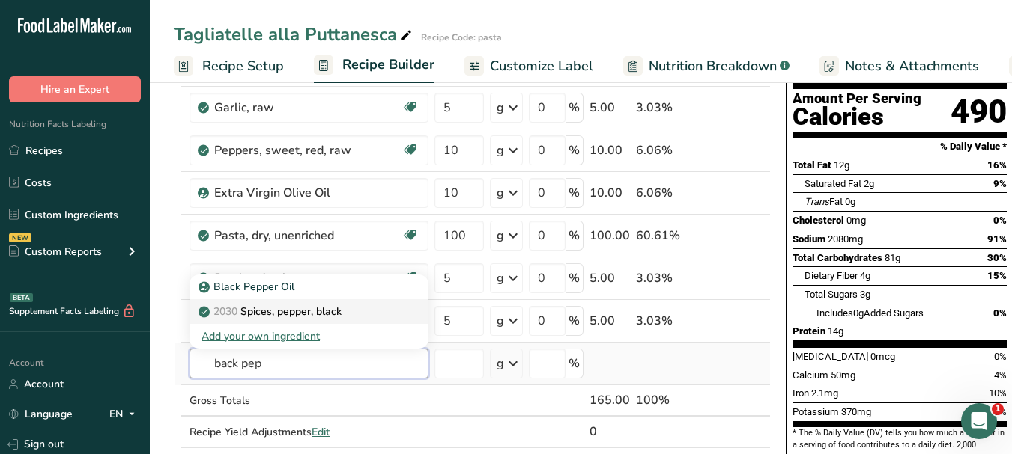
type input "back pep"
click at [335, 302] on link "2030 Spices, pepper, black" at bounding box center [308, 311] width 239 height 25
type input "Spices, pepper, black"
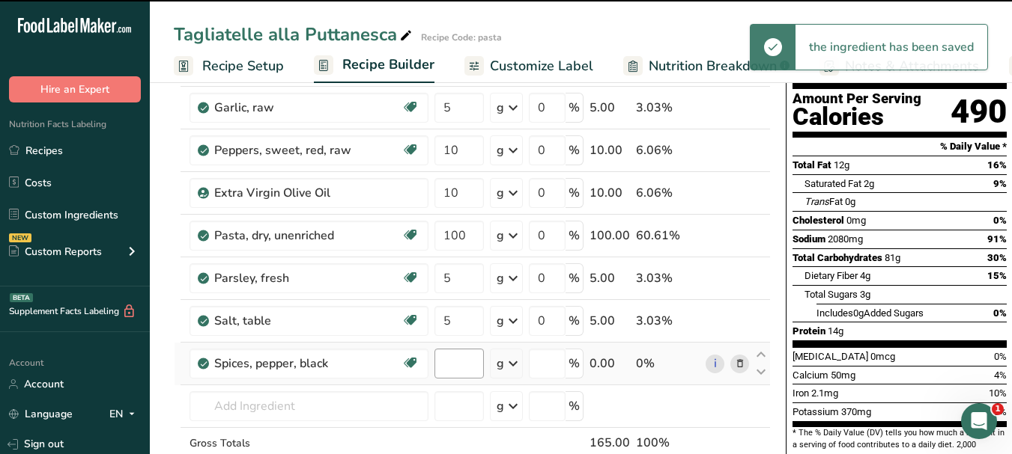
type input "0"
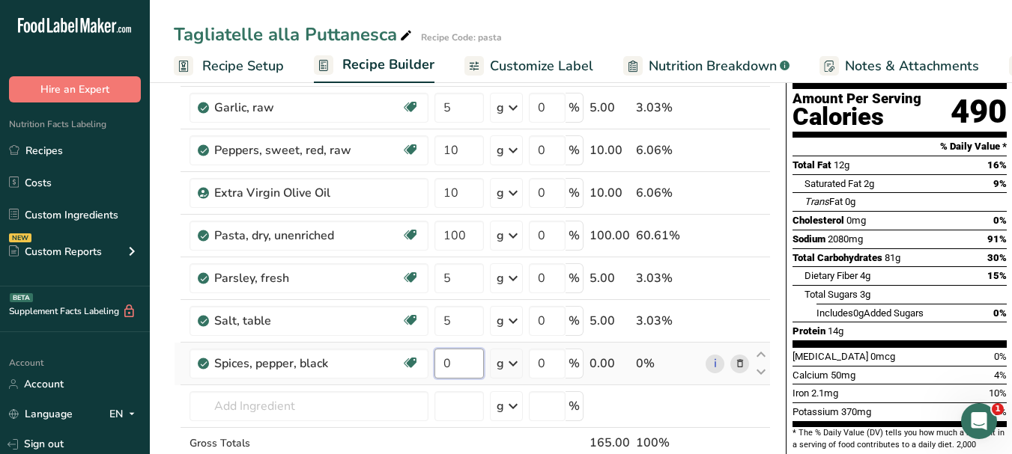
click at [445, 364] on input "0" at bounding box center [458, 364] width 49 height 30
type input "2"
click at [355, 400] on div "Ingredient * Amount * Unit * Waste * .a-a{fill:#347362;}.b-a{fill:#fff;} Grams …" at bounding box center [472, 267] width 597 height 510
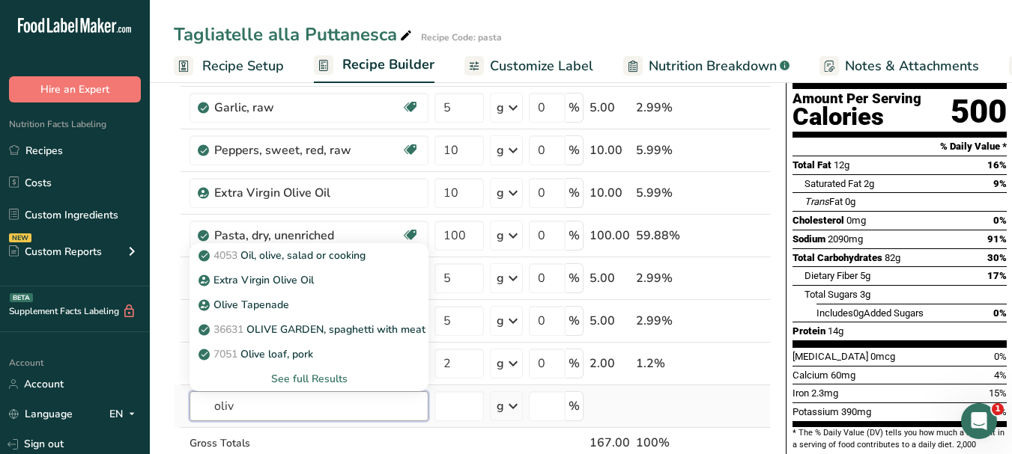
type input "oliv"
click at [362, 374] on div "See full Results" at bounding box center [308, 379] width 215 height 16
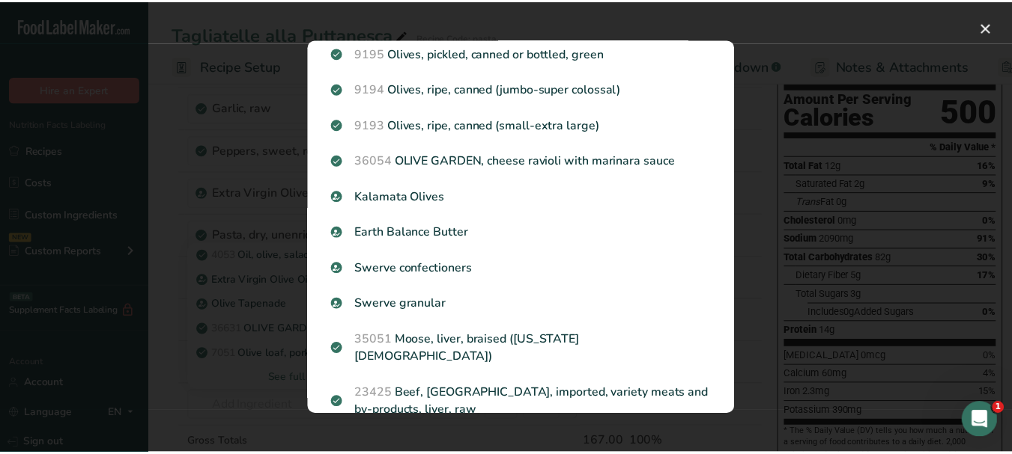
scroll to position [374, 0]
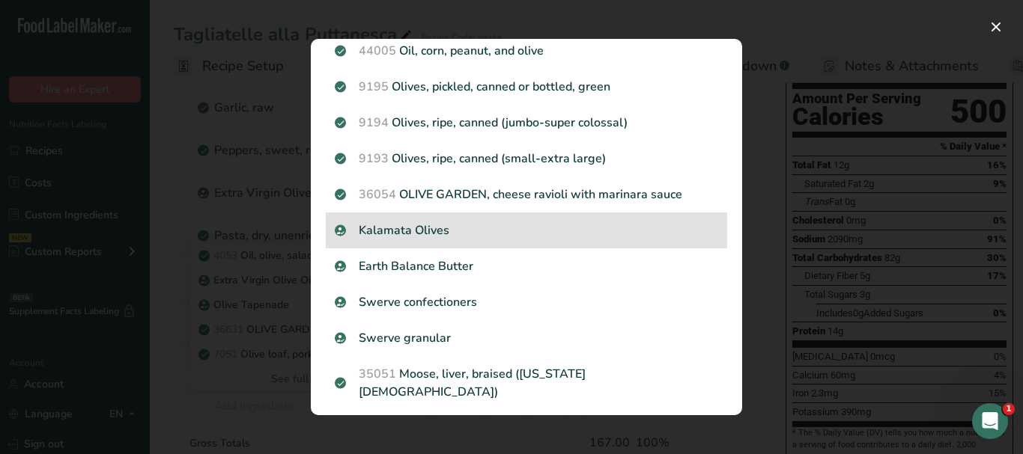
click at [467, 234] on p "Kalamata Olives" at bounding box center [526, 231] width 383 height 18
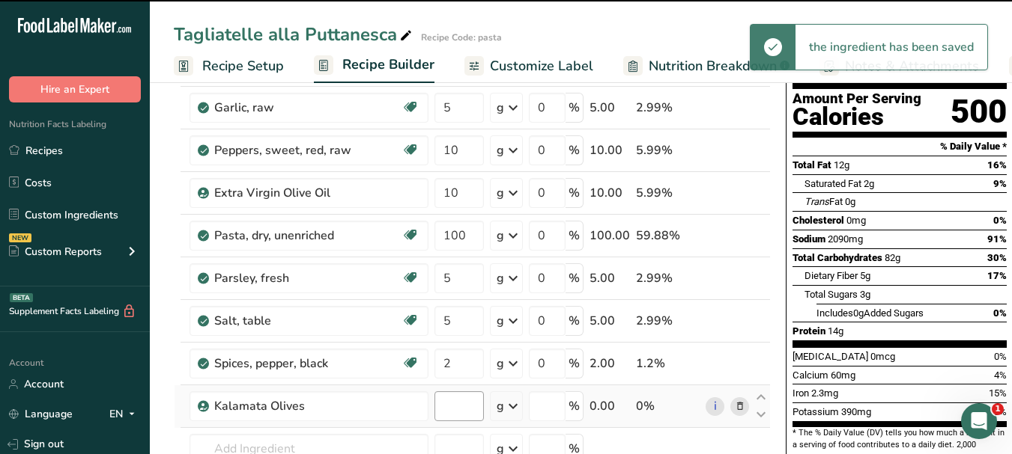
type input "0"
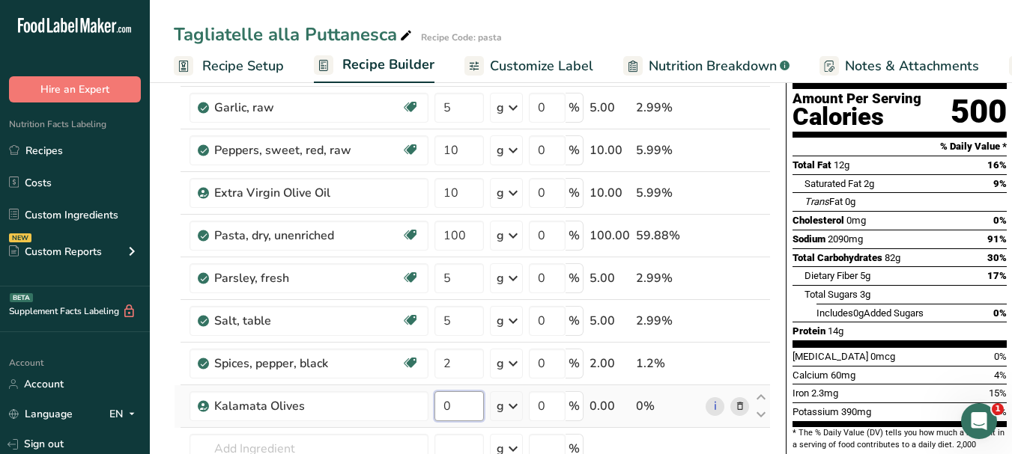
click at [439, 401] on input "0" at bounding box center [458, 407] width 49 height 30
type input "10"
click at [529, 61] on span "Customize Label" at bounding box center [541, 66] width 103 height 20
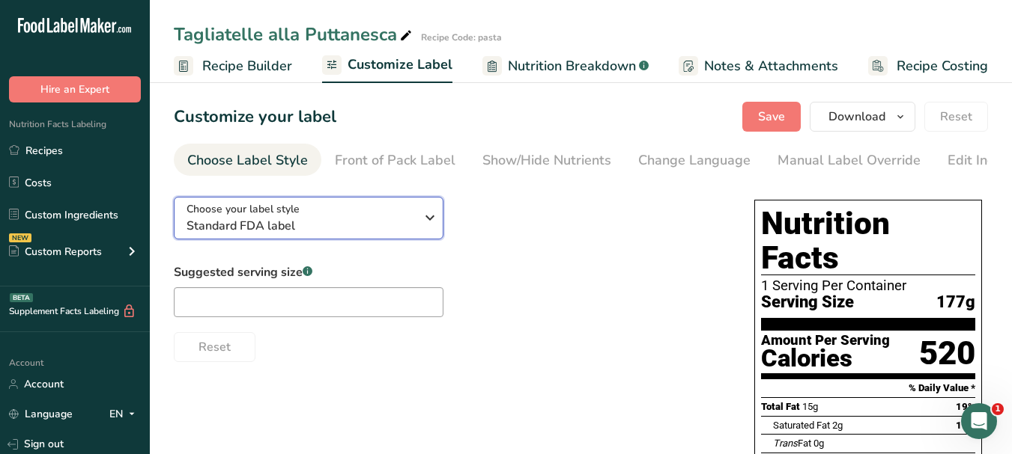
click at [437, 220] on icon "button" at bounding box center [430, 217] width 18 height 27
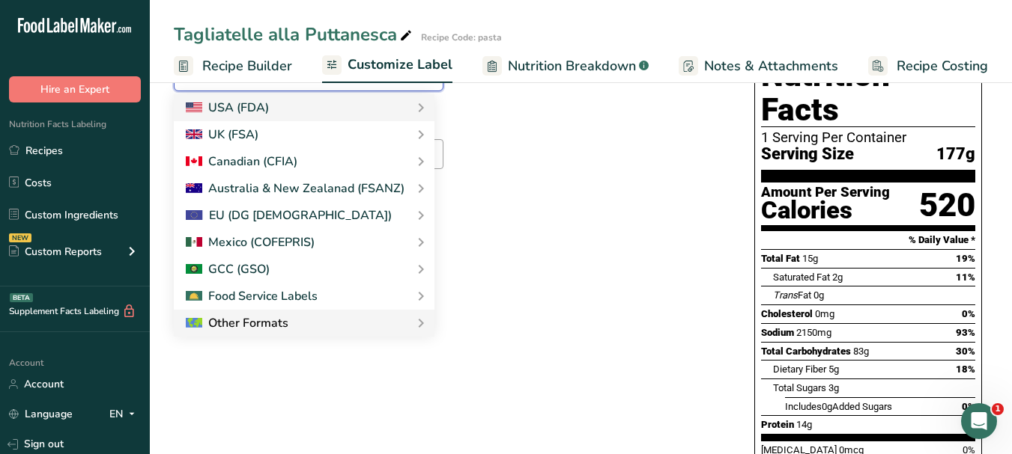
scroll to position [150, 0]
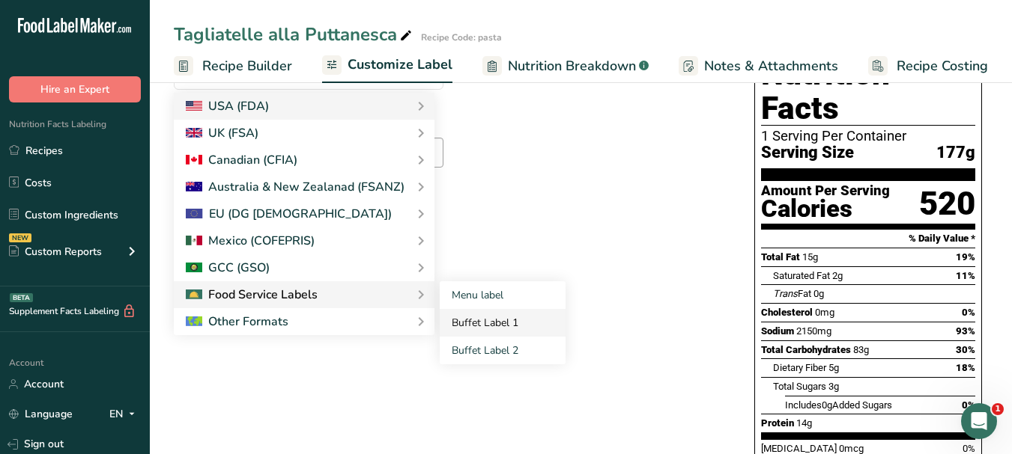
click at [464, 320] on link "Buffet Label 1" at bounding box center [503, 323] width 126 height 28
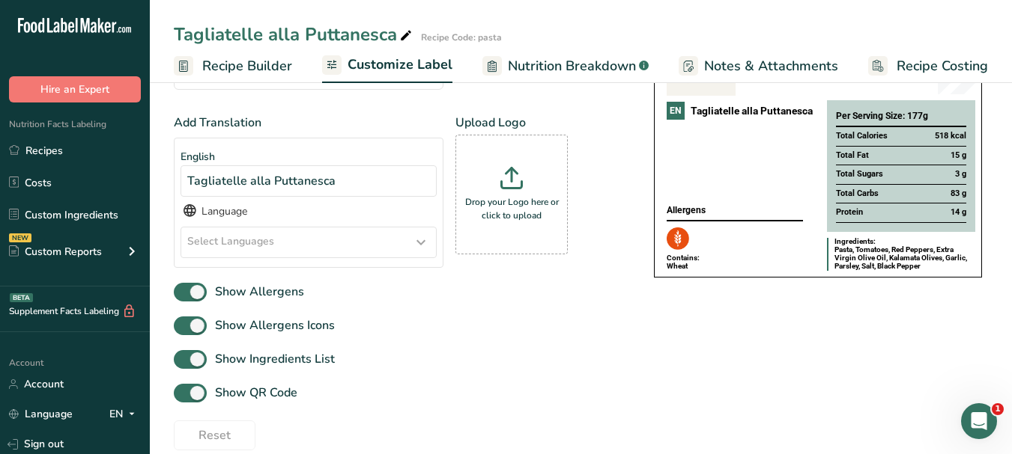
click at [418, 247] on icon at bounding box center [421, 242] width 18 height 27
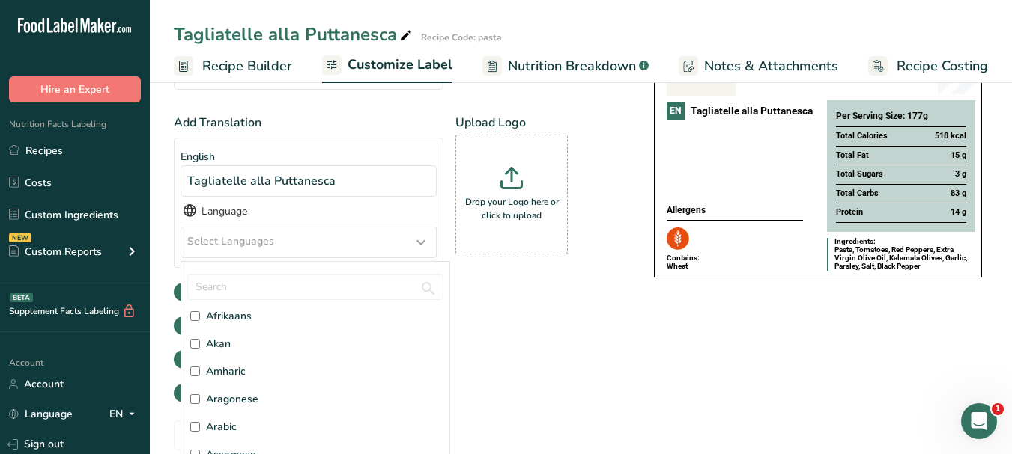
scroll to position [75, 0]
click at [222, 409] on span "Arabic" at bounding box center [221, 406] width 31 height 16
click at [200, 409] on input "Arabic" at bounding box center [195, 406] width 10 height 10
checkbox input "true"
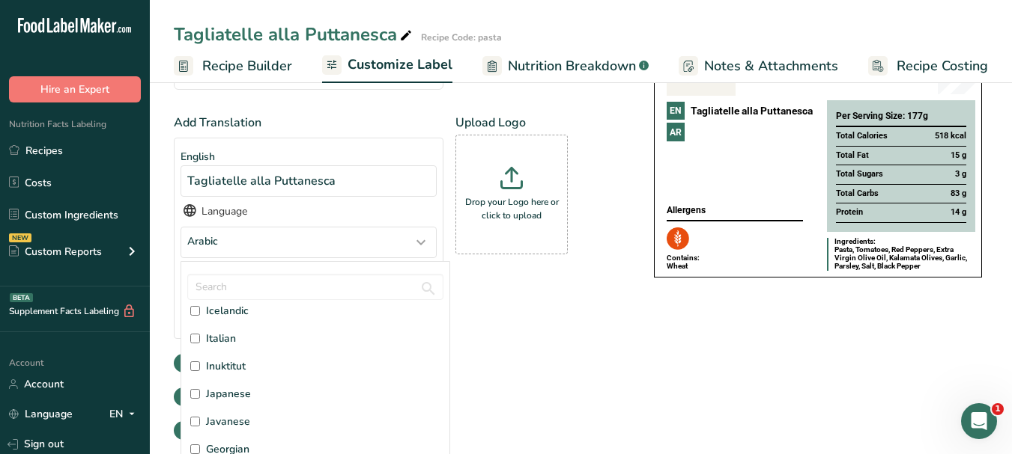
scroll to position [1872, 0]
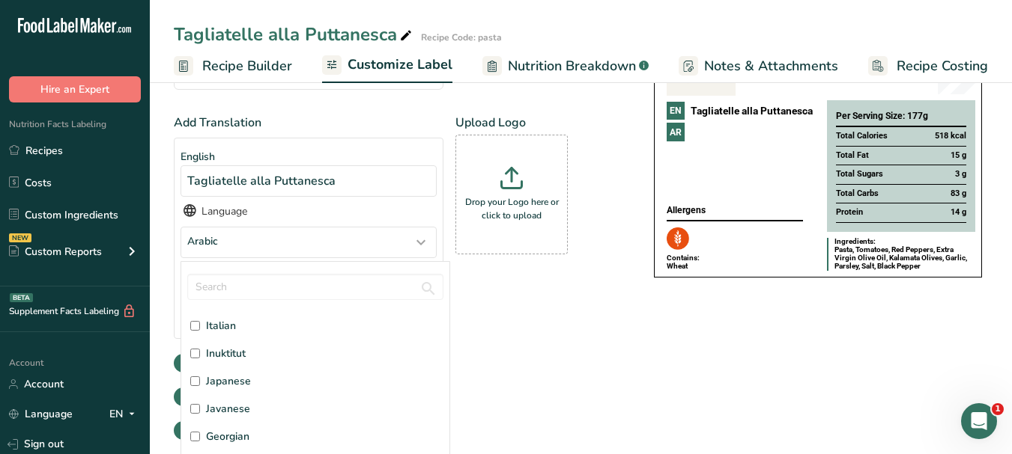
click at [293, 326] on label "Italian" at bounding box center [315, 326] width 250 height 16
click at [200, 326] on input "Italian" at bounding box center [195, 326] width 10 height 10
checkbox input "true"
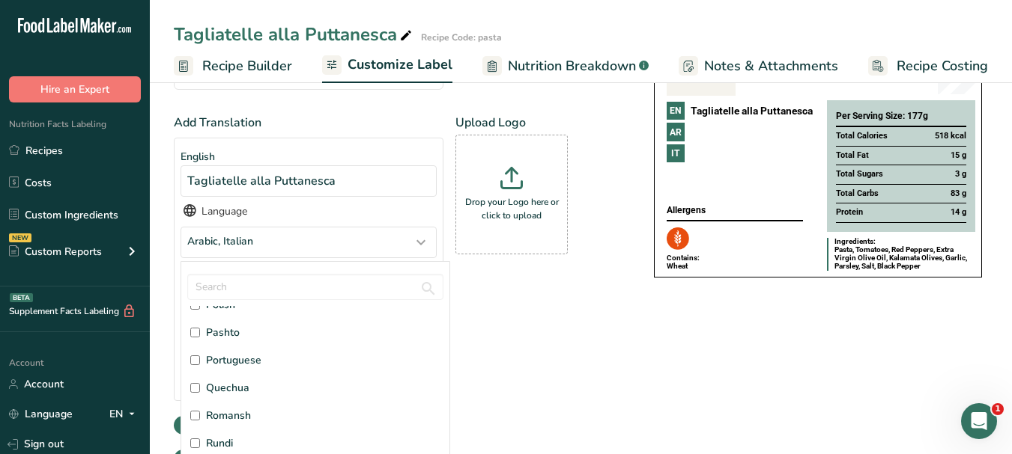
scroll to position [3519, 0]
click at [228, 426] on span "Russian" at bounding box center [224, 424] width 37 height 16
click at [200, 426] on input "Russian" at bounding box center [195, 424] width 10 height 10
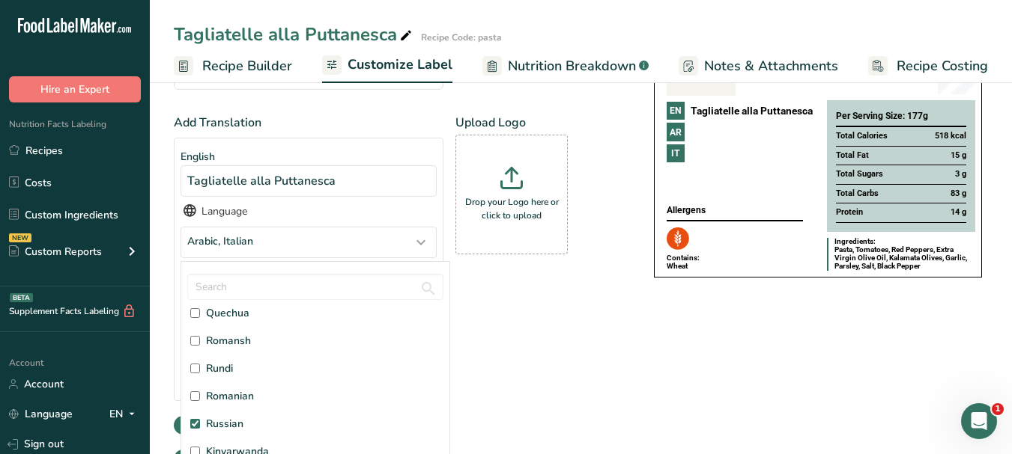
checkbox input "true"
click at [595, 360] on div "Add Translation English Tagliatelle alla Puttanesca Language Arabic, Italian, R…" at bounding box center [399, 295] width 450 height 362
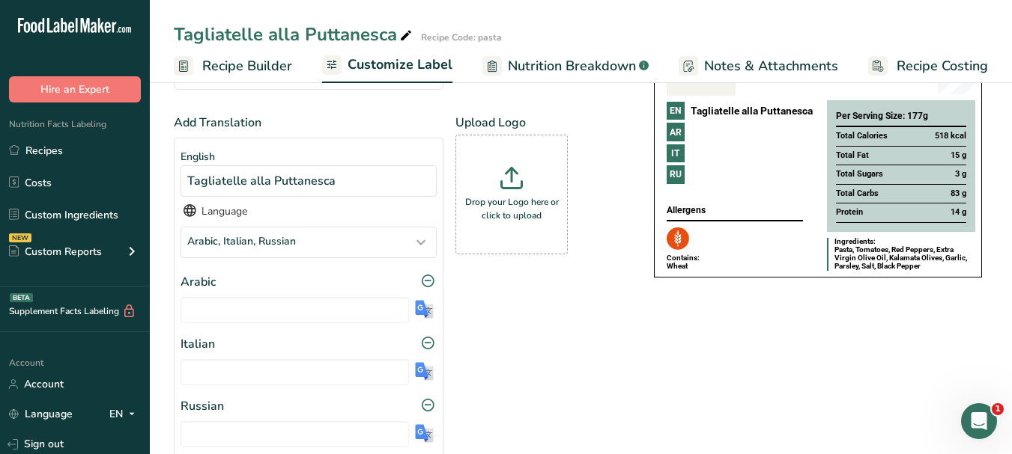
click at [431, 317] on img at bounding box center [424, 309] width 19 height 19
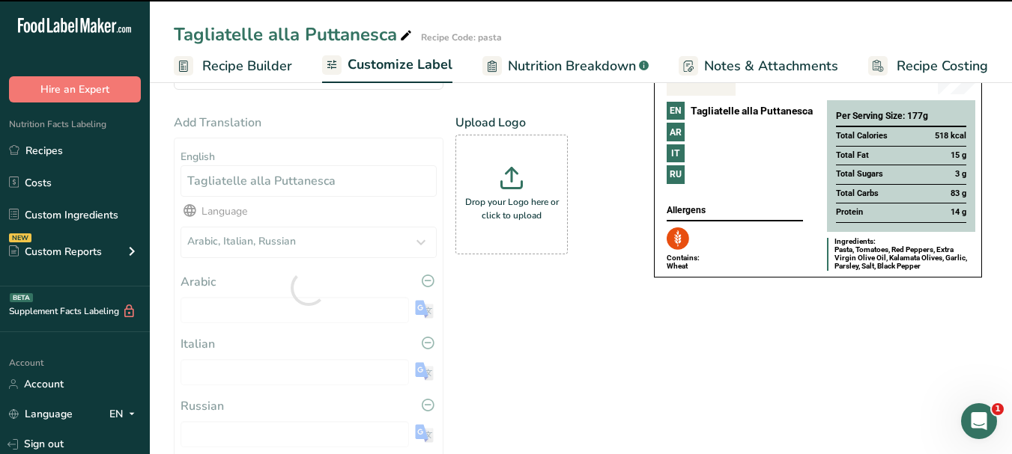
type input "Tagliatelle alla Puttanesca"
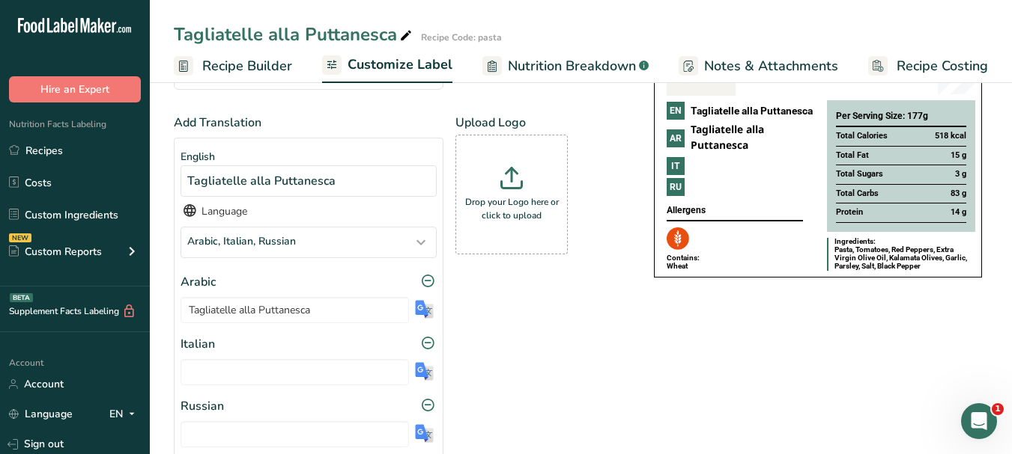
click at [422, 375] on img at bounding box center [424, 371] width 19 height 19
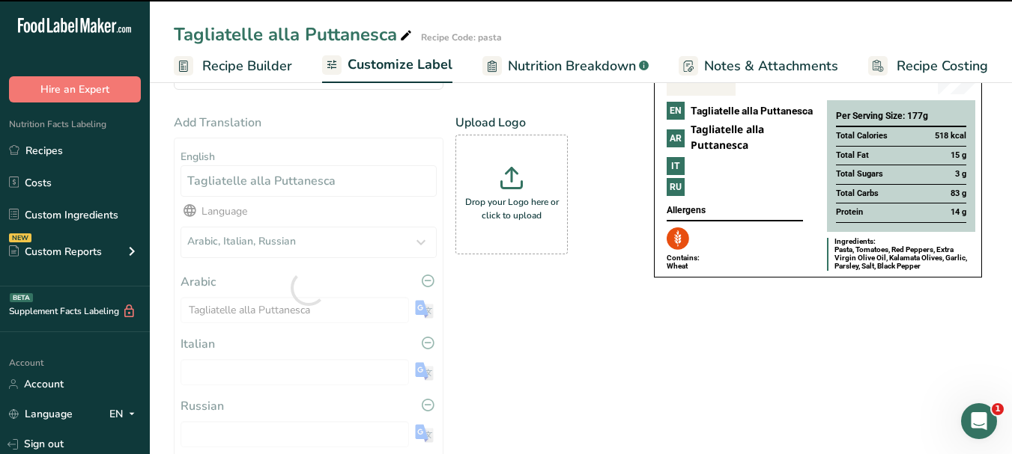
type input "Tagliatelle alla Puttanesca"
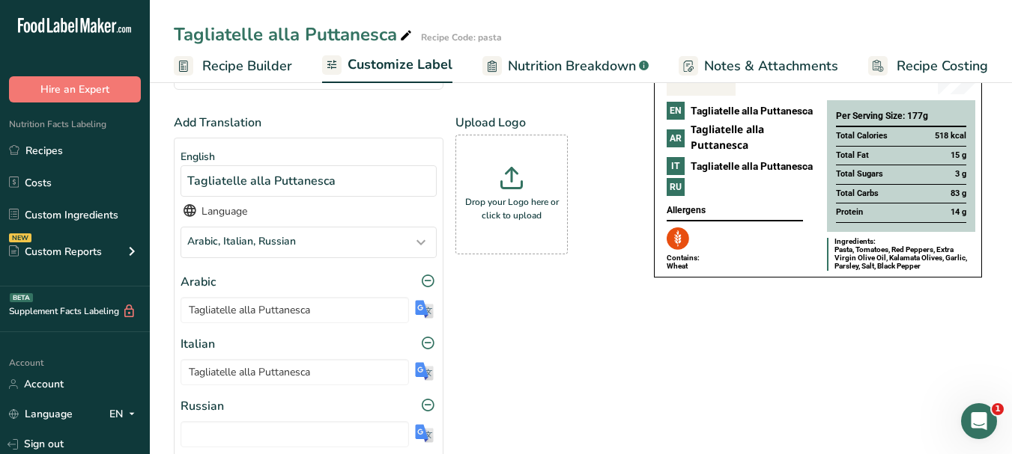
click at [424, 434] on img at bounding box center [424, 434] width 19 height 19
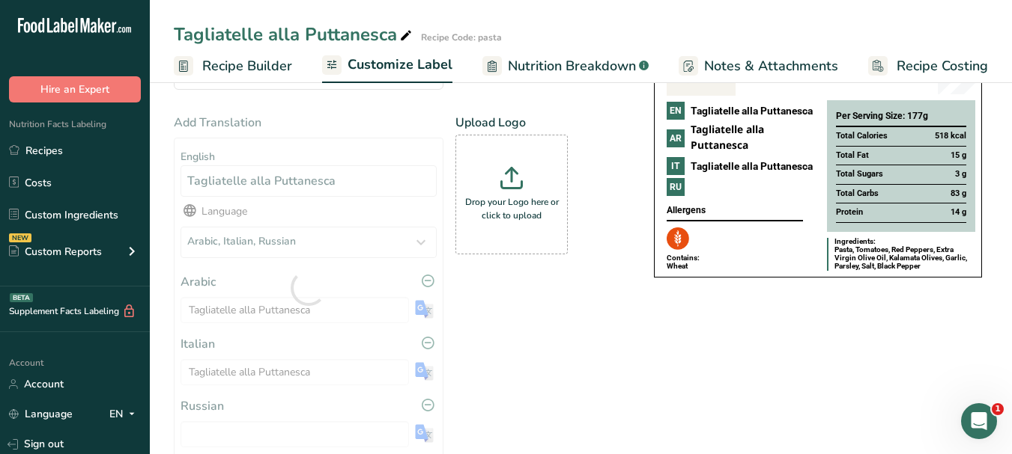
type input "Tagliatelle alla Puttanesca"
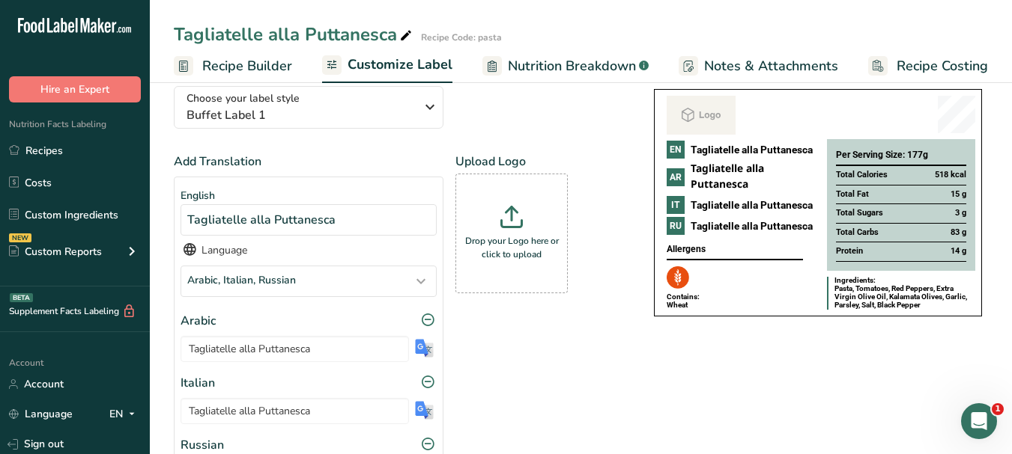
scroll to position [75, 0]
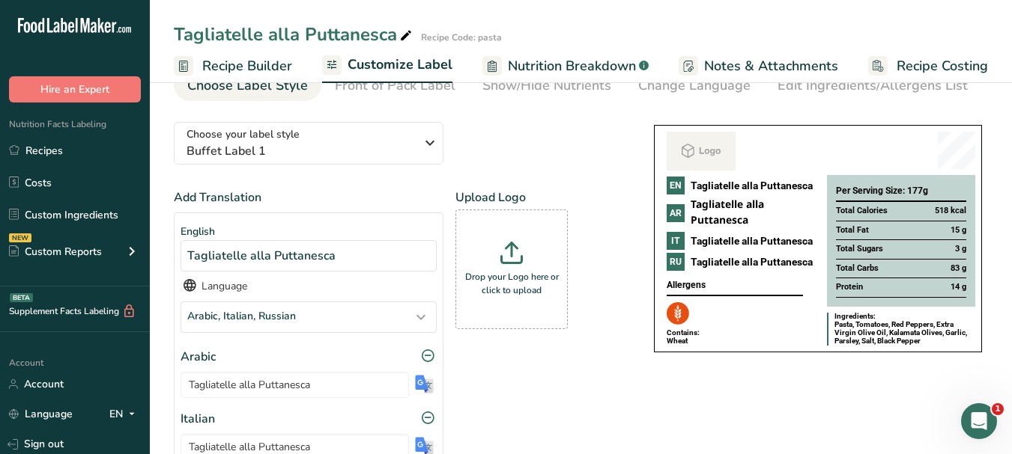
click at [424, 386] on img at bounding box center [424, 384] width 19 height 19
